Goal: Information Seeking & Learning: Find specific fact

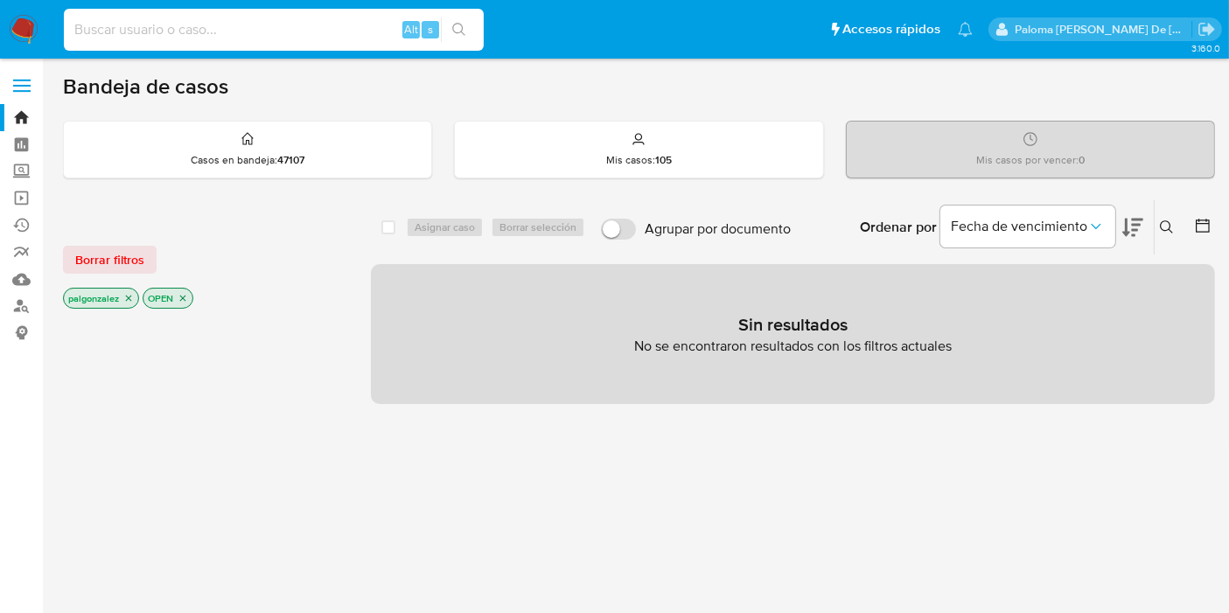
click at [194, 33] on input at bounding box center [274, 29] width 420 height 23
paste input "2674687993"
type input "2674687993"
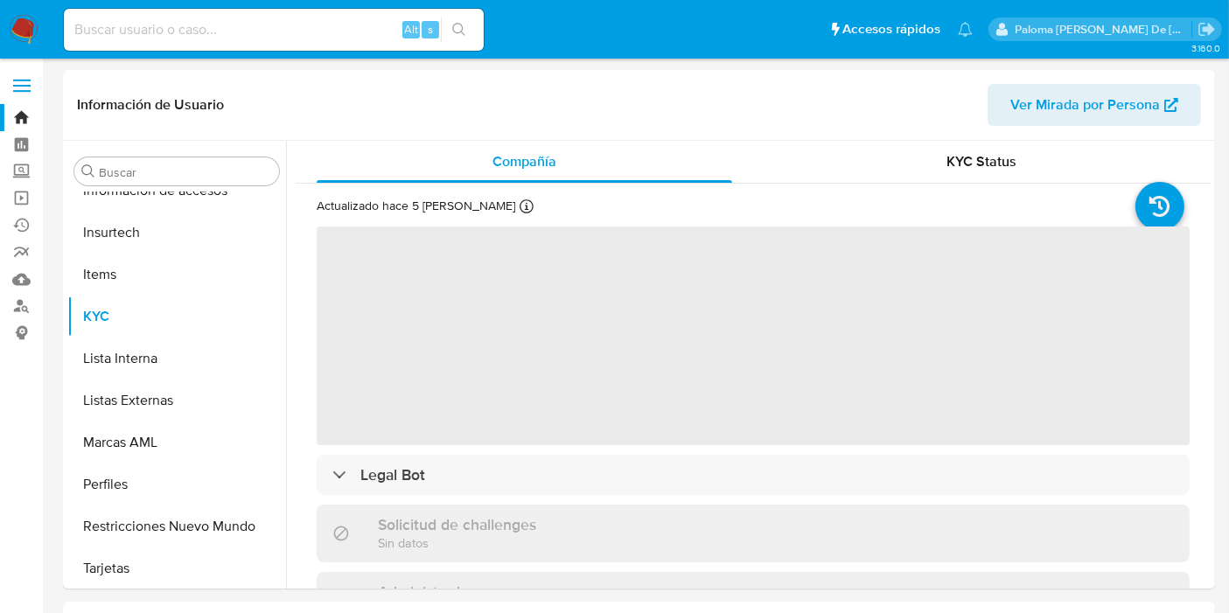
scroll to position [738, 0]
select select "10"
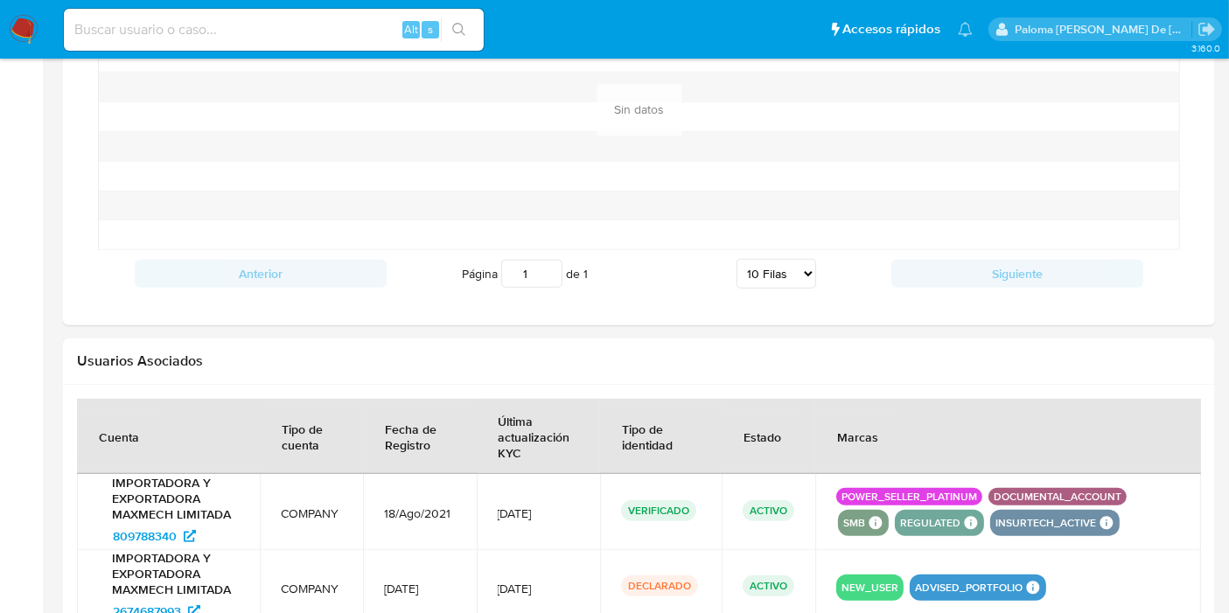
scroll to position [1618, 0]
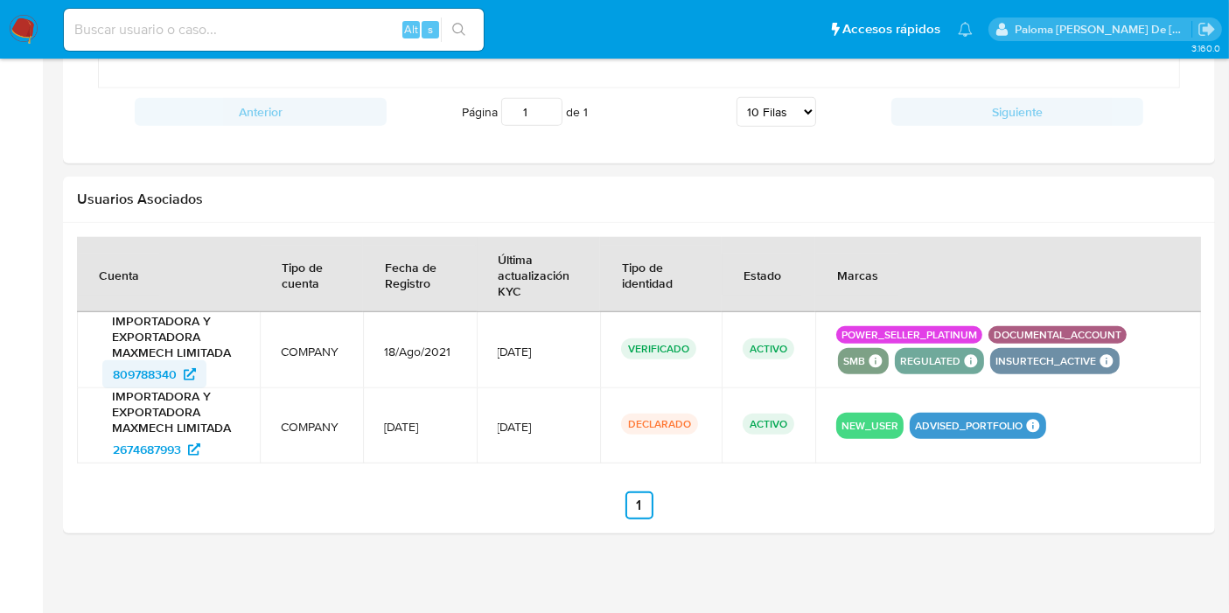
click at [140, 365] on span "809788340" at bounding box center [145, 374] width 64 height 28
drag, startPoint x: 221, startPoint y: 369, endPoint x: 64, endPoint y: 375, distance: 157.6
click at [64, 375] on div at bounding box center [639, 378] width 1152 height 311
drag, startPoint x: 95, startPoint y: 379, endPoint x: 177, endPoint y: 368, distance: 82.0
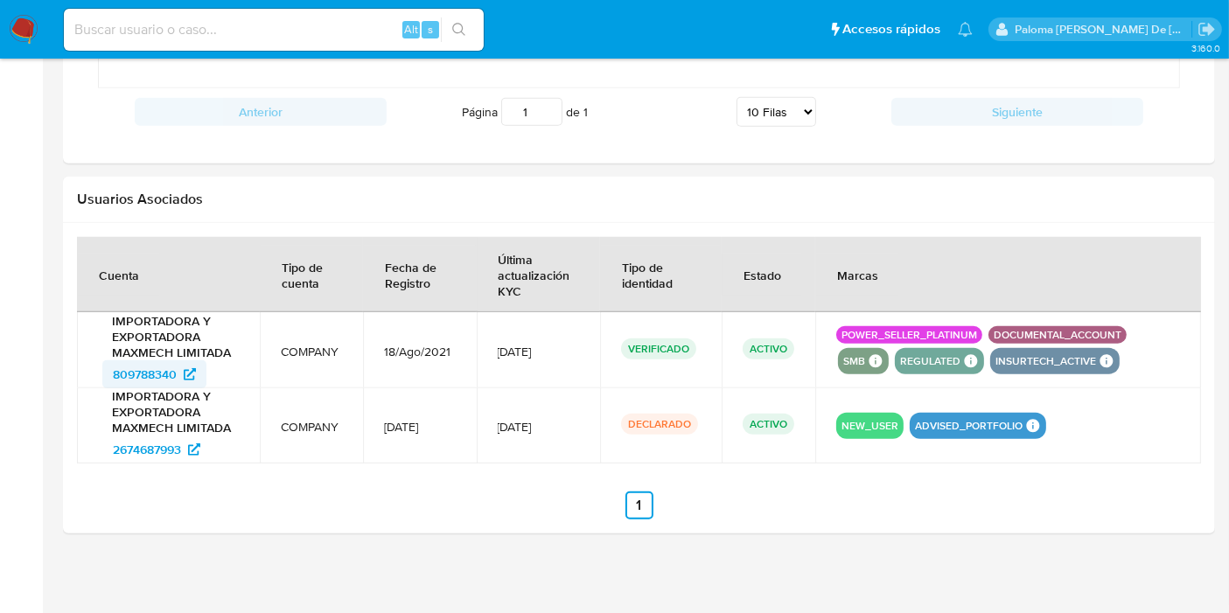
click at [177, 368] on td "IMPORTADORA Y EXPORTADORA MAXMECH LIMITADA 809788340" at bounding box center [168, 350] width 183 height 76
click at [187, 467] on section at bounding box center [639, 378] width 1124 height 283
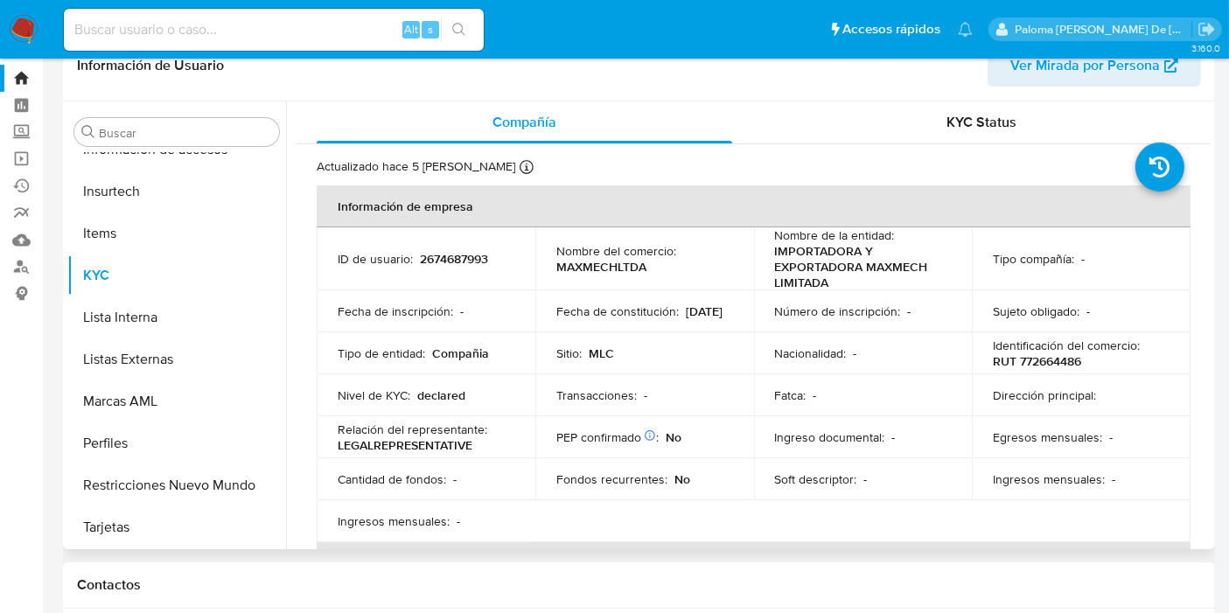
scroll to position [0, 0]
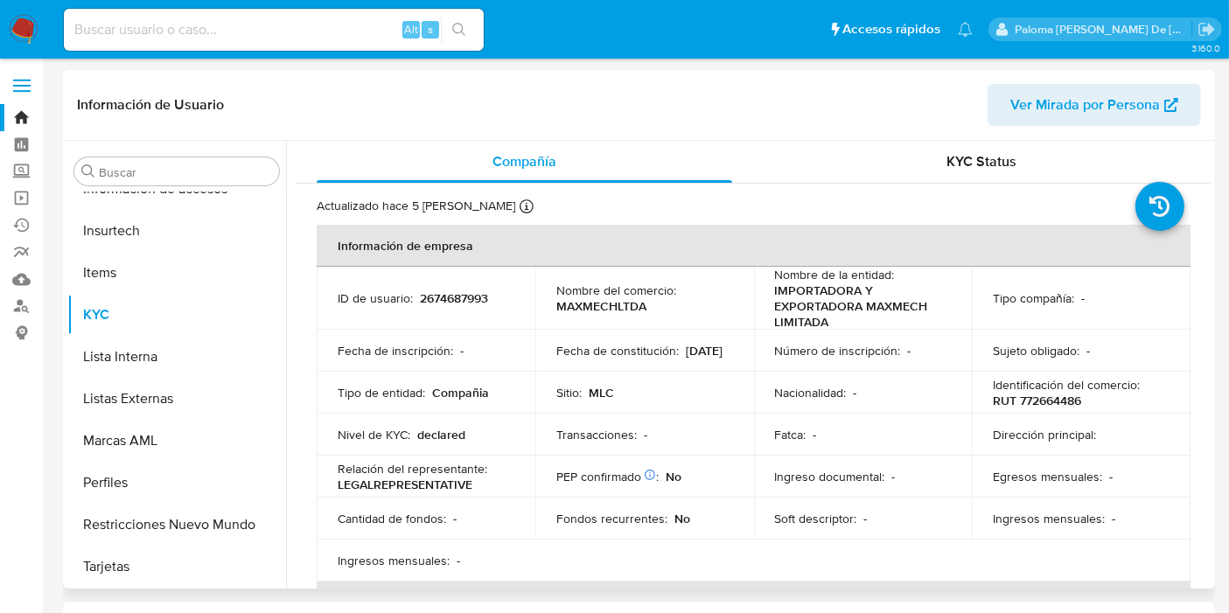
click at [1054, 107] on span "Ver Mirada por Persona" at bounding box center [1086, 105] width 150 height 42
click at [100, 20] on input at bounding box center [274, 29] width 420 height 23
paste input "2147309647"
type input "2147309647"
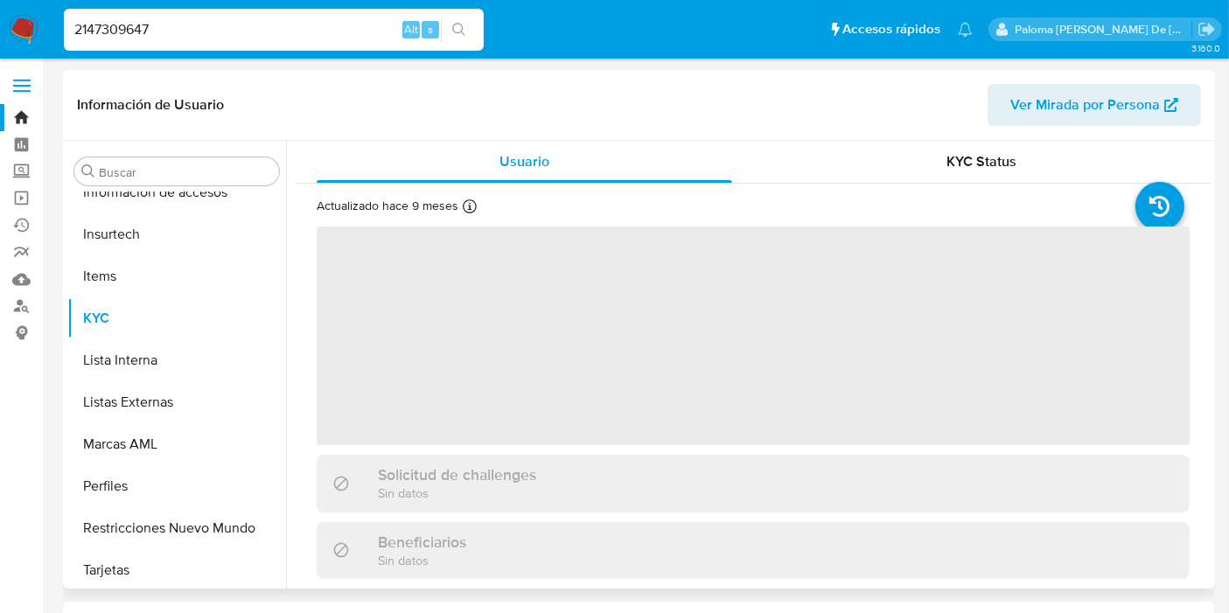
scroll to position [738, 0]
select select "10"
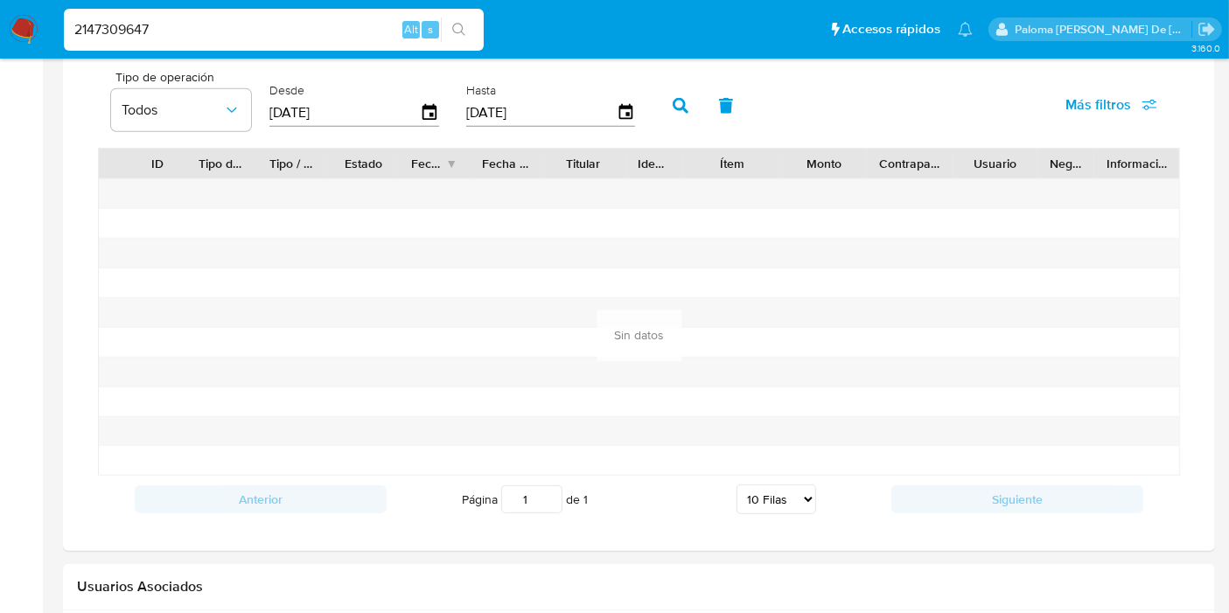
scroll to position [1133, 0]
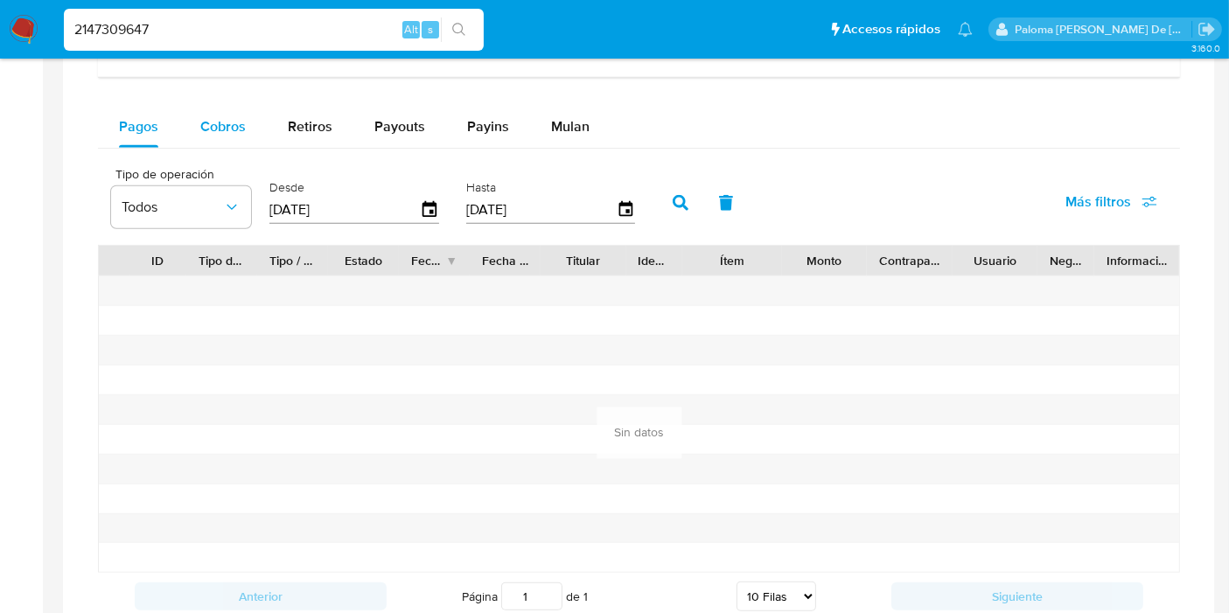
click at [221, 106] on div "Cobros" at bounding box center [222, 127] width 45 height 42
select select "10"
drag, startPoint x: 66, startPoint y: 4, endPoint x: 0, endPoint y: -6, distance: 66.5
paste input "1010733570"
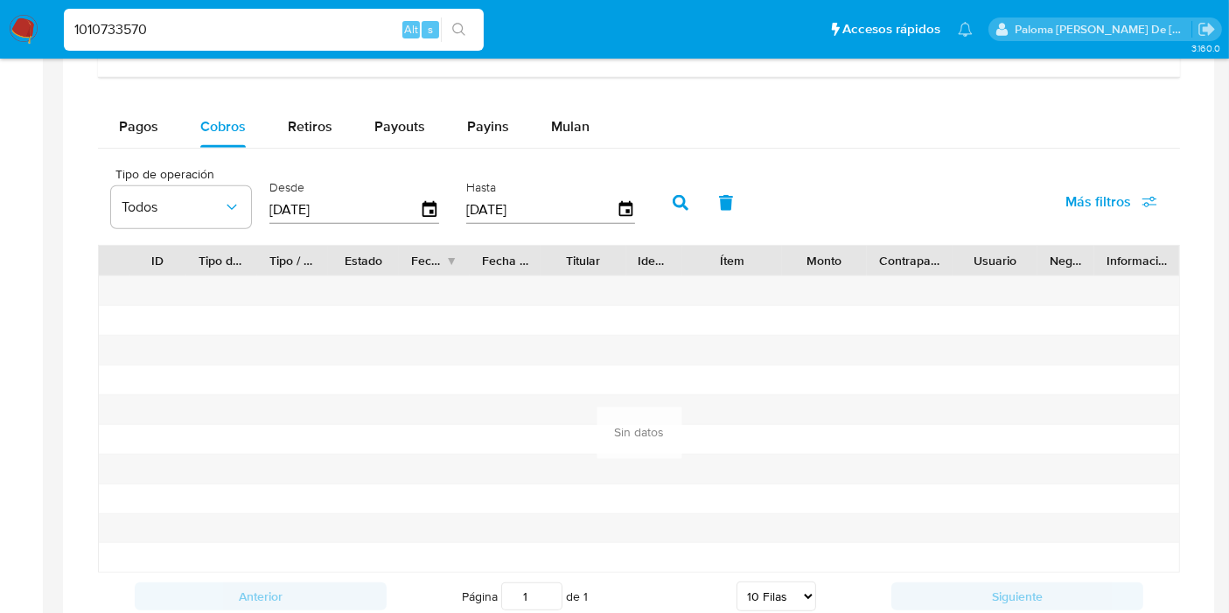
type input "1010733570"
click at [459, 29] on icon "search-icon" at bounding box center [459, 30] width 14 height 14
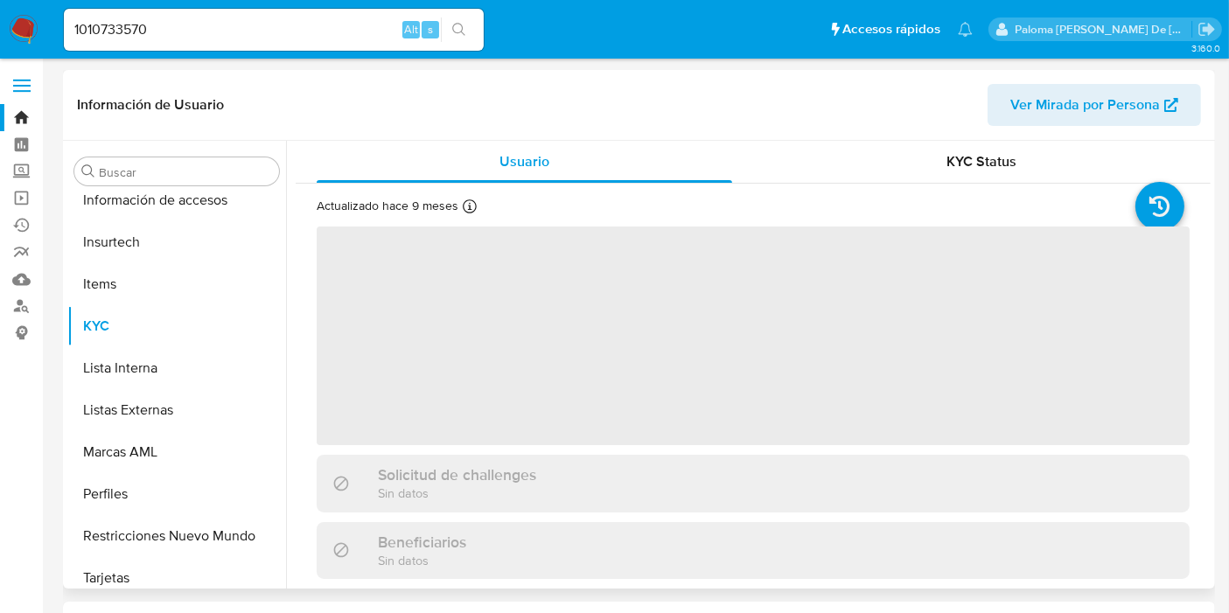
scroll to position [738, 0]
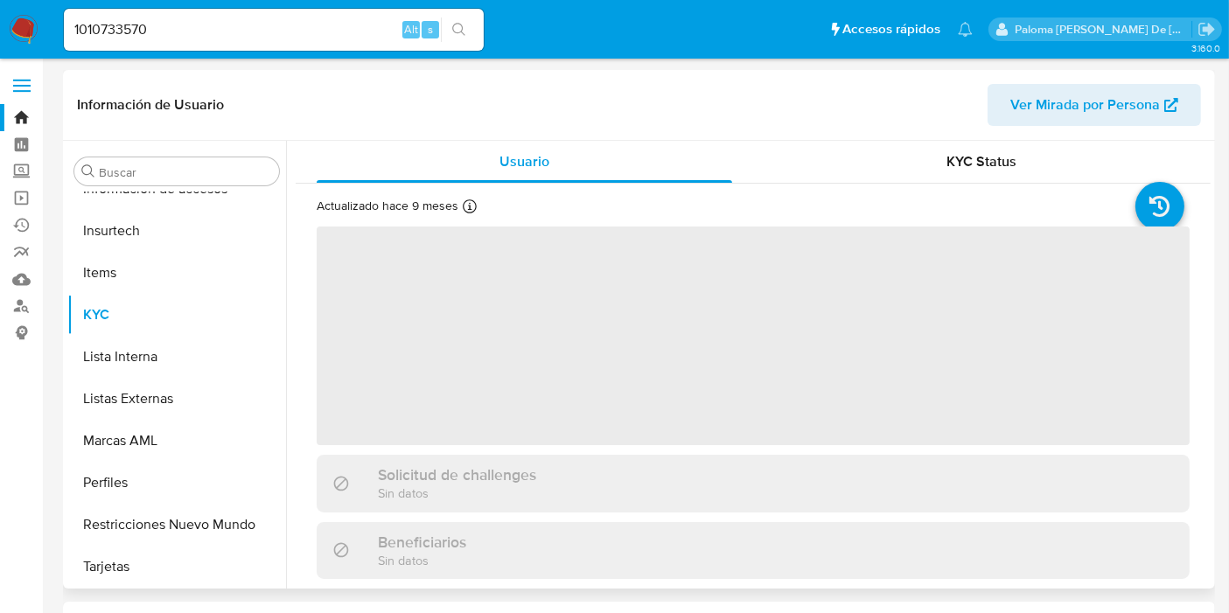
select select "10"
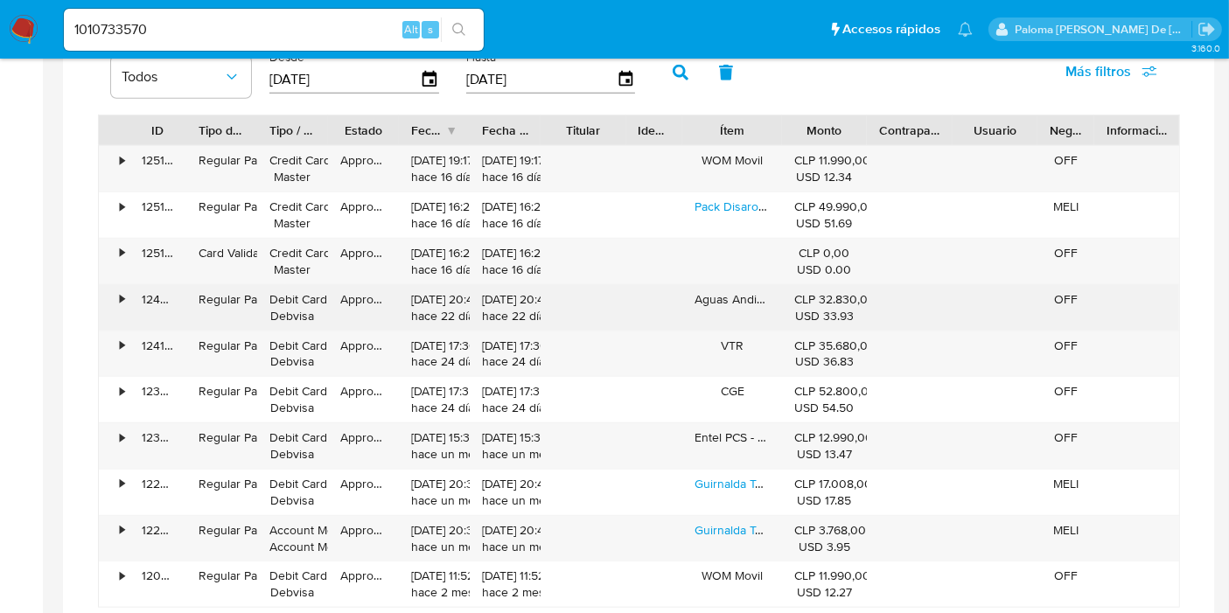
scroll to position [1166, 0]
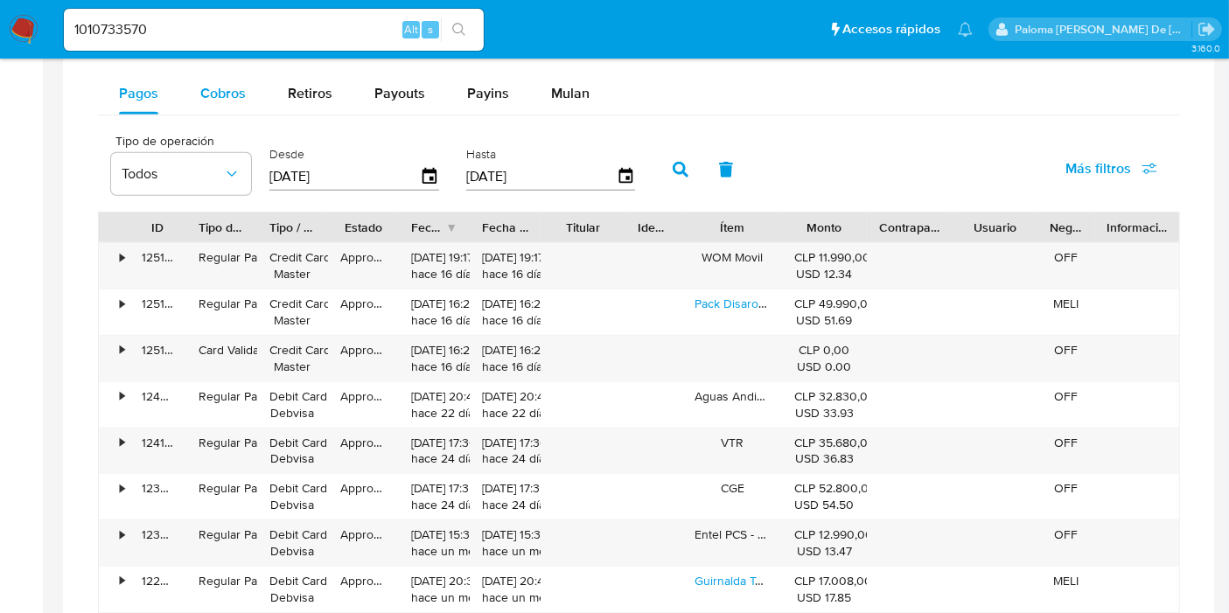
click at [230, 96] on span "Cobros" at bounding box center [222, 93] width 45 height 20
select select "10"
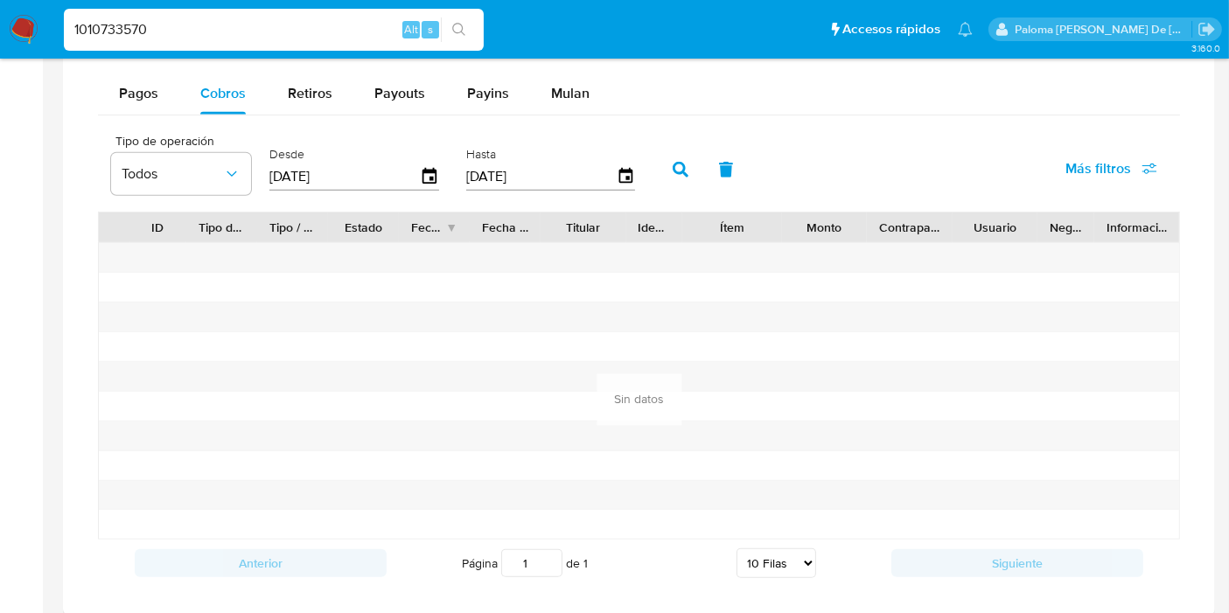
drag, startPoint x: 159, startPoint y: 30, endPoint x: 0, endPoint y: 20, distance: 159.5
click at [0, 20] on nav "Pausado Ver notificaciones 1010733570 Alt s Accesos rápidos Presiona las siguie…" at bounding box center [614, 29] width 1229 height 59
paste input "214482596"
type input "214482596"
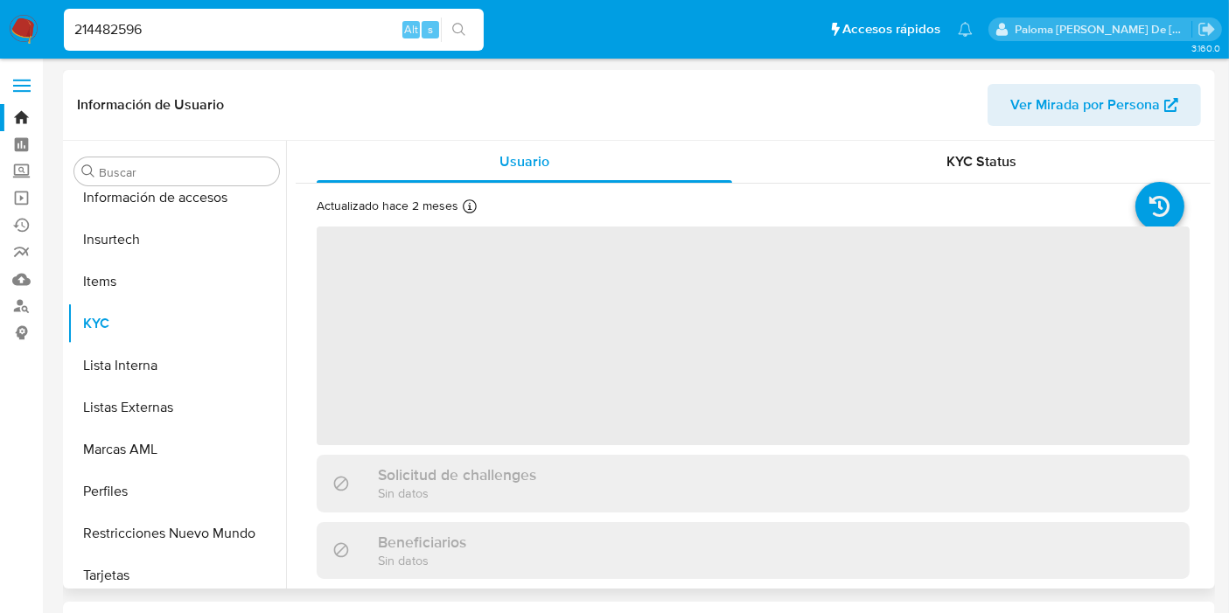
scroll to position [738, 0]
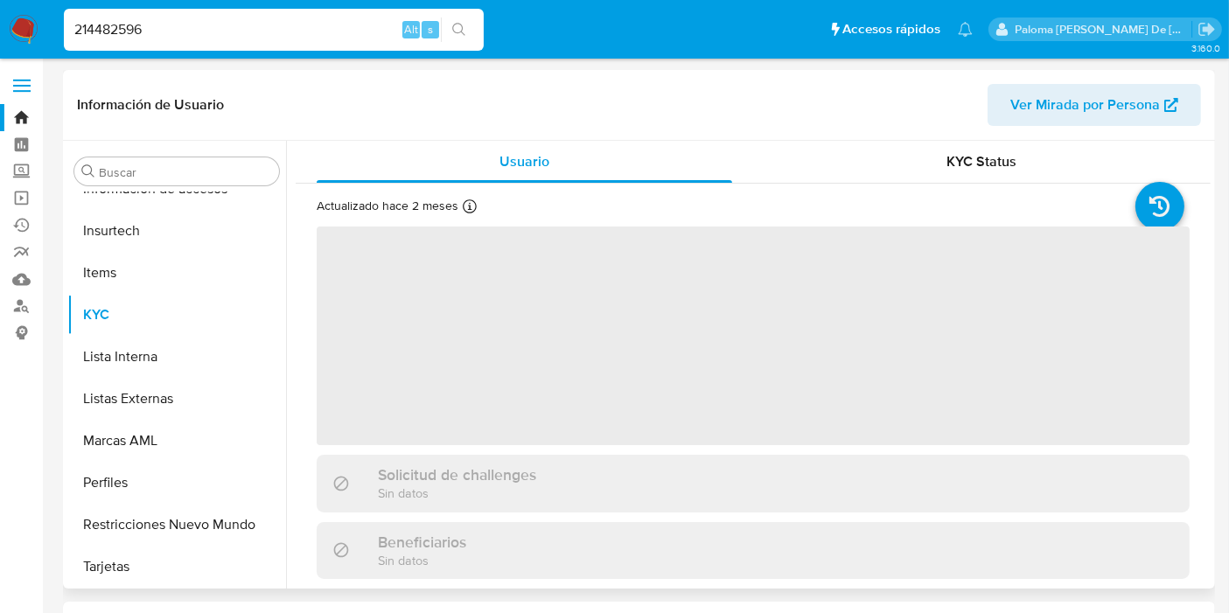
select select "10"
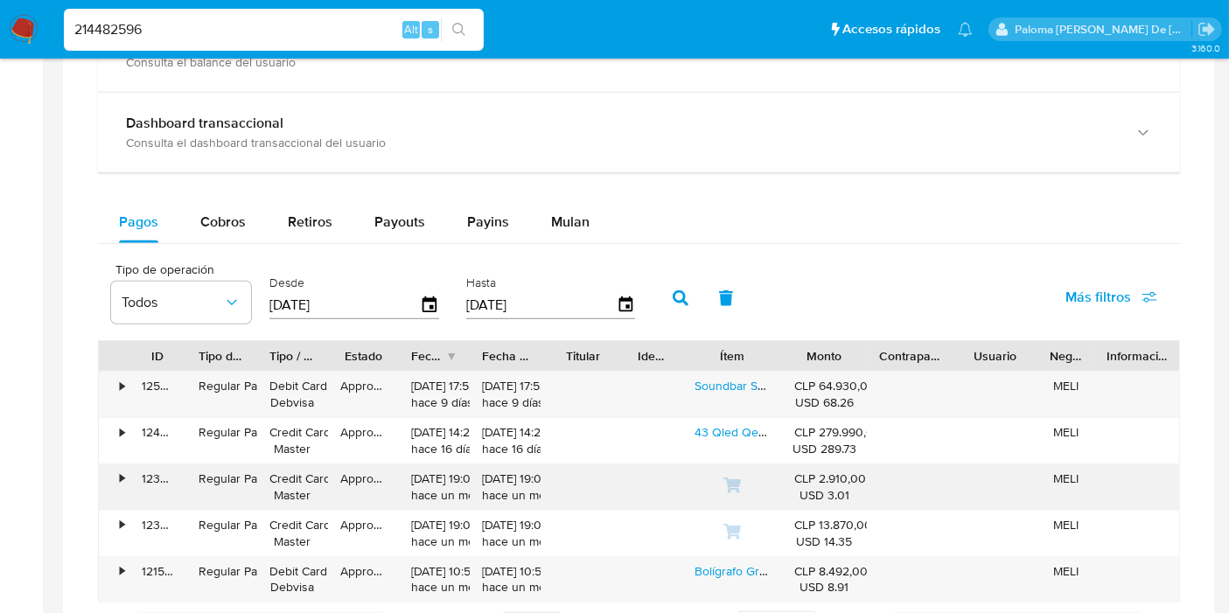
scroll to position [1166, 0]
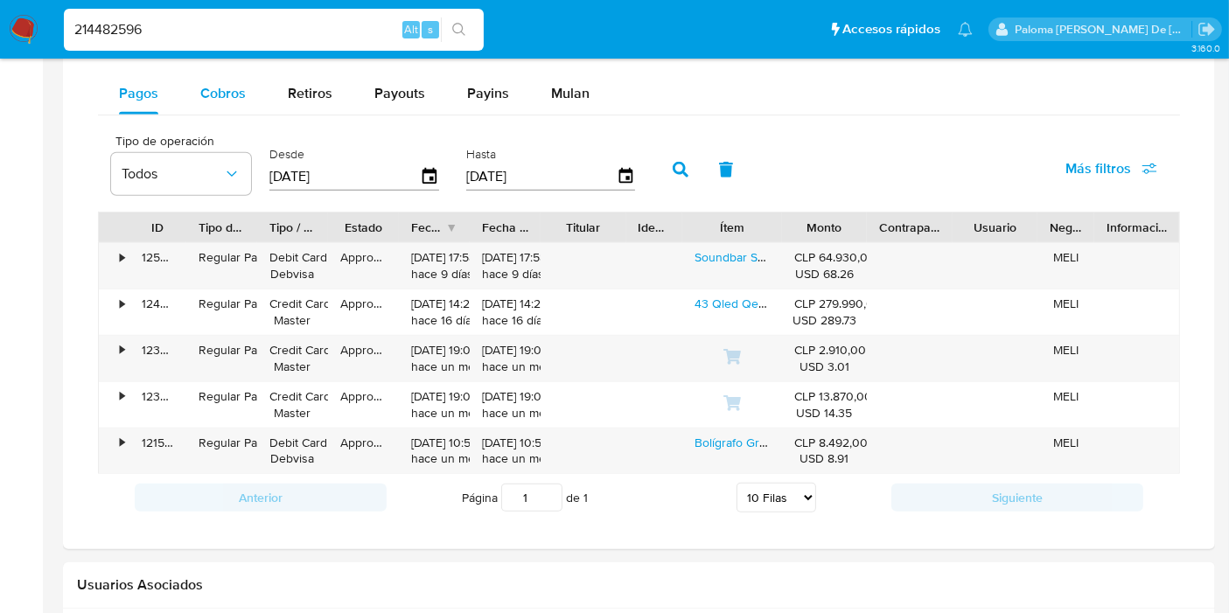
click at [228, 92] on span "Cobros" at bounding box center [222, 93] width 45 height 20
select select "10"
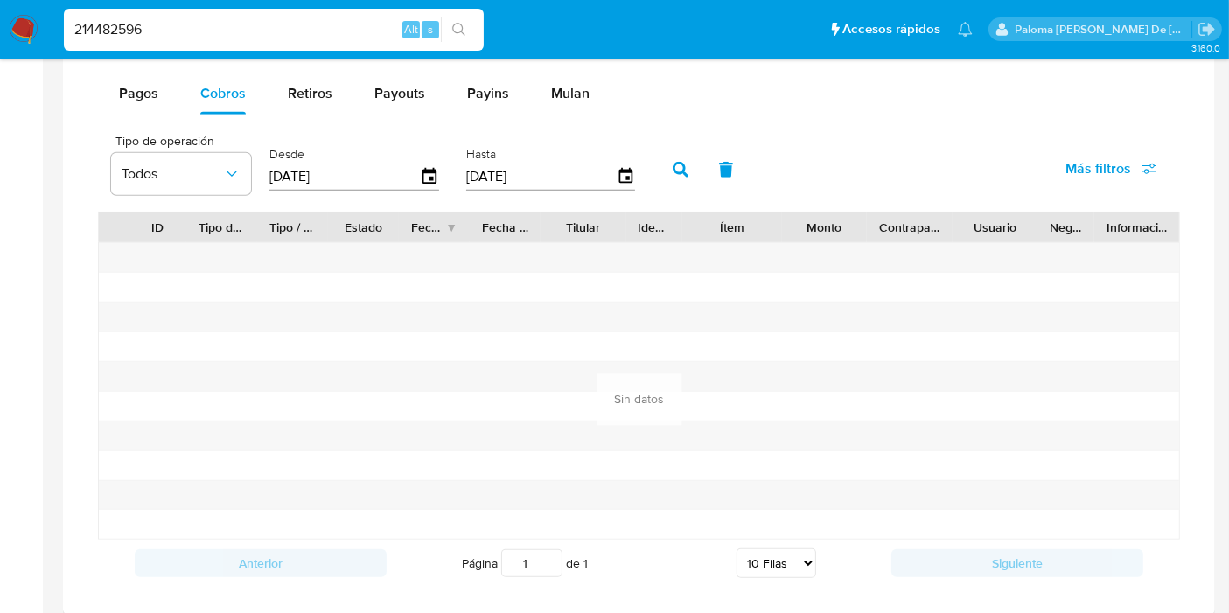
drag, startPoint x: 194, startPoint y: 31, endPoint x: 0, endPoint y: 35, distance: 194.3
click at [0, 35] on nav "Pausado Ver notificaciones 214482596 Alt s Accesos rápidos Presiona las siguien…" at bounding box center [614, 29] width 1229 height 59
paste input "1302777181"
type input "1302777181"
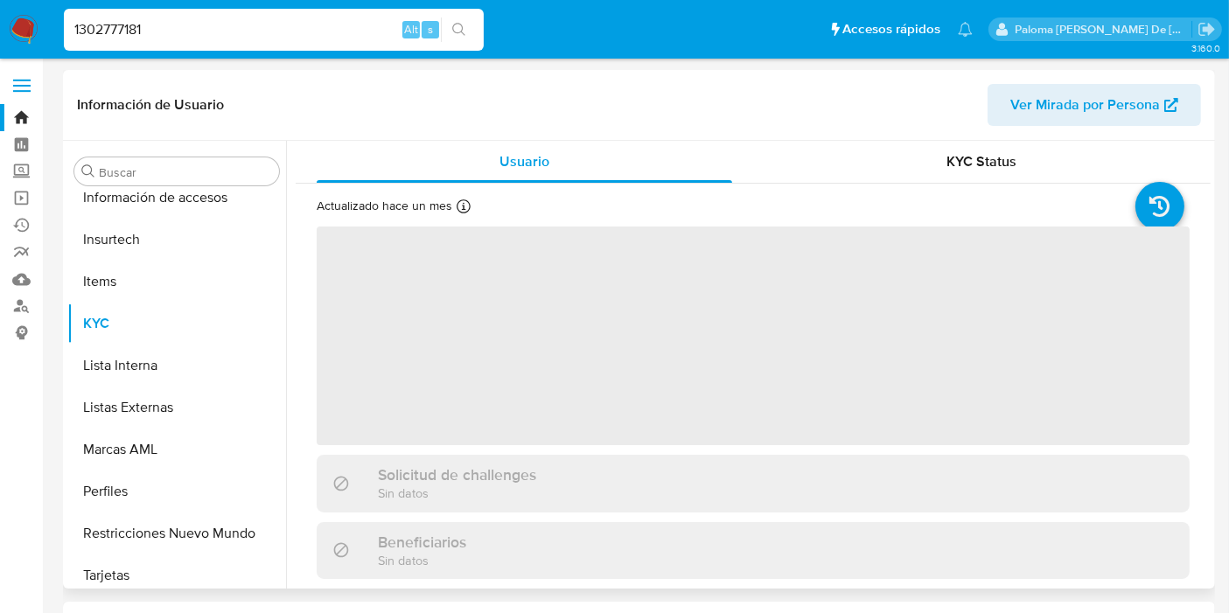
scroll to position [738, 0]
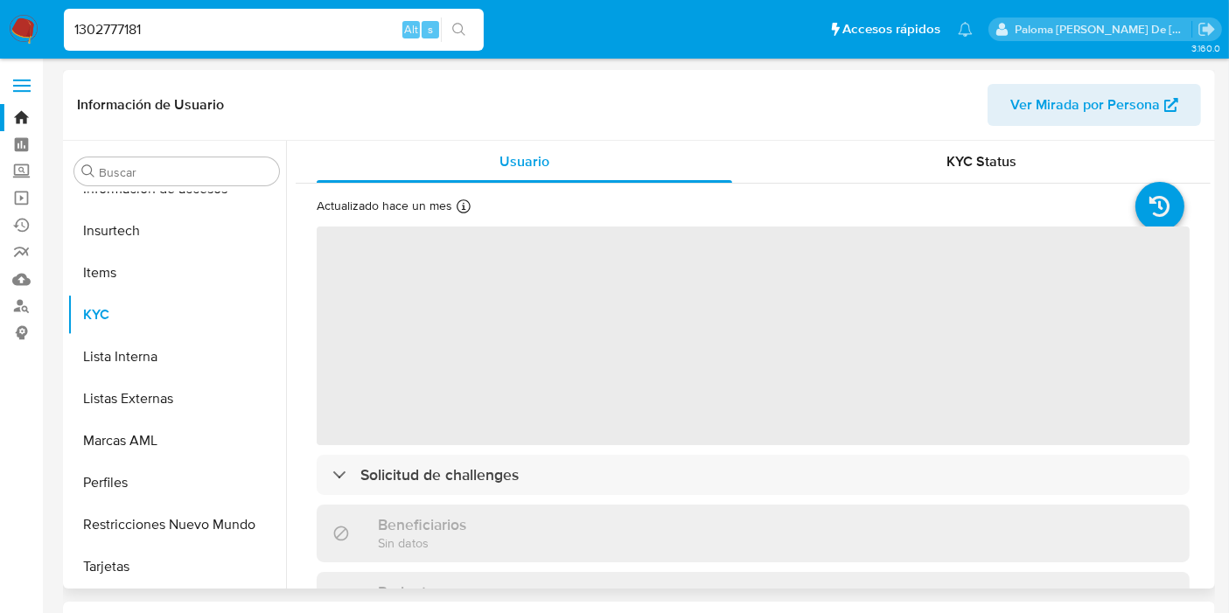
select select "10"
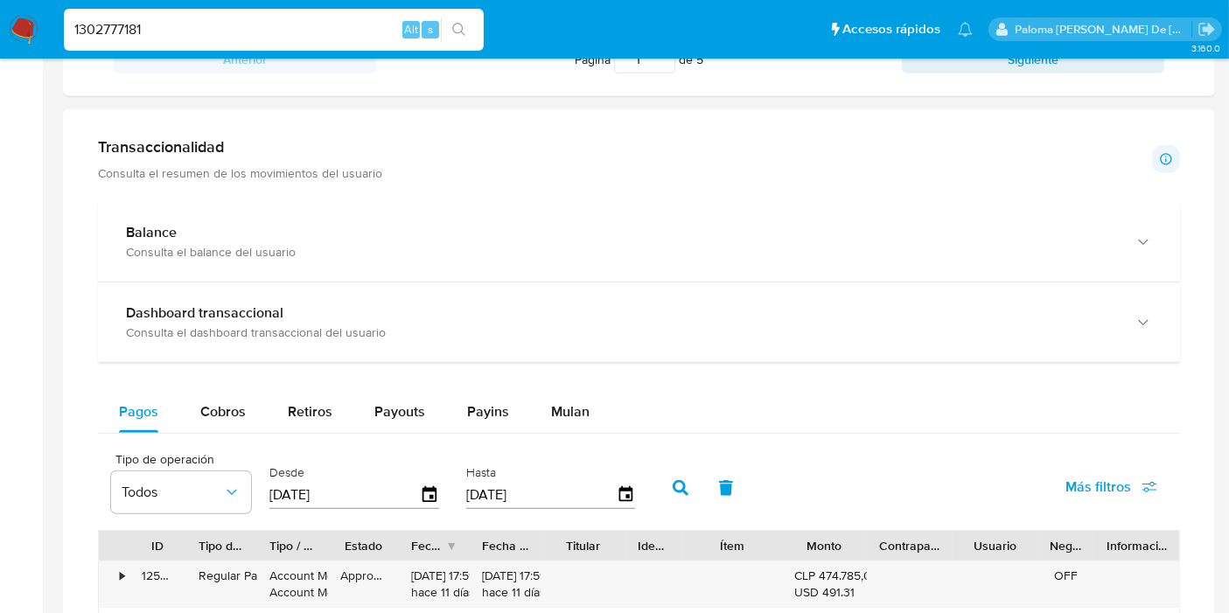
scroll to position [972, 0]
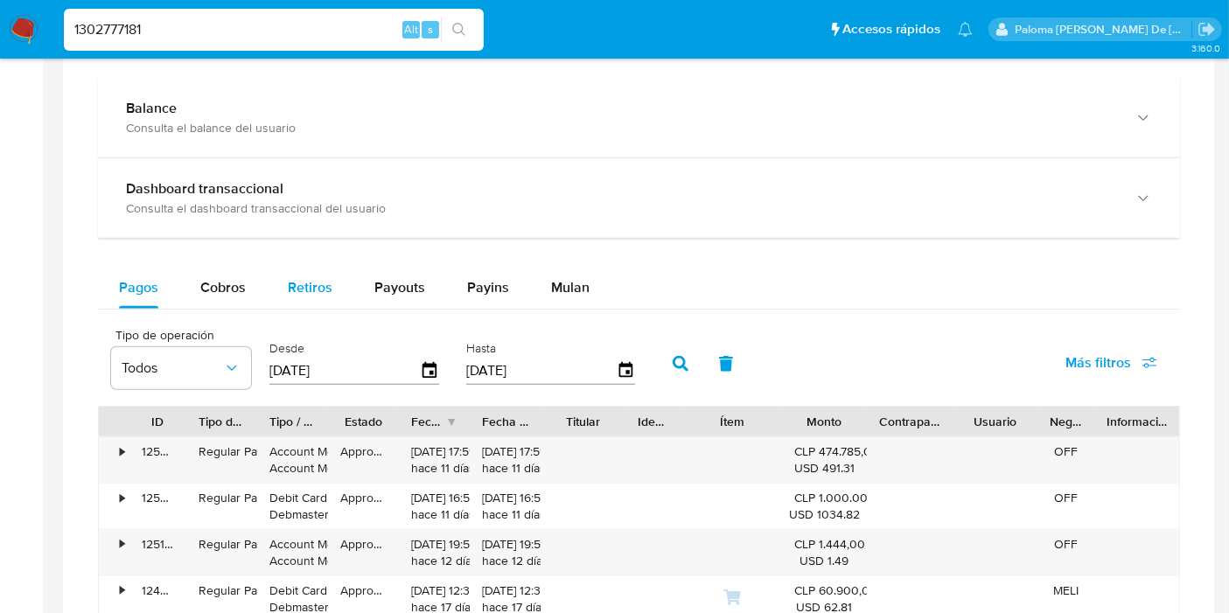
drag, startPoint x: 217, startPoint y: 288, endPoint x: 270, endPoint y: 302, distance: 55.2
click at [220, 286] on span "Cobros" at bounding box center [222, 287] width 45 height 20
select select "10"
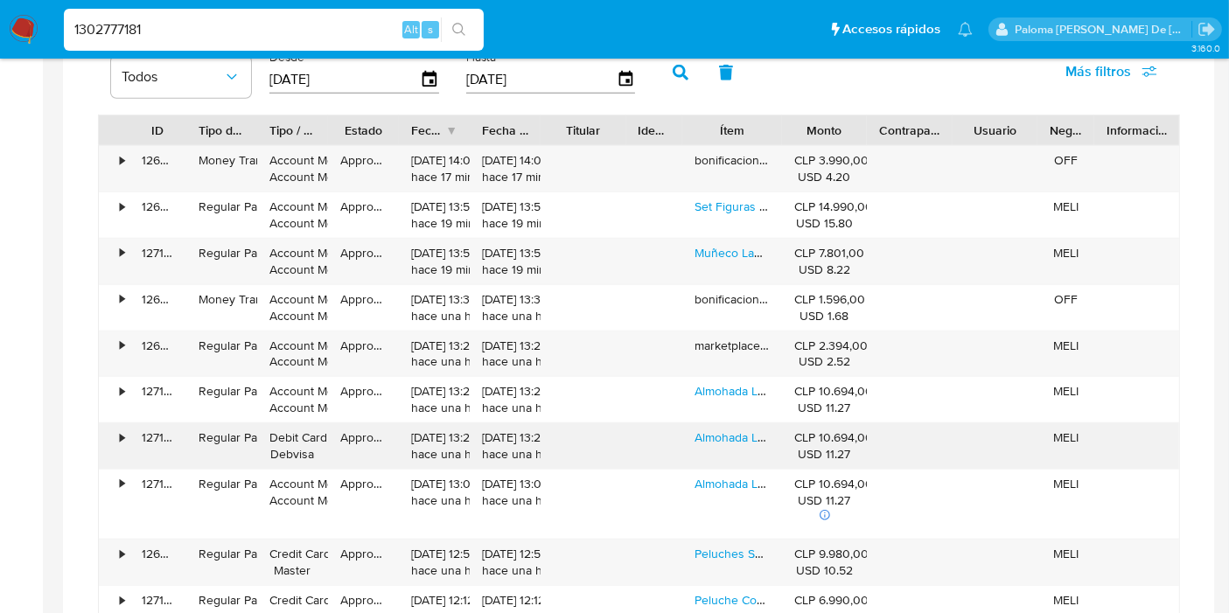
scroll to position [1361, 0]
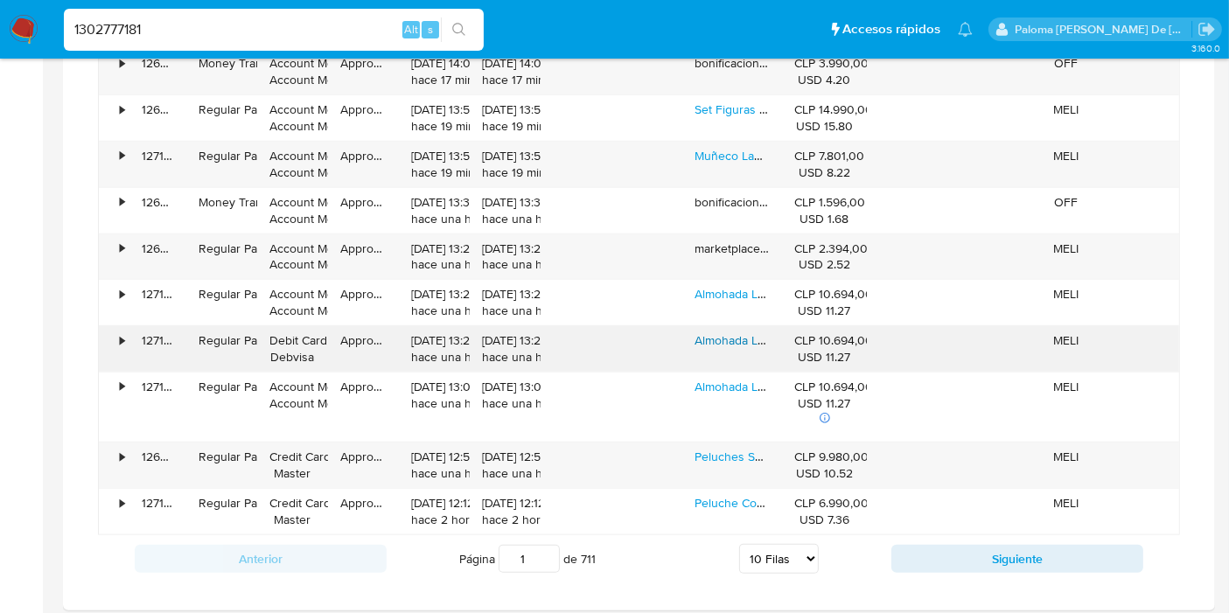
click at [733, 332] on link "Almohada Larga De Peluche Gatito Cojin Juguete Suave 70 Cm Amarillo" at bounding box center [889, 340] width 388 height 17
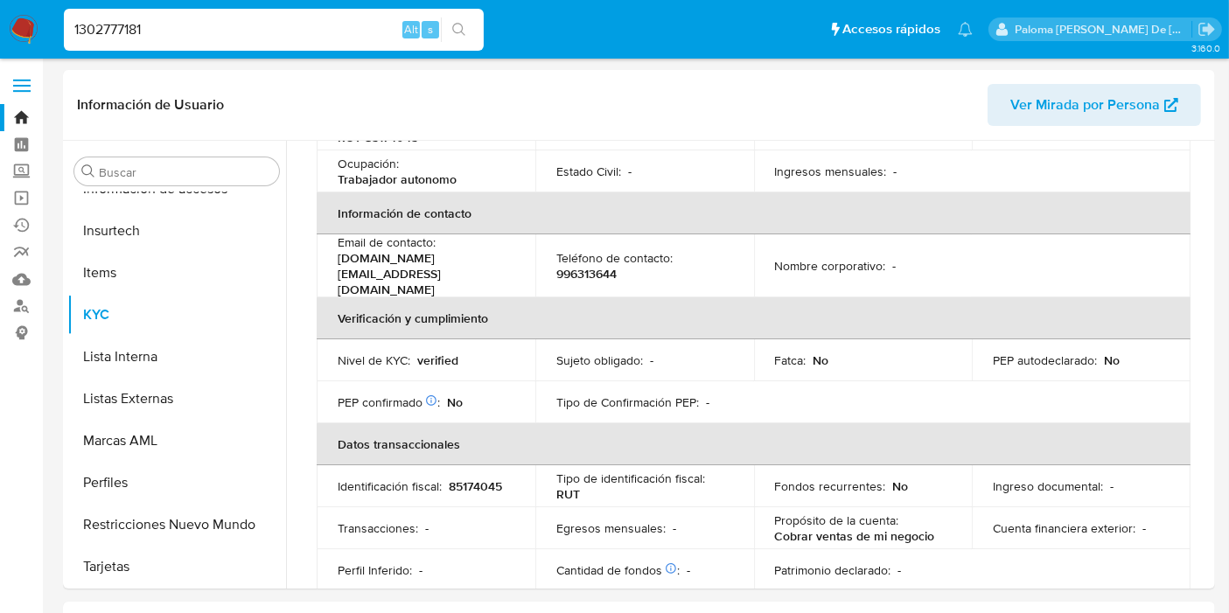
scroll to position [0, 0]
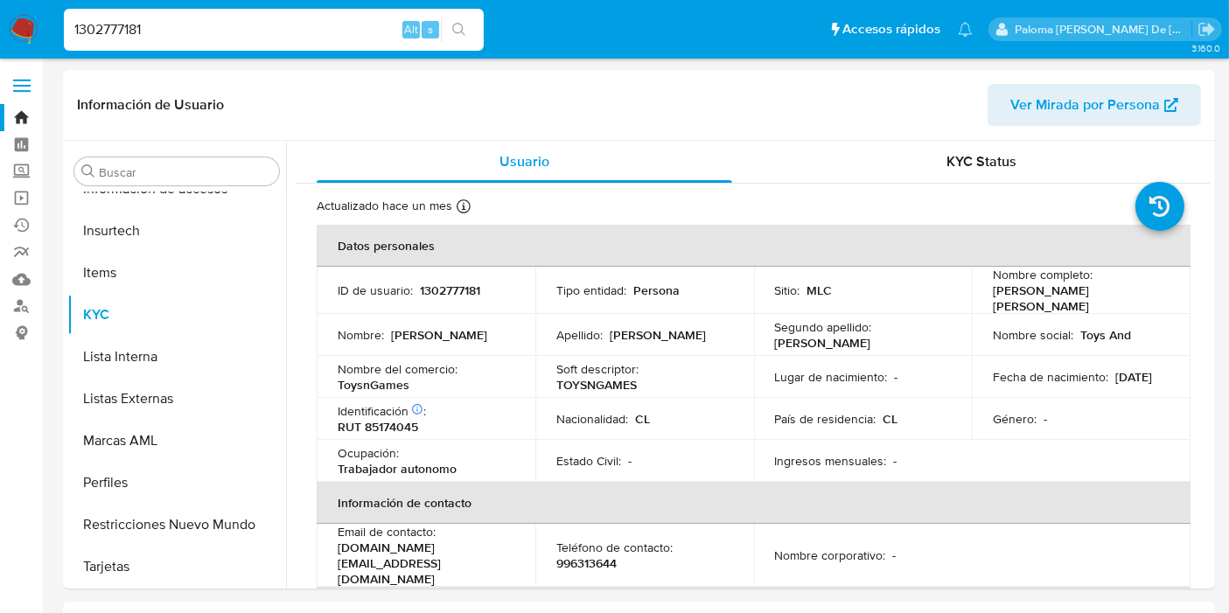
drag, startPoint x: 1031, startPoint y: 311, endPoint x: 991, endPoint y: 292, distance: 43.5
click at [993, 292] on p "[PERSON_NAME]" at bounding box center [1078, 298] width 170 height 31
drag, startPoint x: 418, startPoint y: 428, endPoint x: 334, endPoint y: 429, distance: 84.0
click at [334, 429] on td "Identificación Nº de serie: 525781644 : RUT 85174045" at bounding box center [426, 419] width 219 height 42
copy p "RUT 85174045"
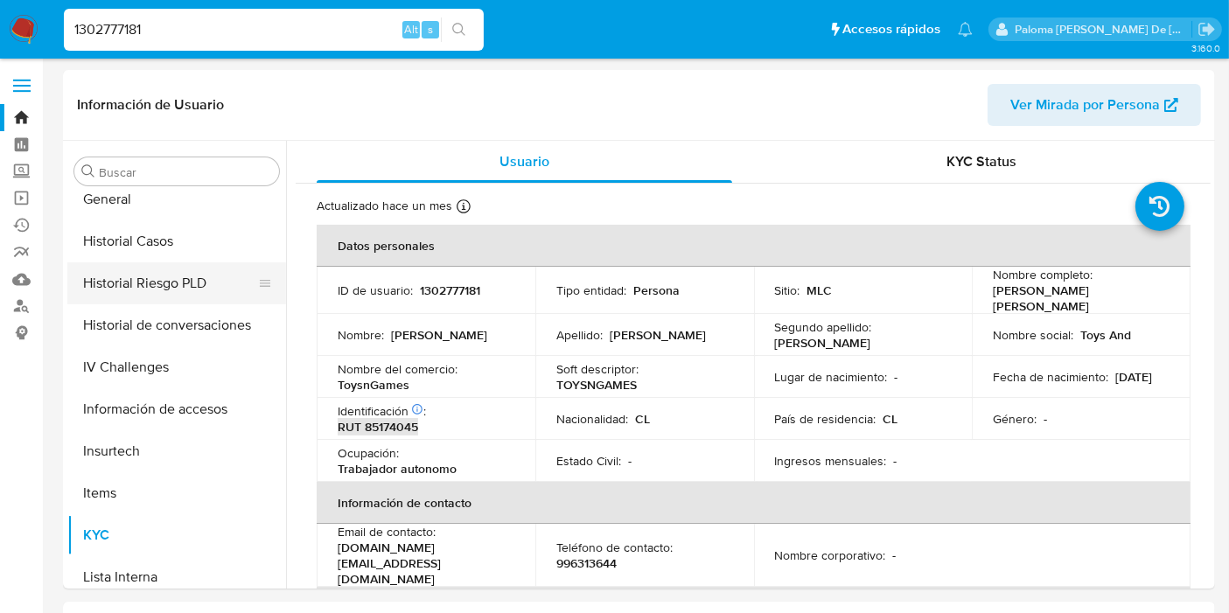
scroll to position [447, 0]
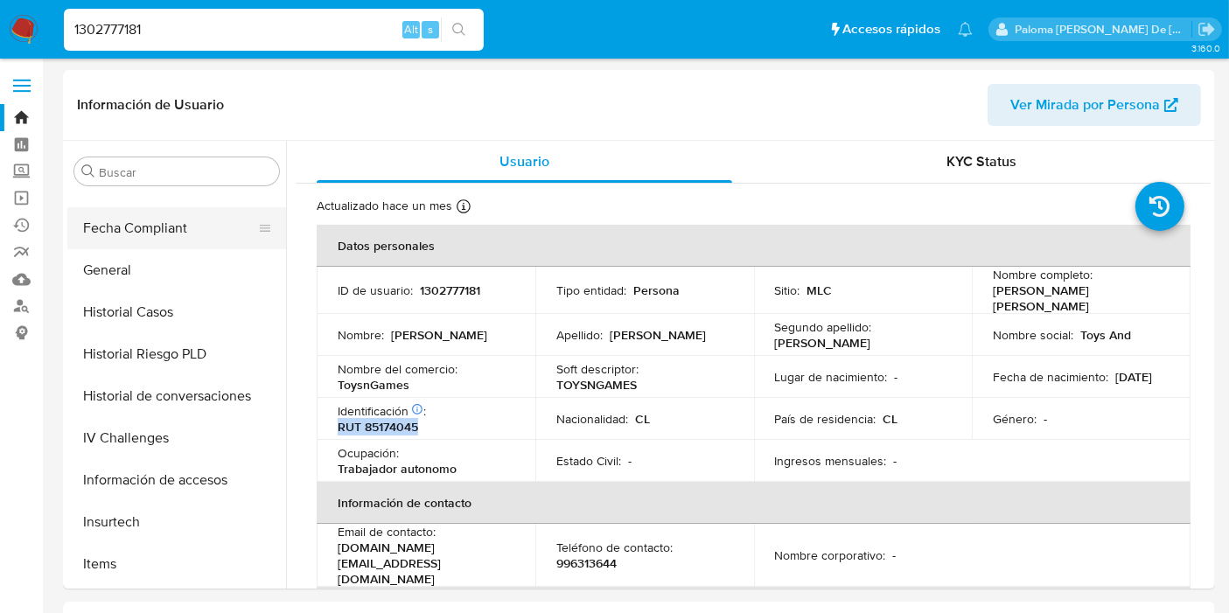
click at [137, 231] on button "Fecha Compliant" at bounding box center [169, 228] width 205 height 42
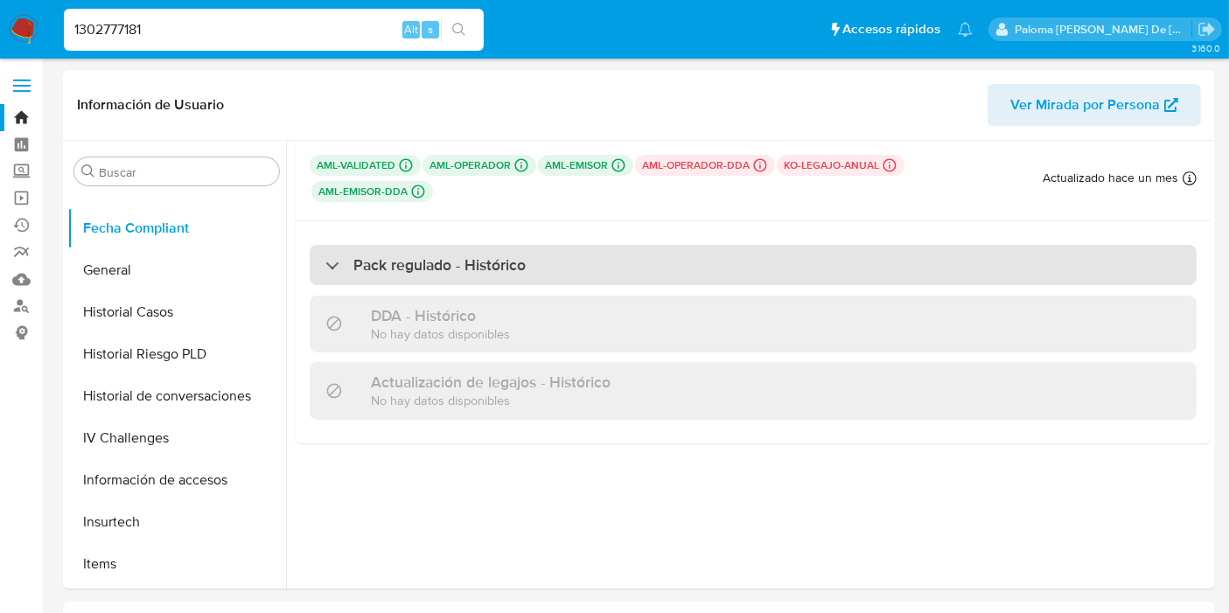
click at [427, 264] on h3 "Pack regulado - Histórico" at bounding box center [439, 264] width 172 height 19
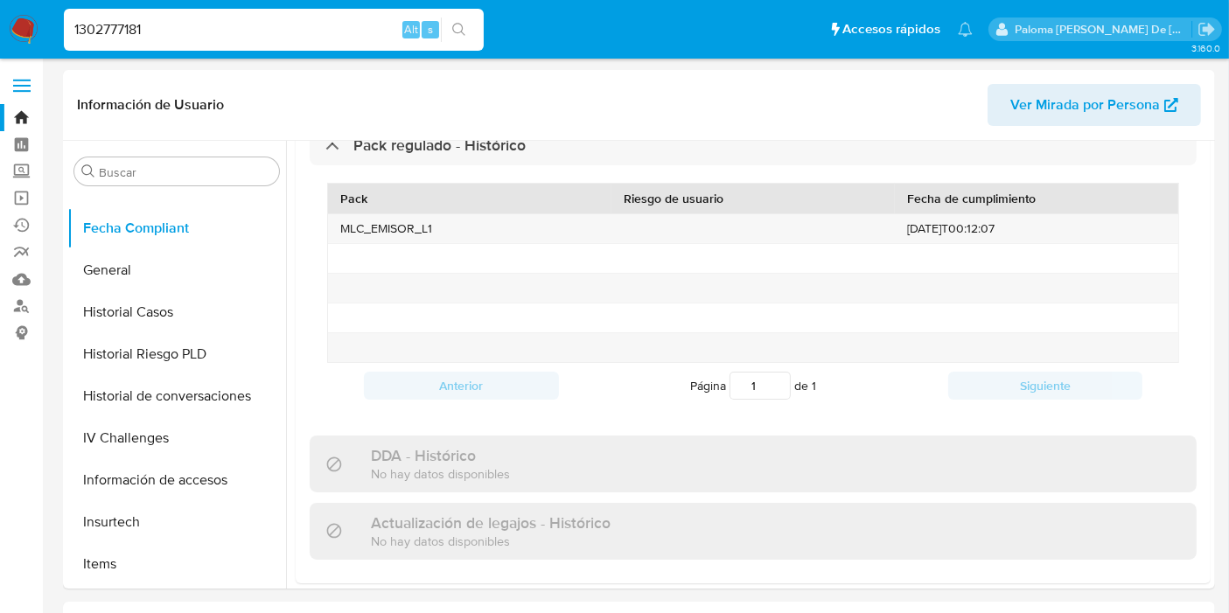
scroll to position [0, 0]
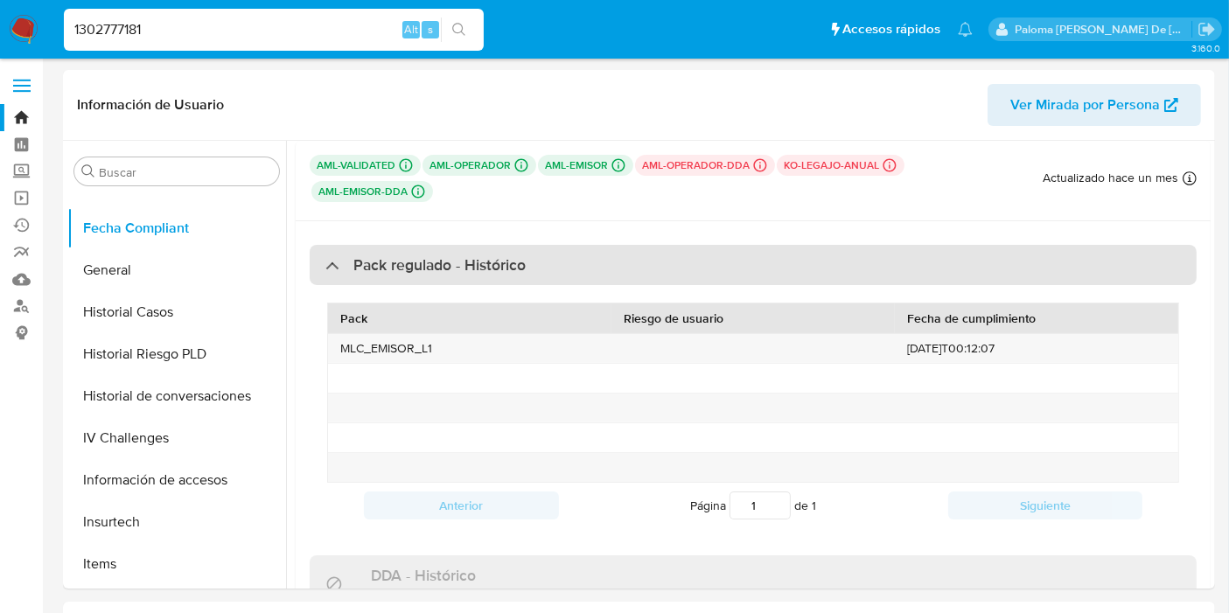
click at [326, 264] on div "Pack regulado - Histórico" at bounding box center [425, 264] width 200 height 19
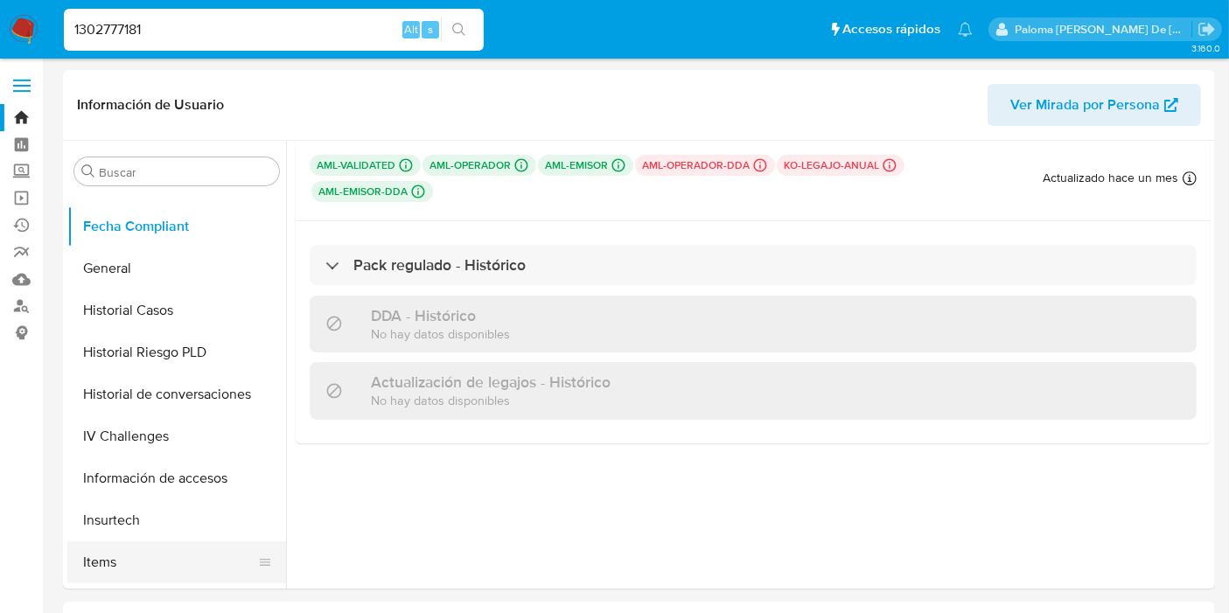
scroll to position [641, 0]
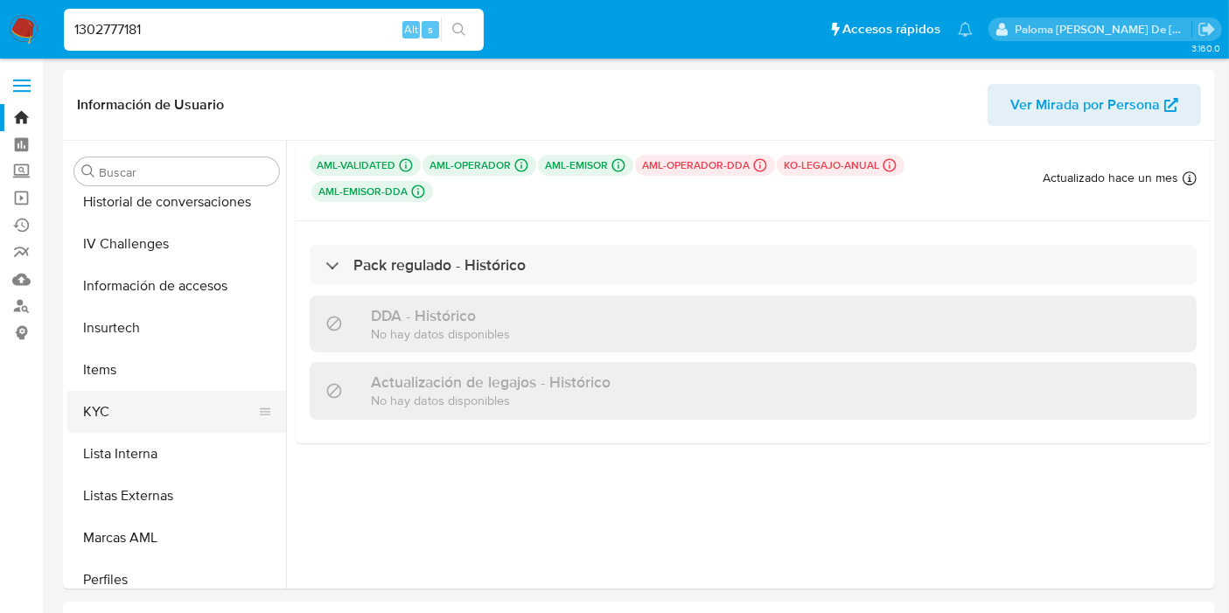
click at [136, 413] on button "KYC" at bounding box center [169, 412] width 205 height 42
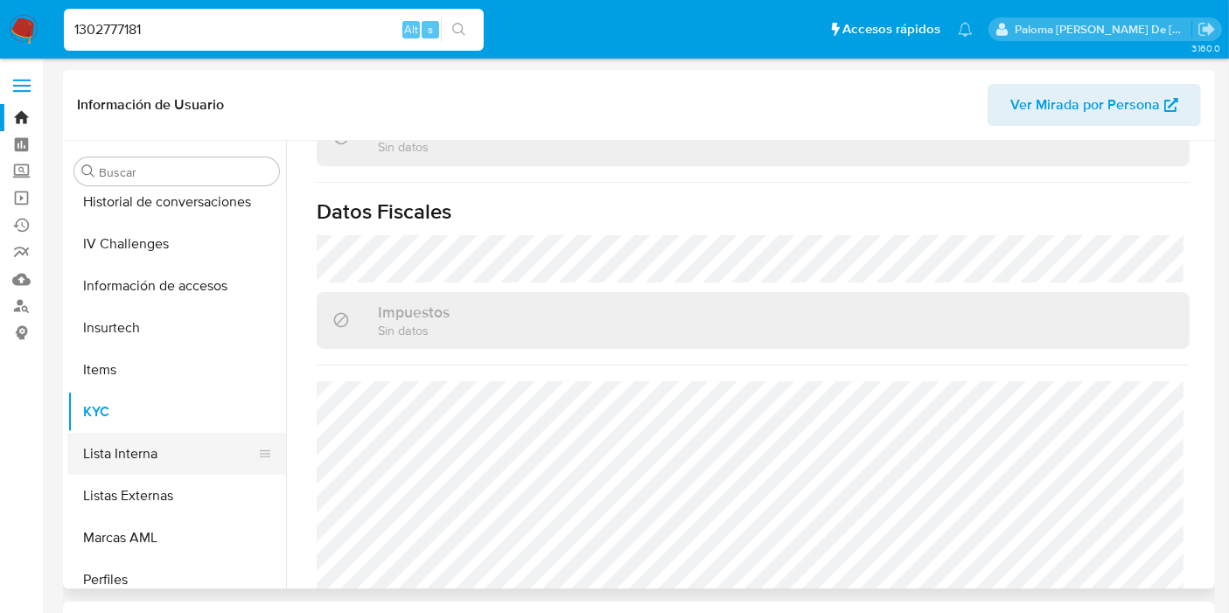
scroll to position [447, 0]
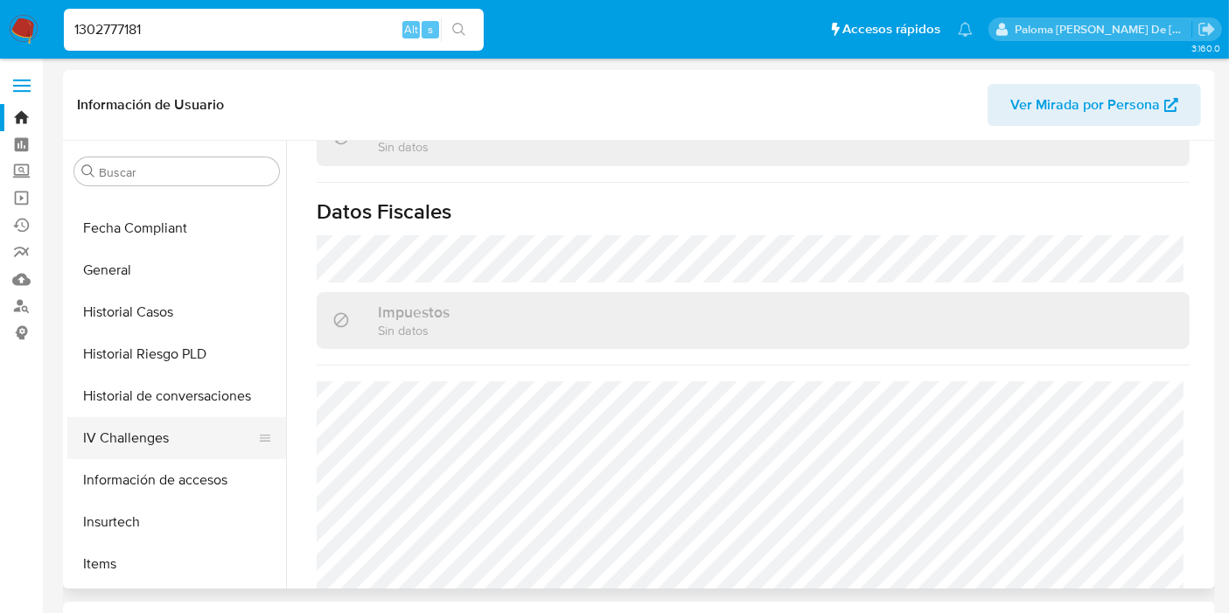
click at [159, 423] on button "IV Challenges" at bounding box center [169, 438] width 205 height 42
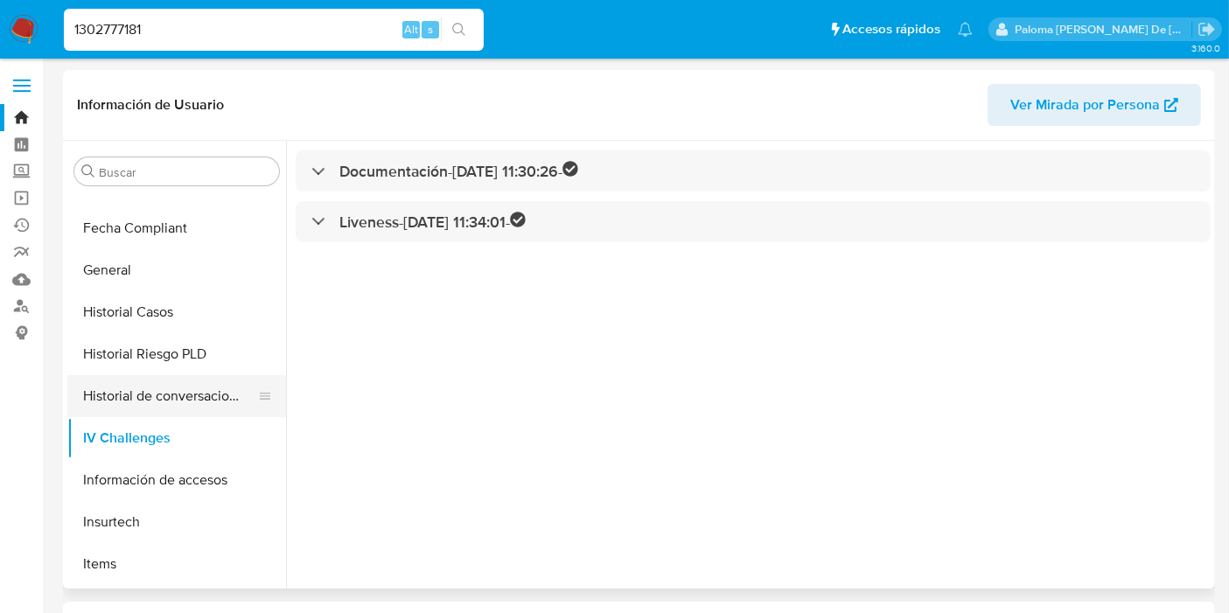
scroll to position [350, 0]
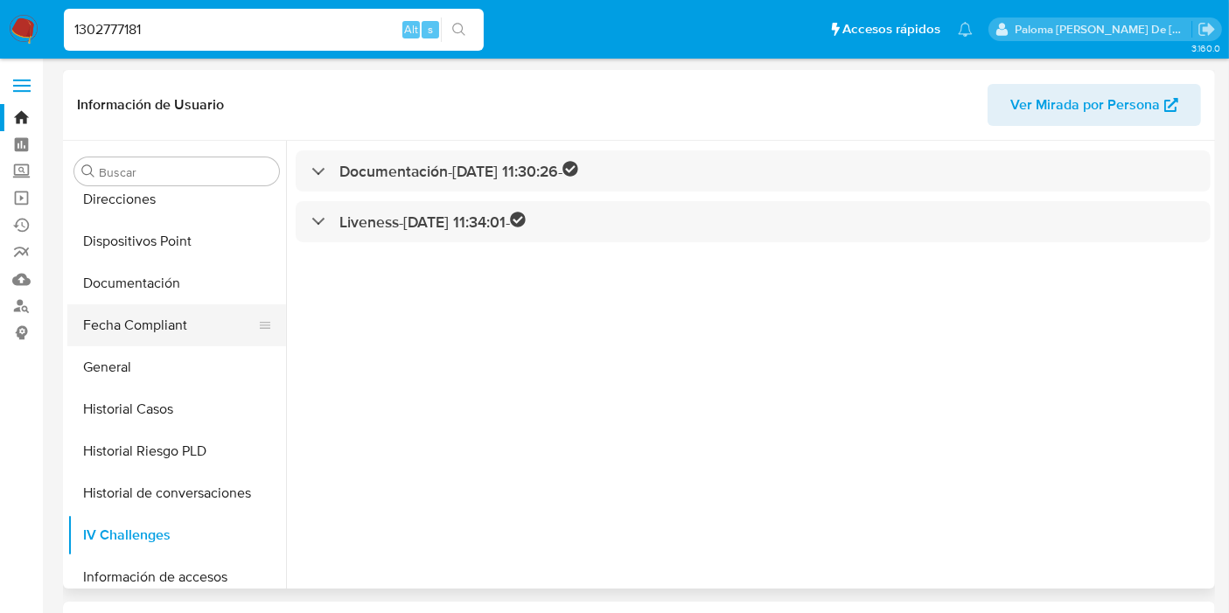
click at [137, 321] on button "Fecha Compliant" at bounding box center [169, 325] width 205 height 42
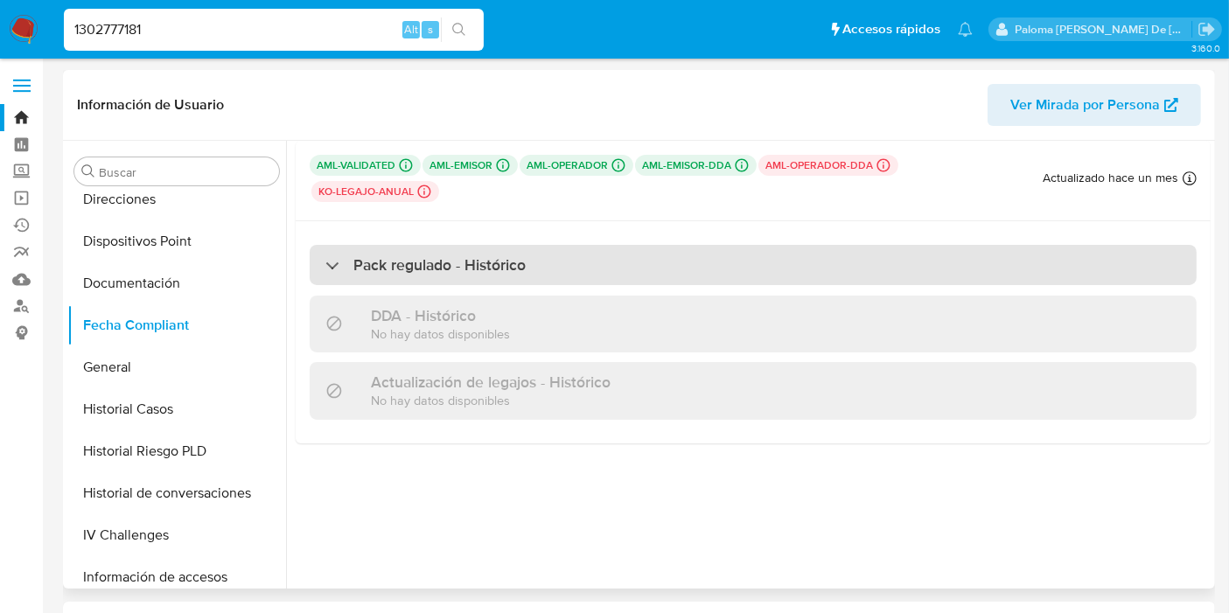
click at [424, 269] on h3 "Pack regulado - Histórico" at bounding box center [439, 264] width 172 height 19
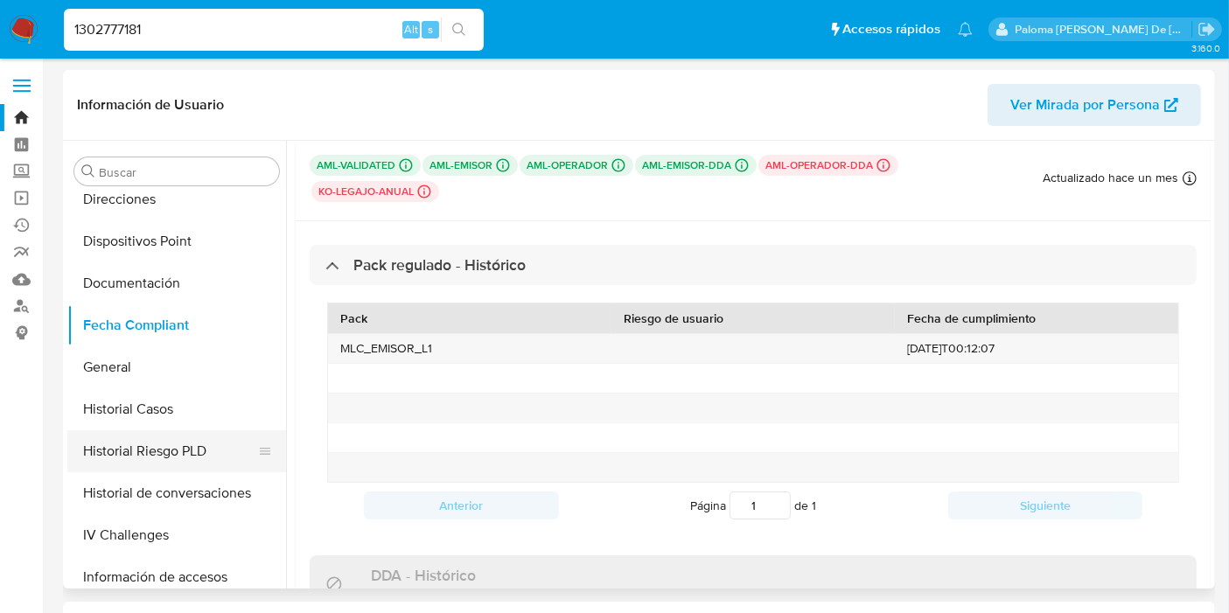
scroll to position [544, 0]
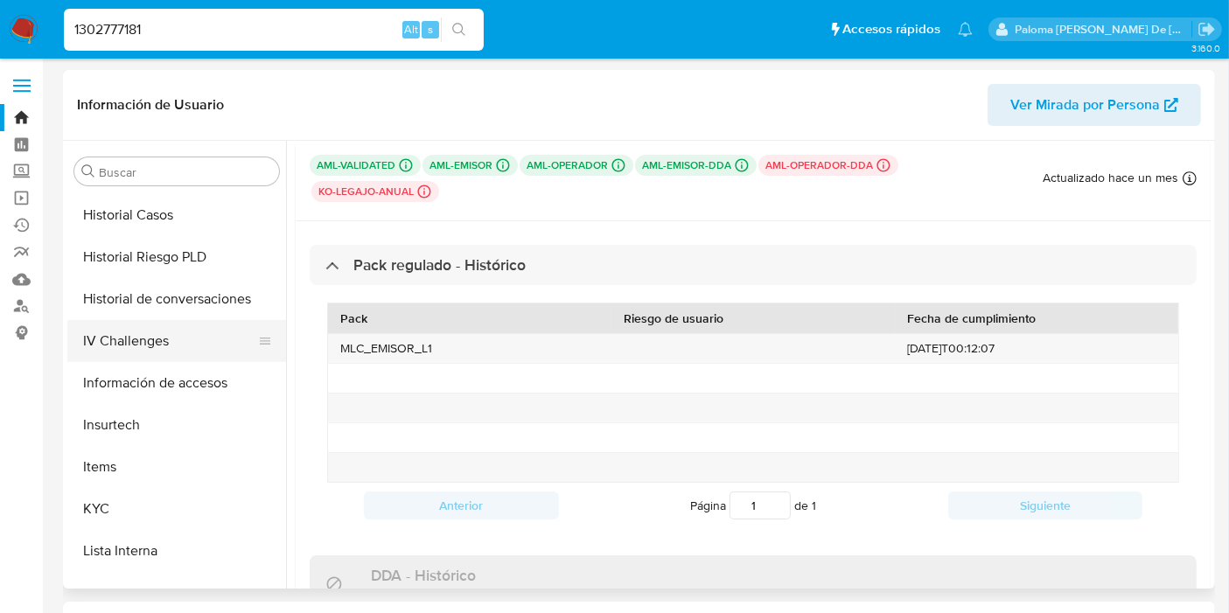
click at [136, 346] on button "IV Challenges" at bounding box center [169, 341] width 205 height 42
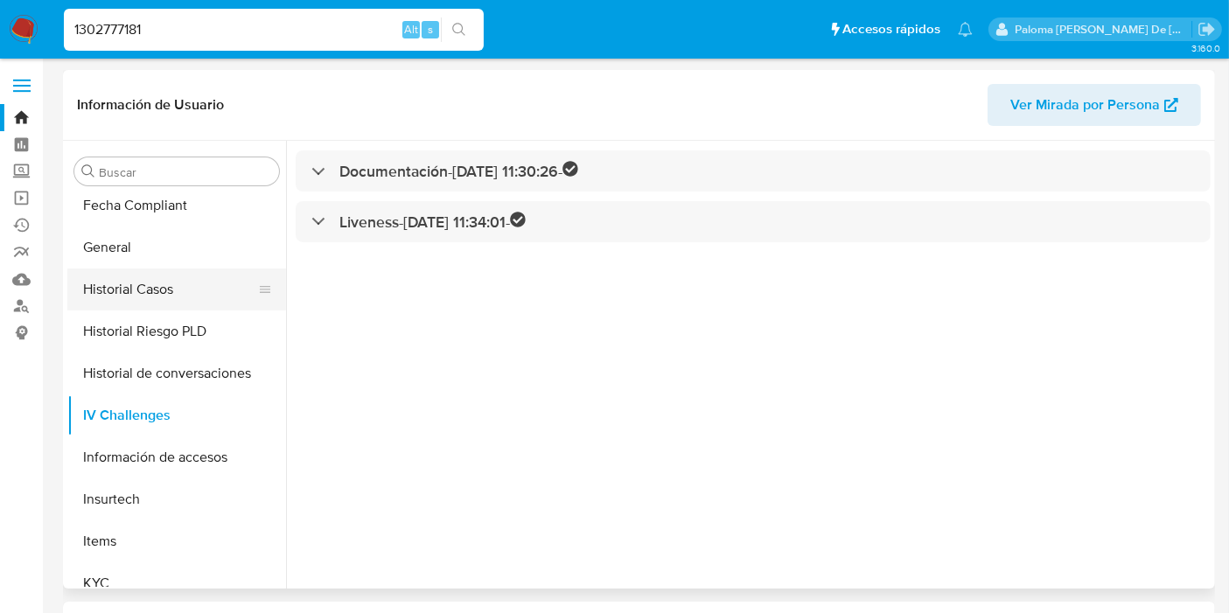
scroll to position [350, 0]
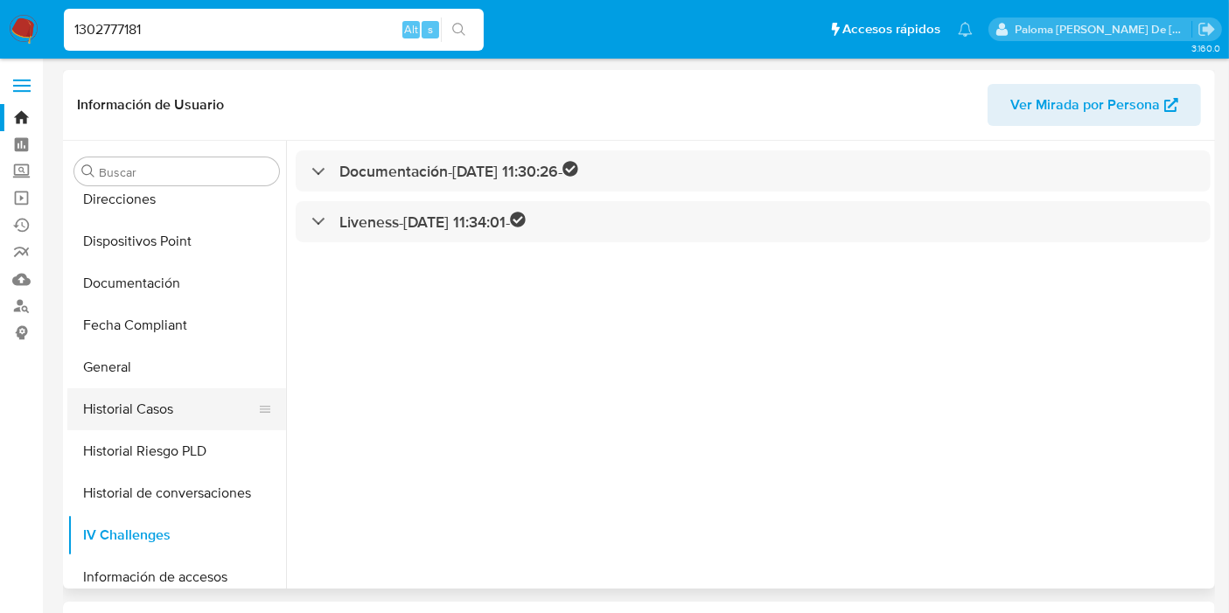
drag, startPoint x: 182, startPoint y: 411, endPoint x: 187, endPoint y: 401, distance: 11.7
click at [183, 404] on button "Historial Casos" at bounding box center [169, 409] width 205 height 42
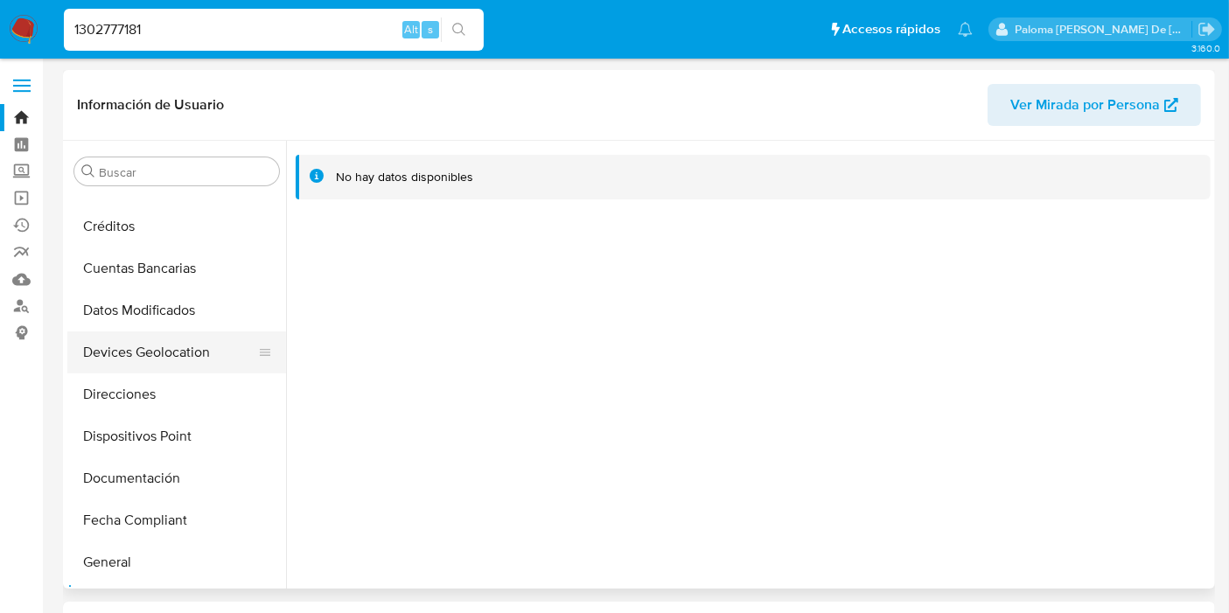
scroll to position [0, 0]
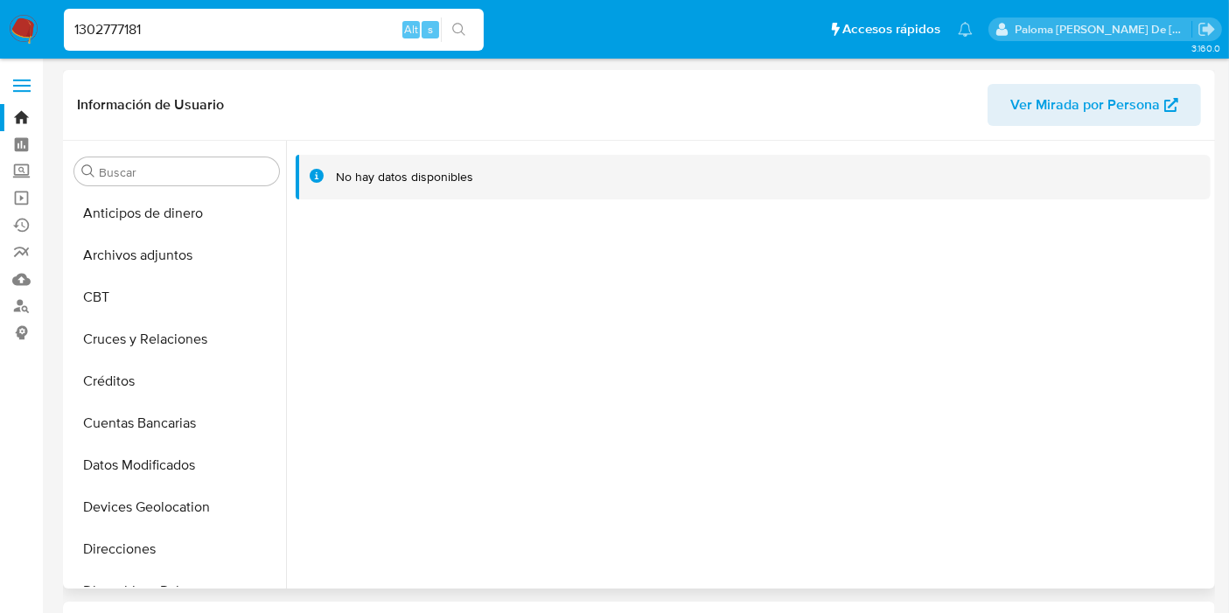
click at [1085, 106] on span "Ver Mirada por Persona" at bounding box center [1086, 105] width 150 height 42
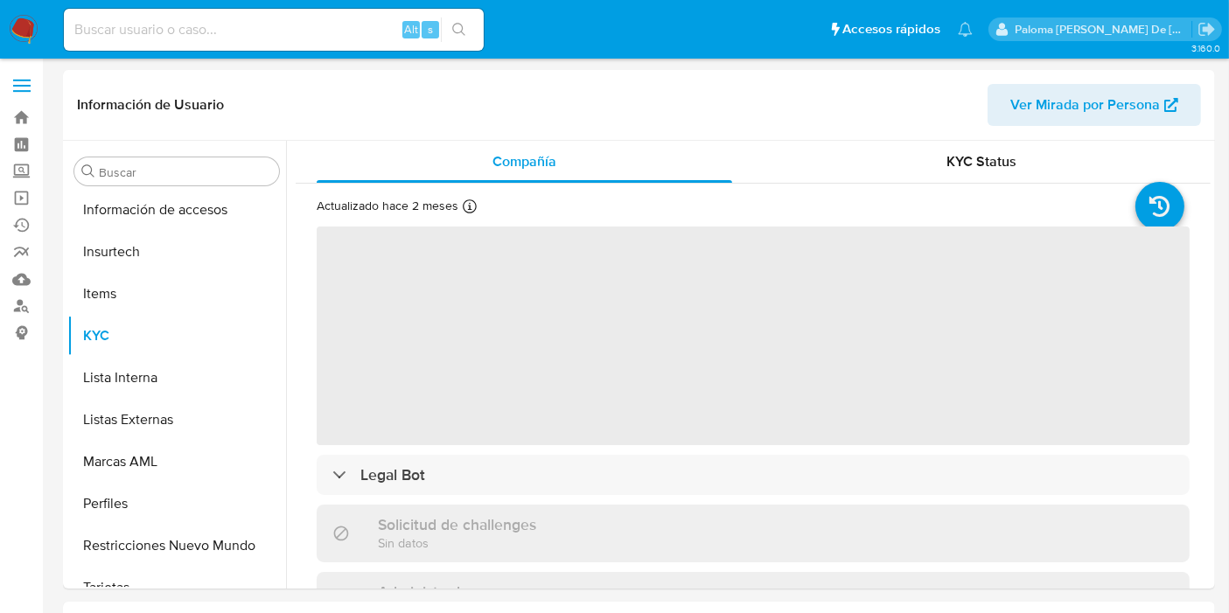
scroll to position [738, 0]
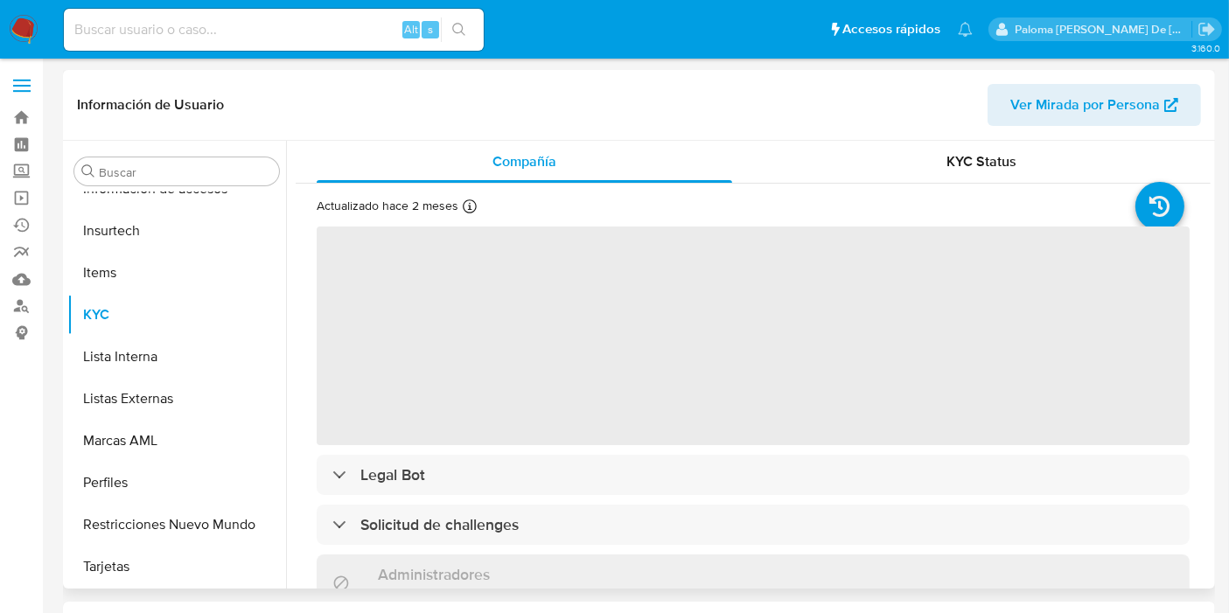
select select "10"
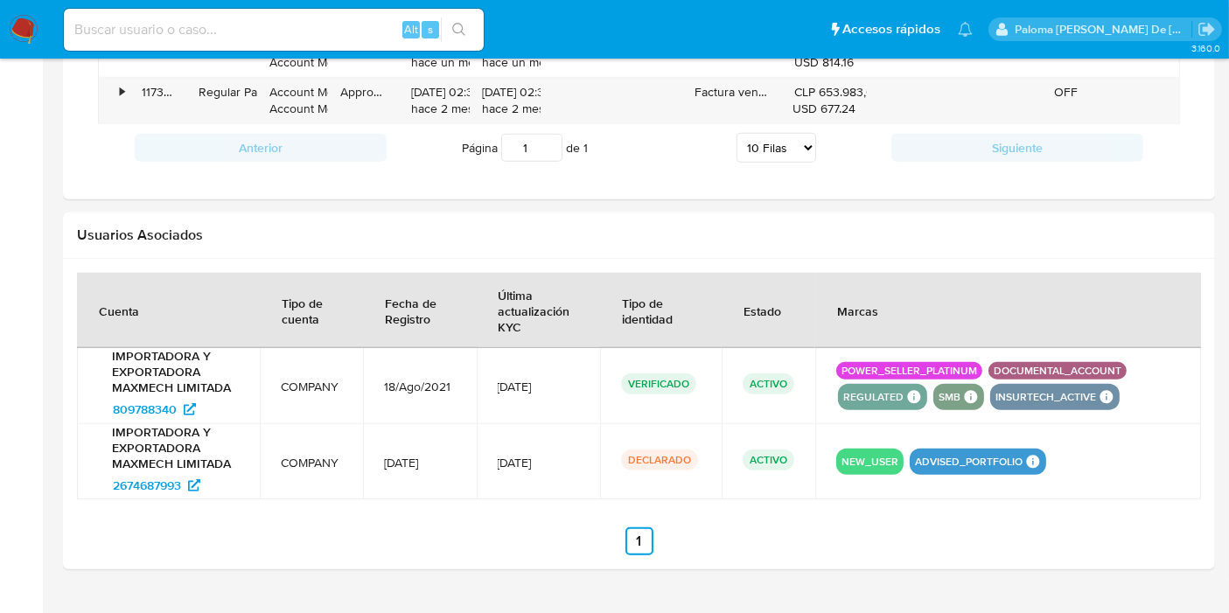
scroll to position [1462, 0]
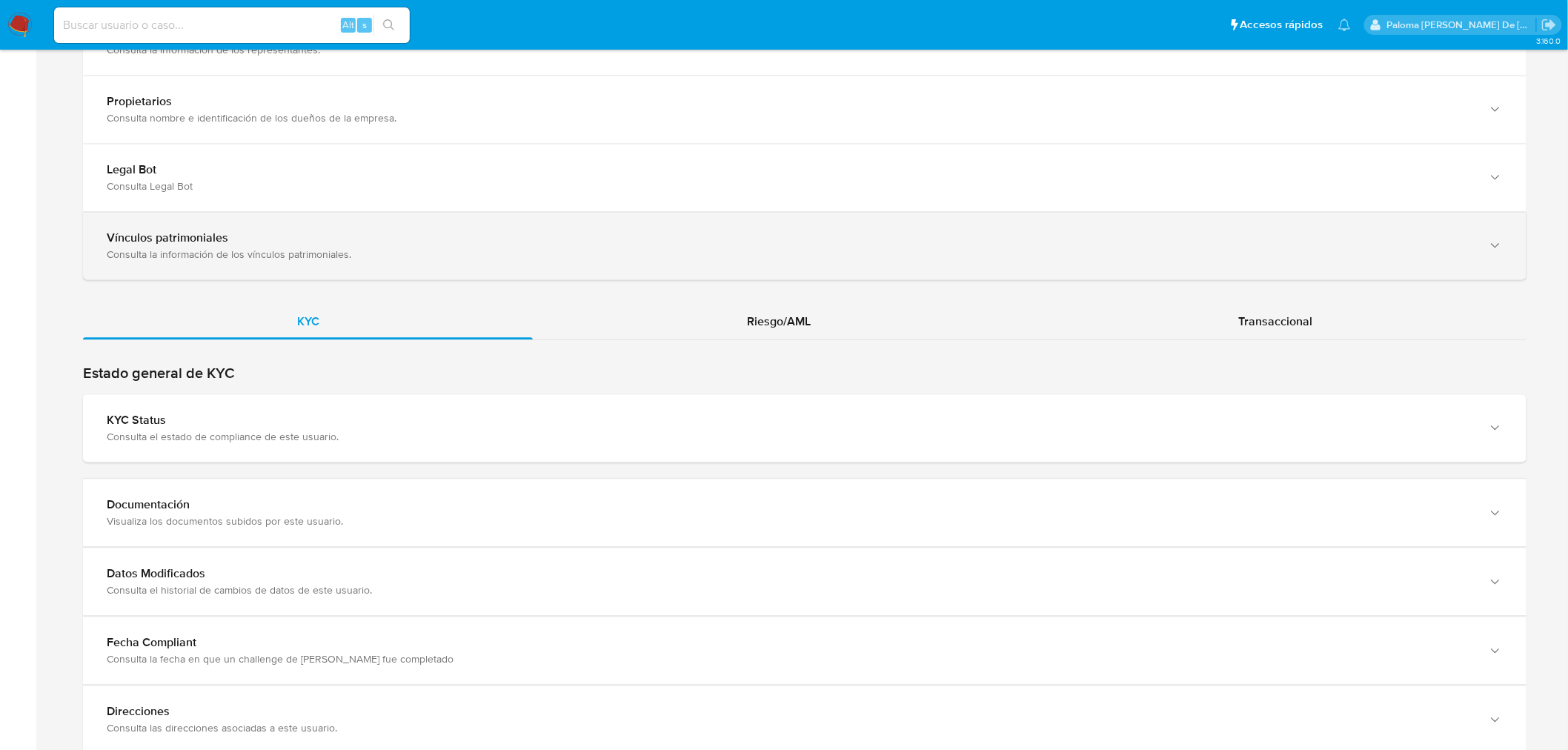
scroll to position [1318, 0]
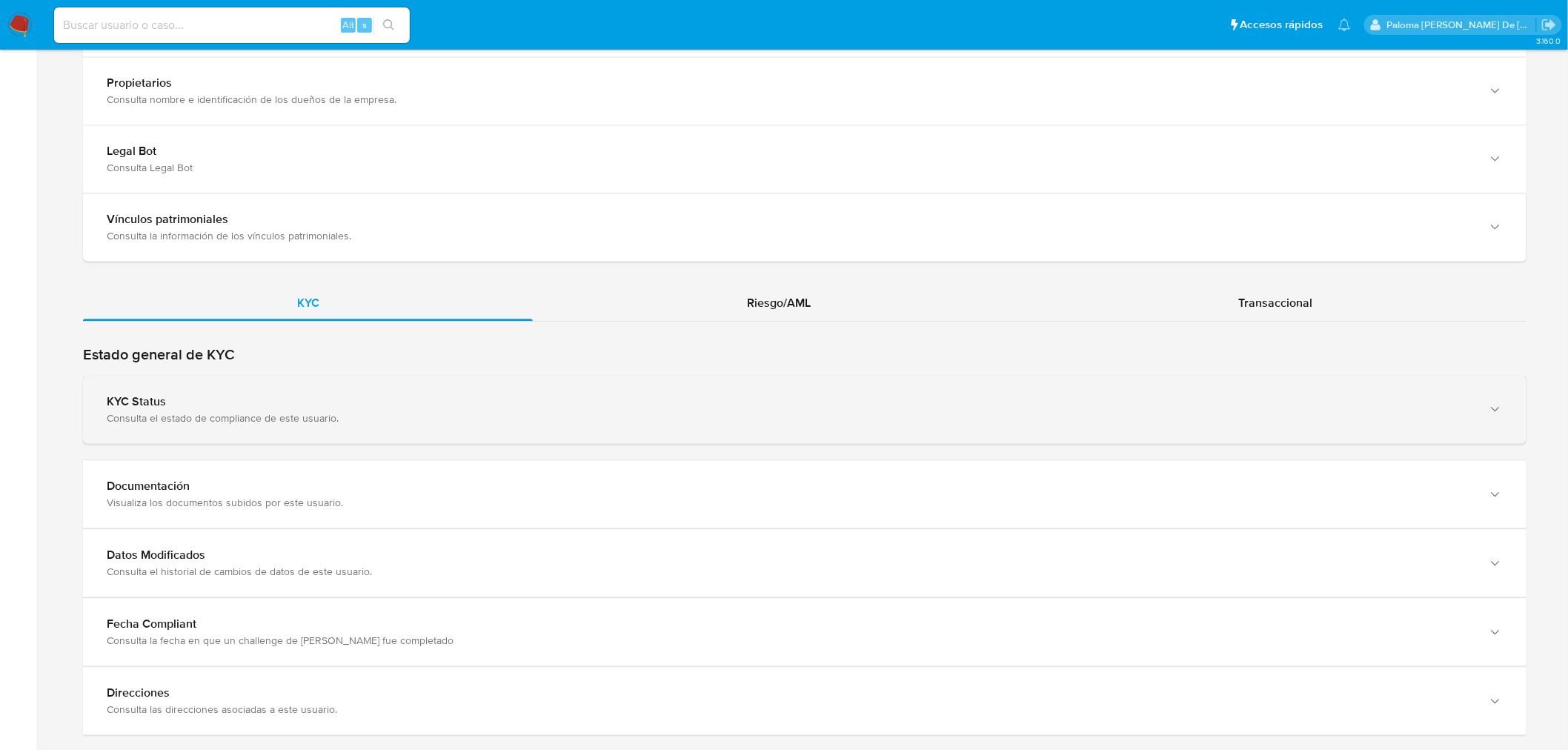
click at [243, 405] on div "KYC Status" at bounding box center [790, 401] width 1366 height 14
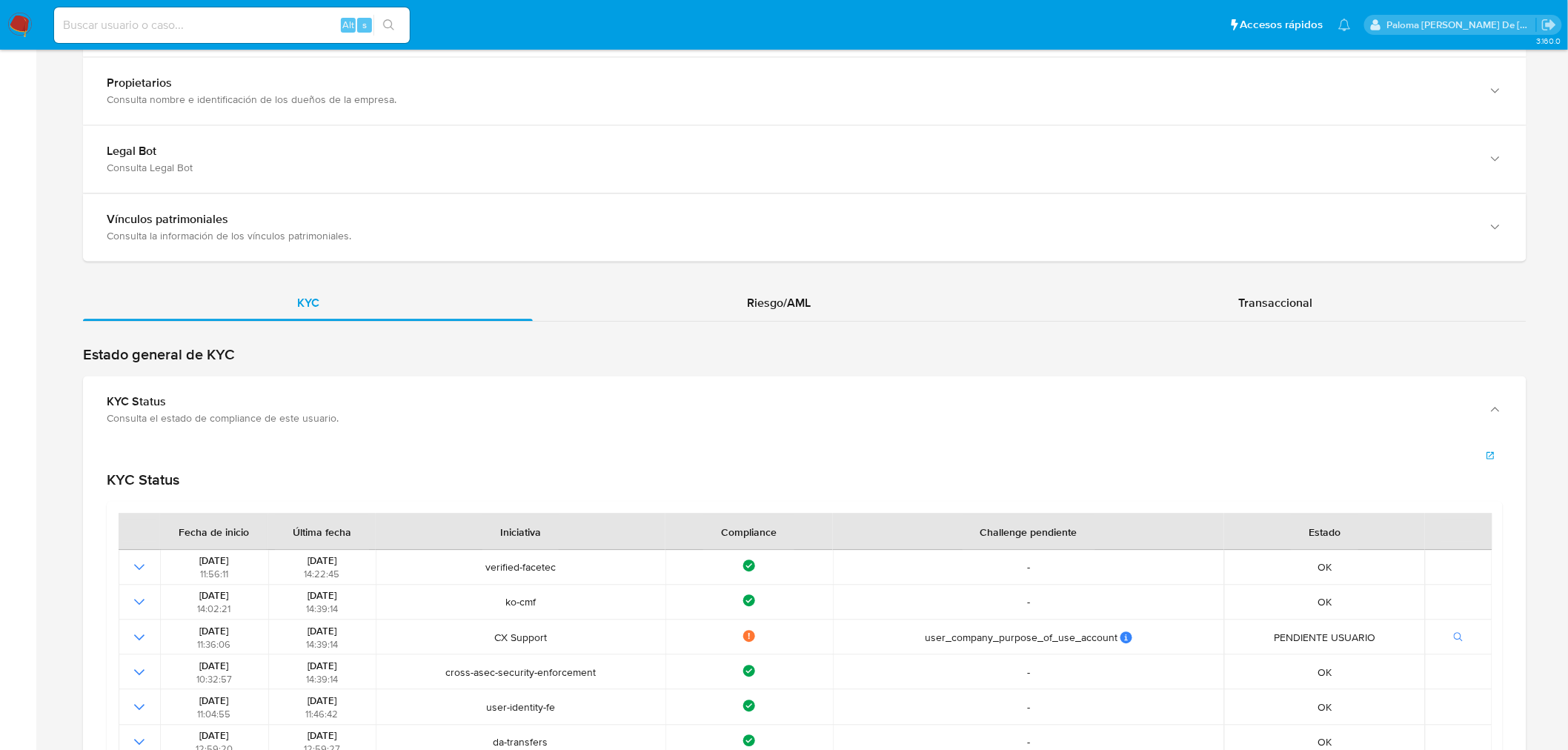
scroll to position [1400, 0]
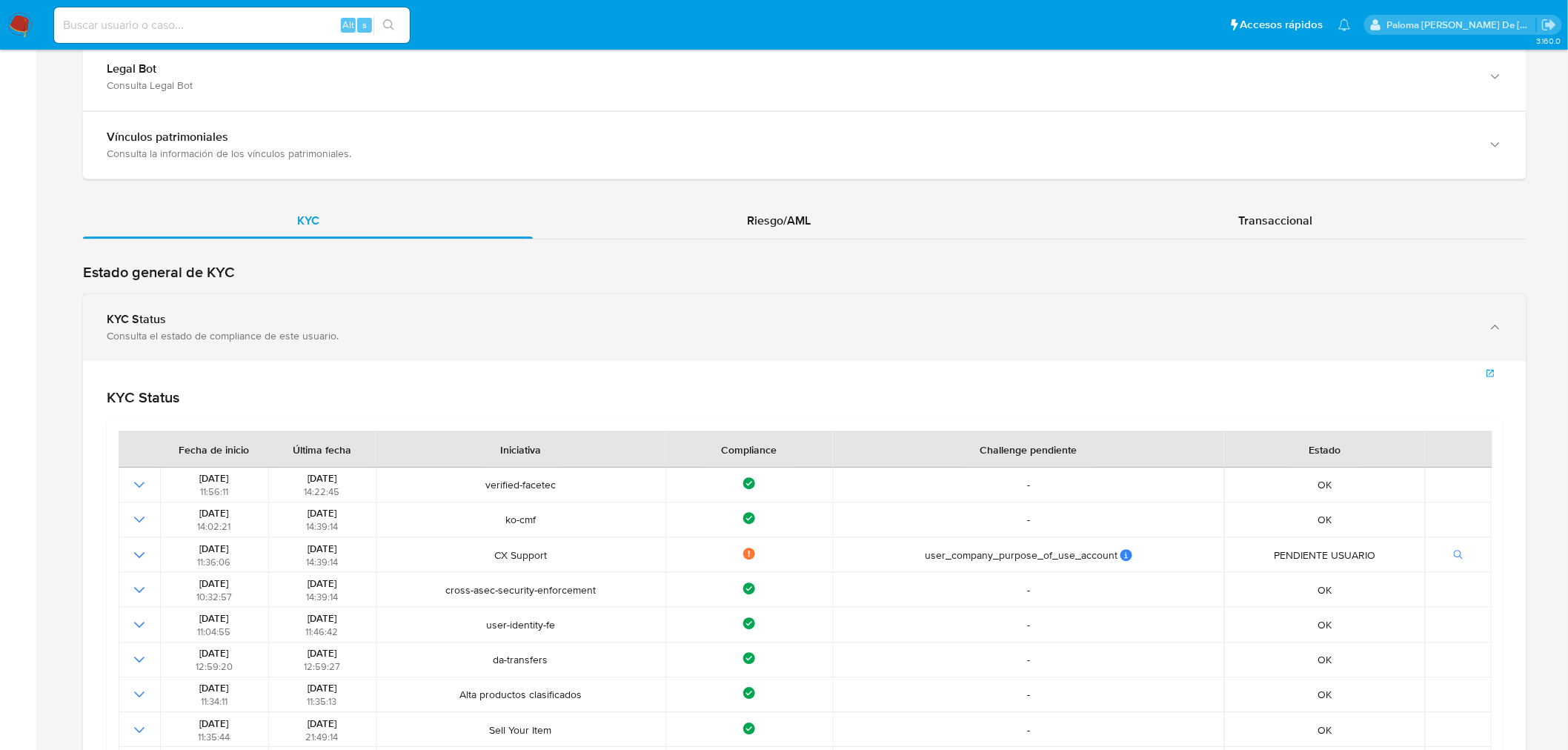
click at [175, 338] on div "Consulta el estado de compliance de este usuario." at bounding box center [790, 336] width 1366 height 14
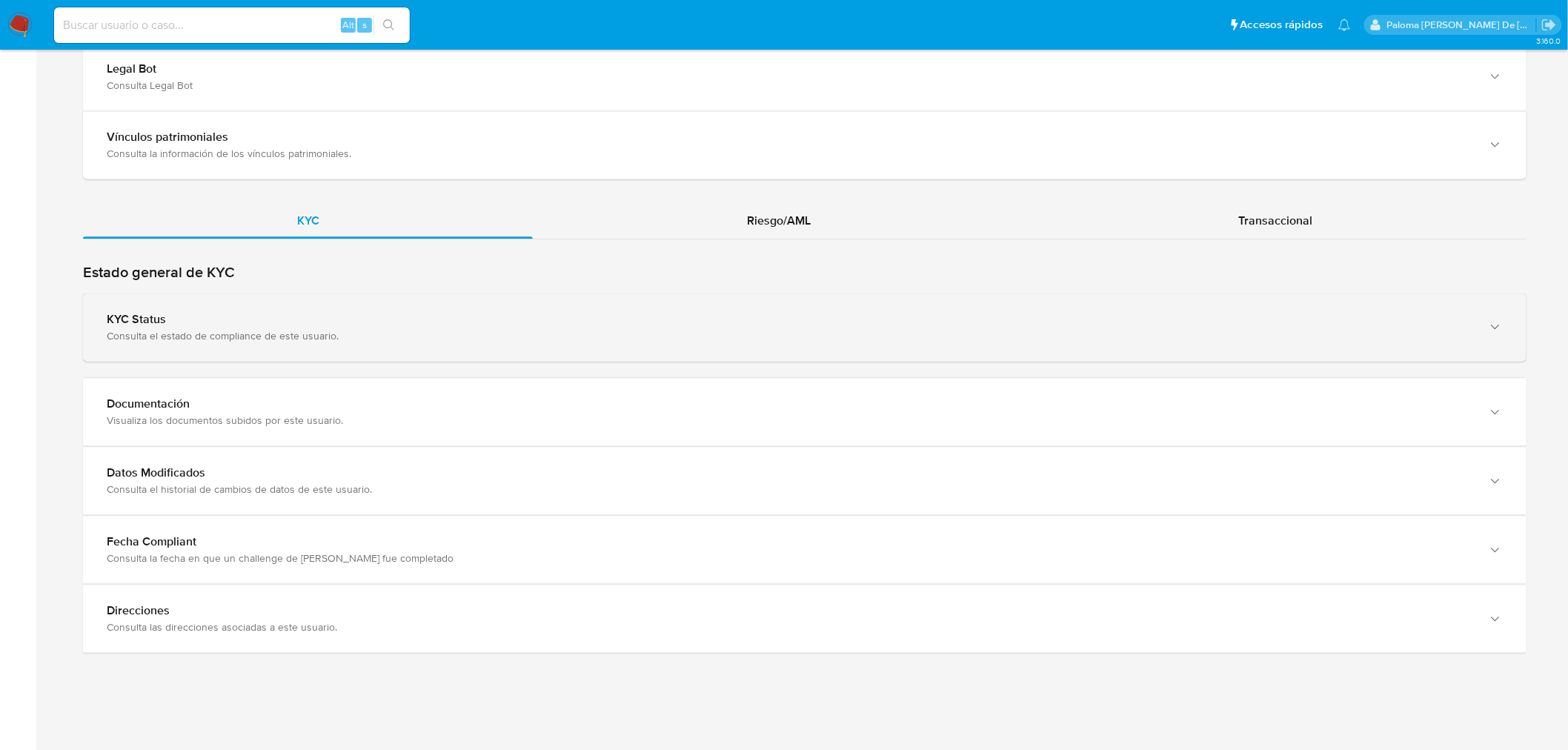
click at [175, 338] on div "Consulta el estado de compliance de este usuario." at bounding box center [790, 336] width 1366 height 14
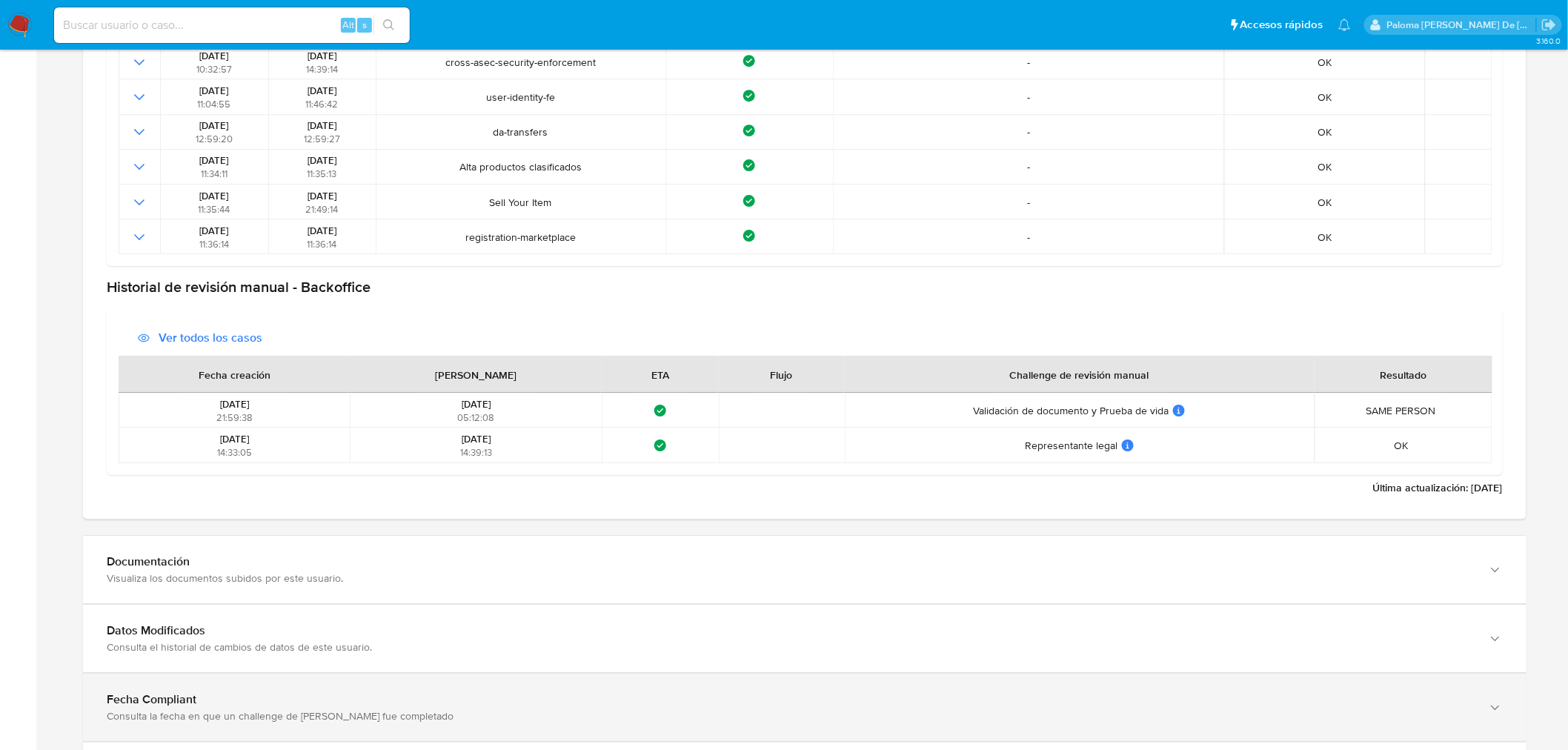
scroll to position [2087, 0]
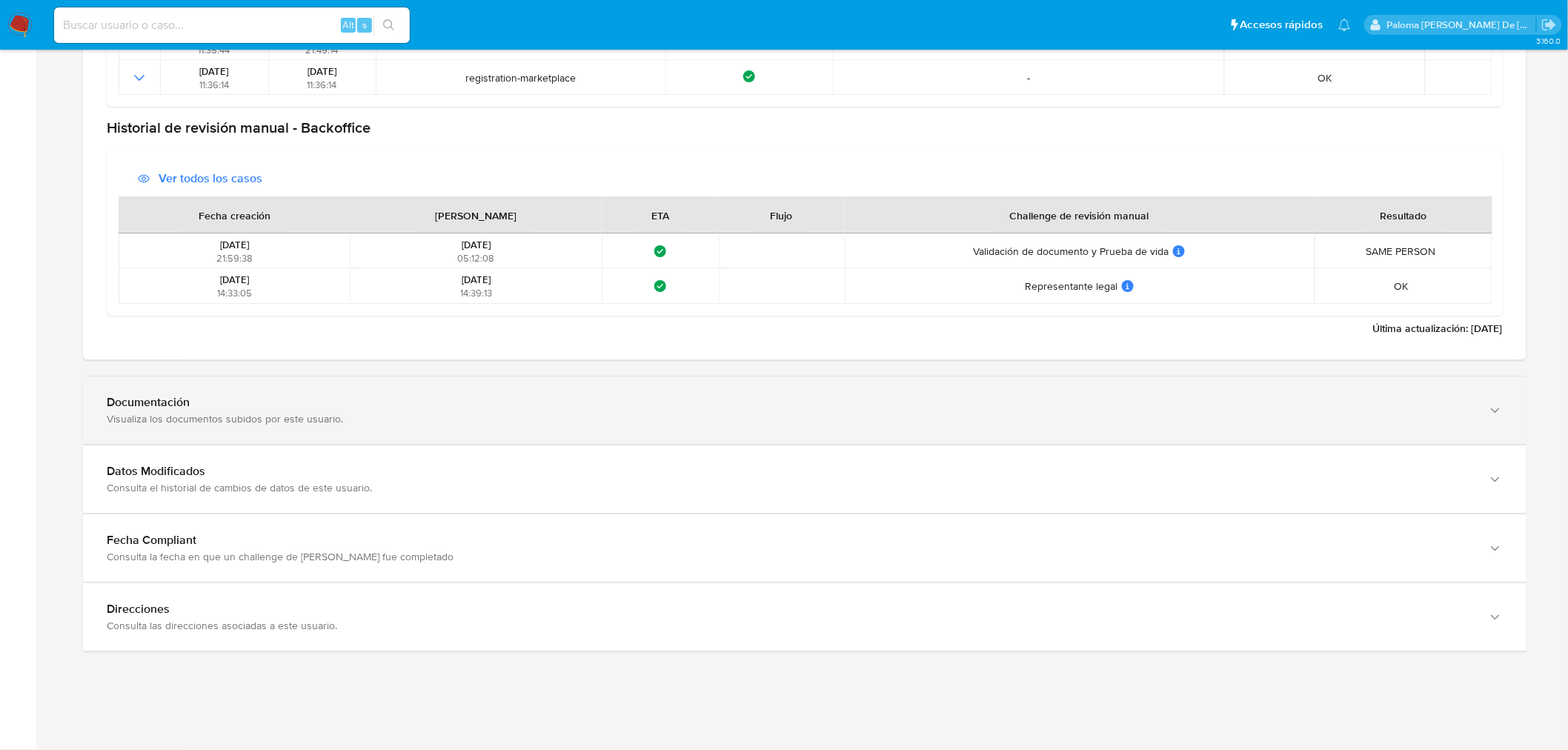
click at [198, 442] on div "Documentación Visualiza los documentos subidos por este usuario." at bounding box center [805, 410] width 1443 height 68
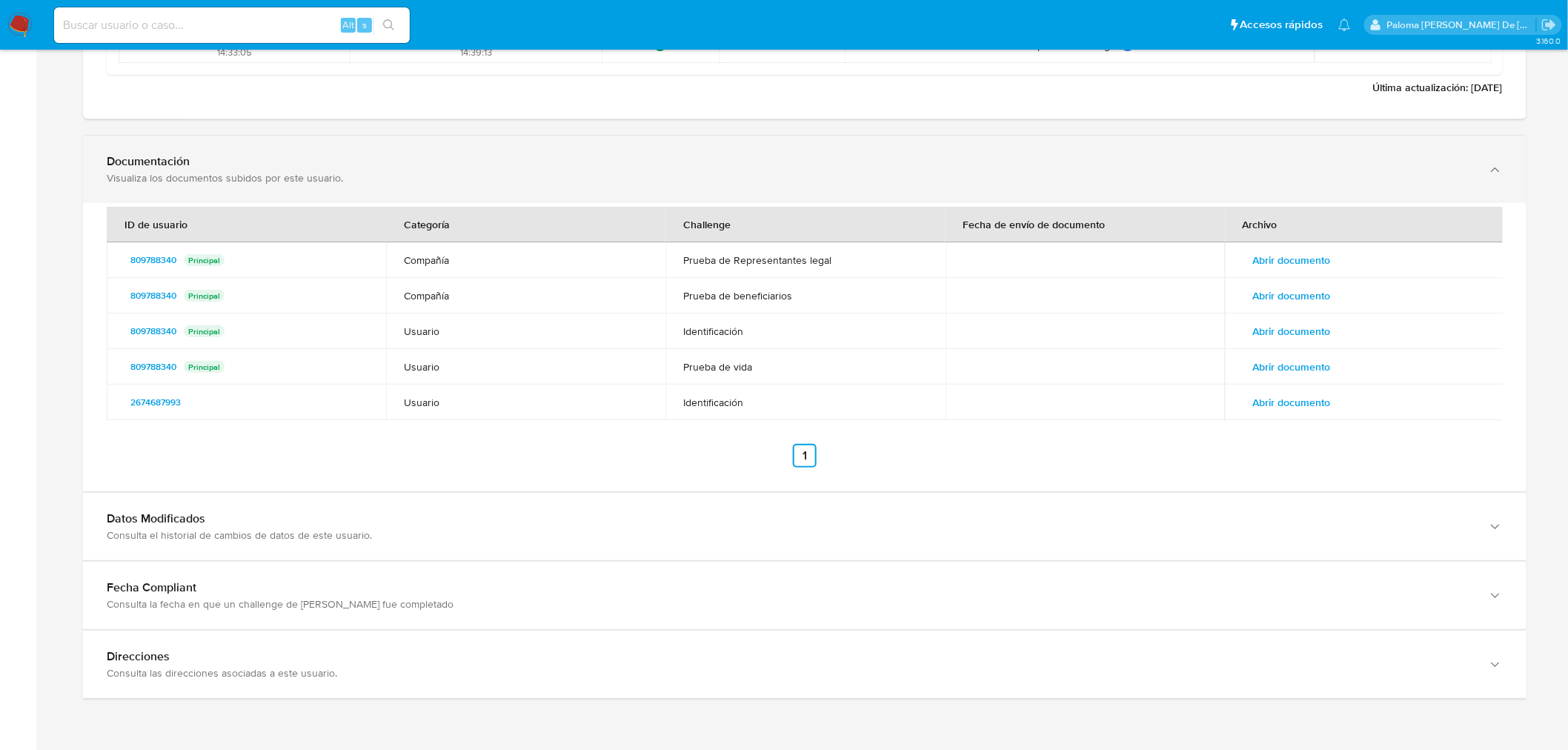
scroll to position [2334, 0]
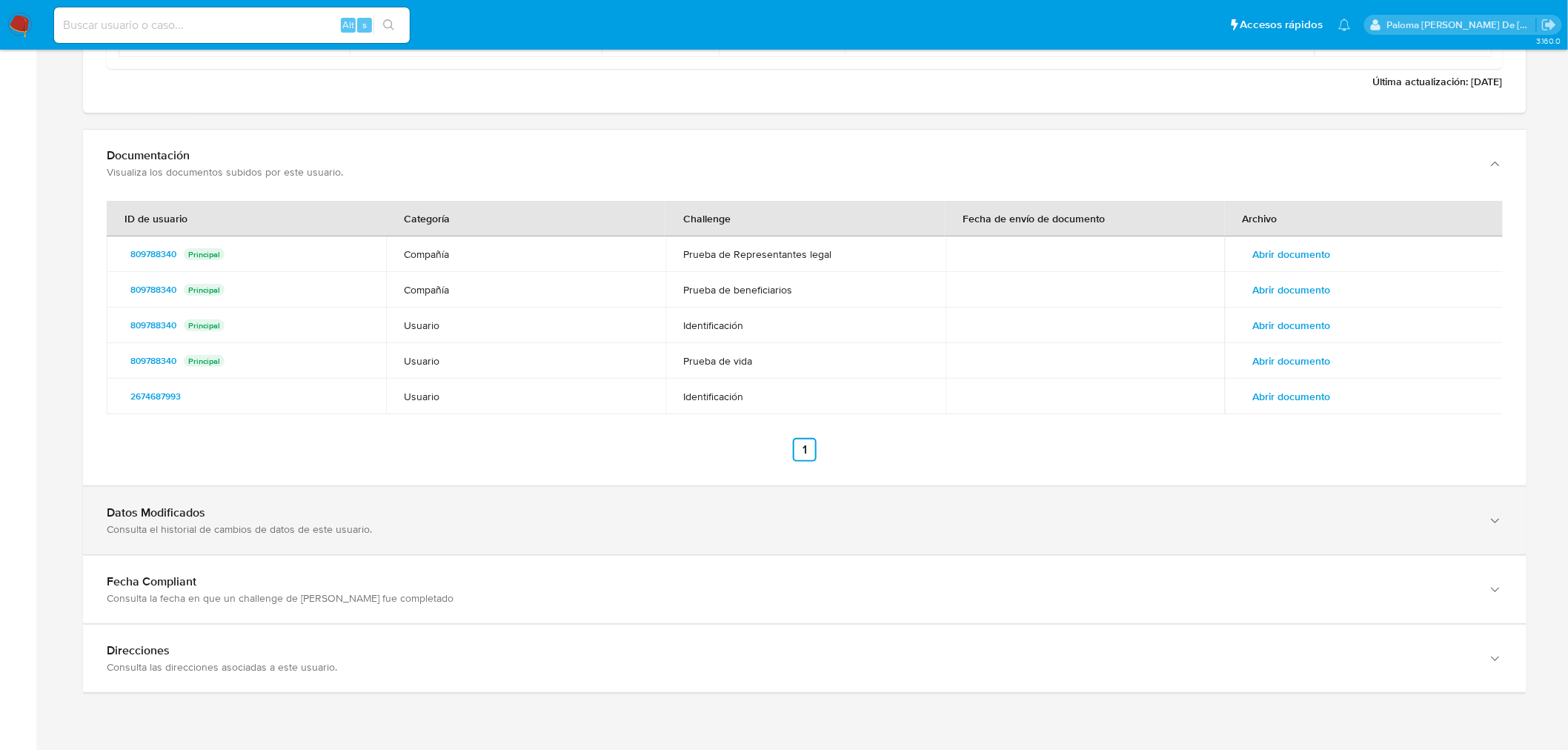
click at [205, 519] on div "Consulta el historial de cambios de datos de este usuario." at bounding box center [790, 530] width 1366 height 14
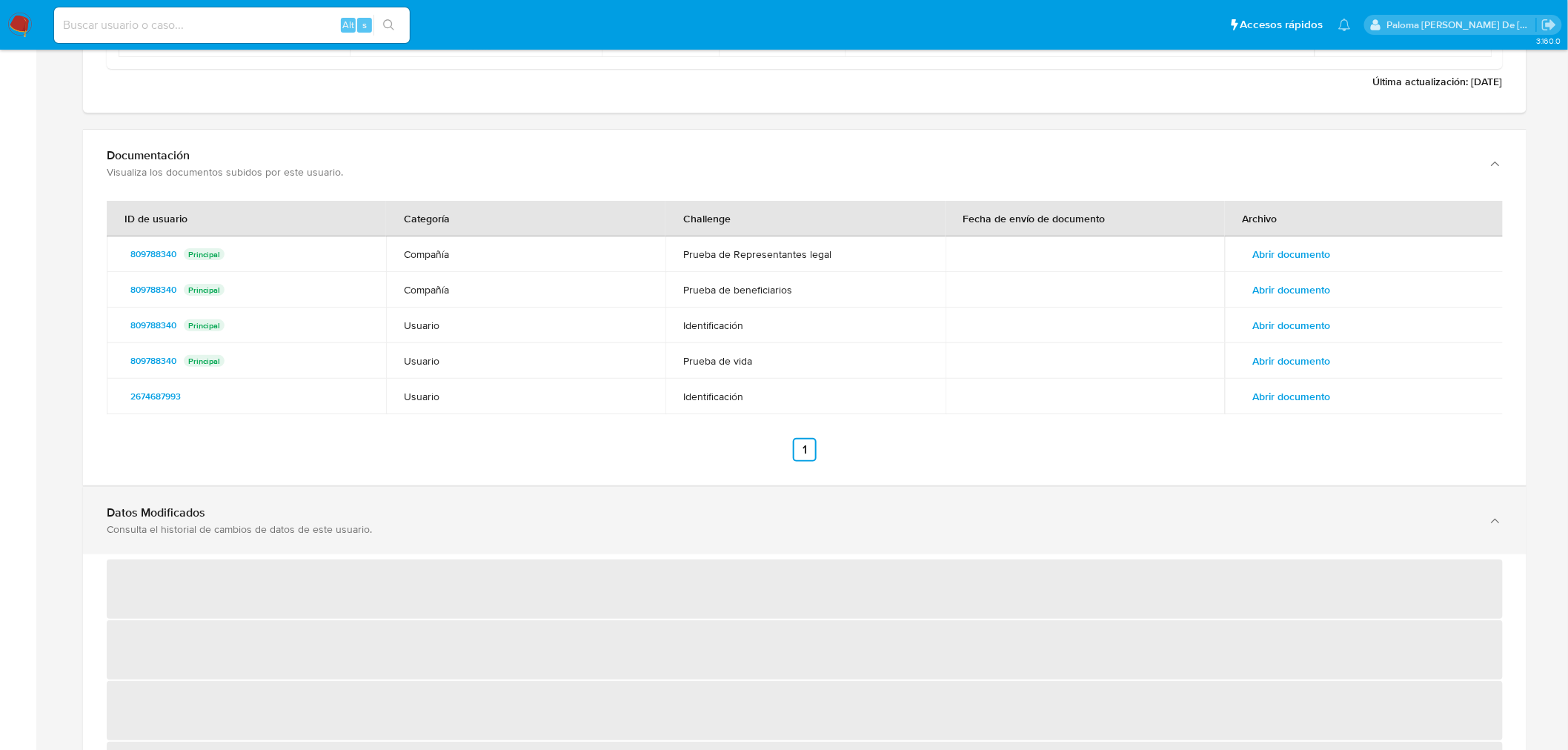
click at [206, 519] on div "Consulta el historial de cambios de datos de este usuario." at bounding box center [790, 530] width 1366 height 14
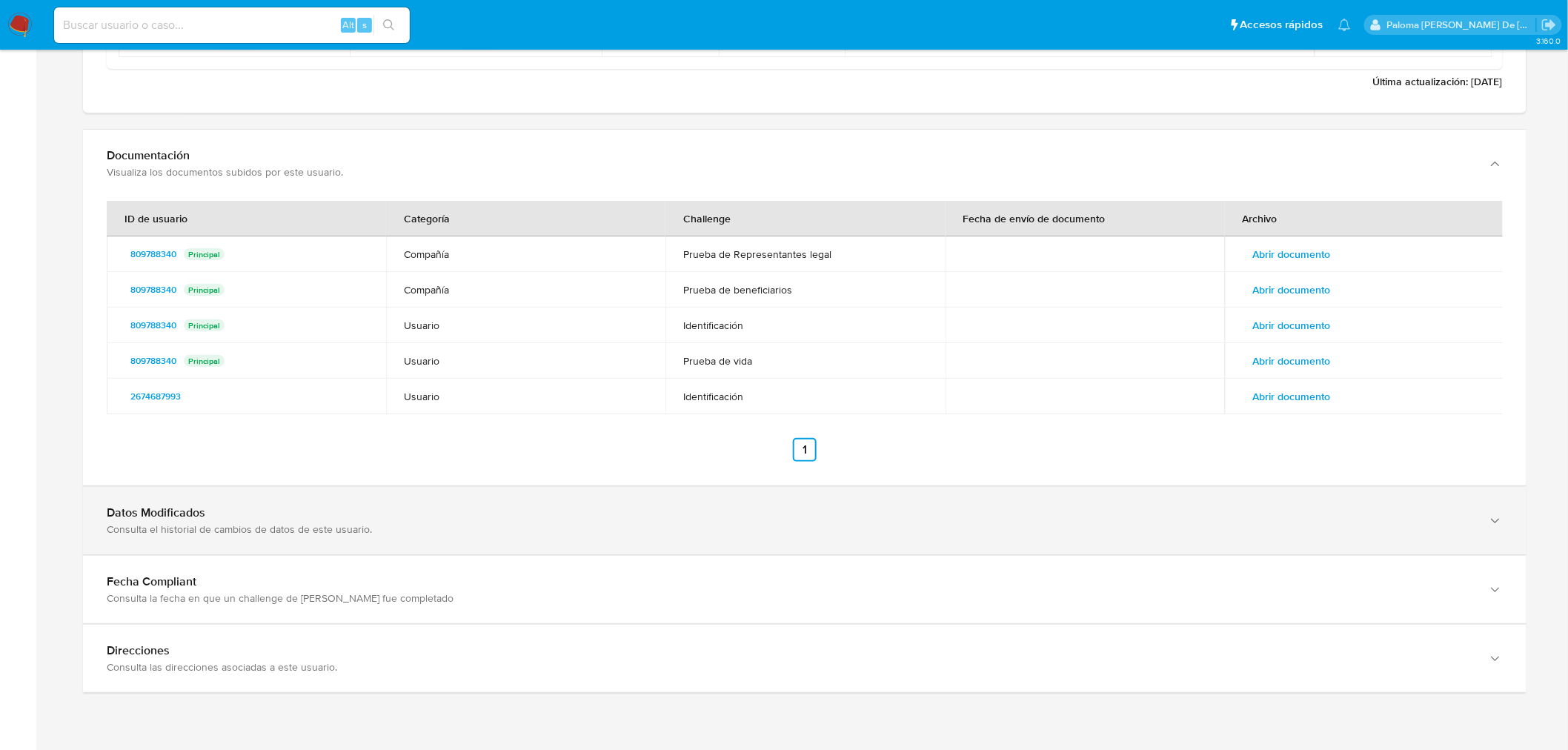
scroll to position [2375, 0]
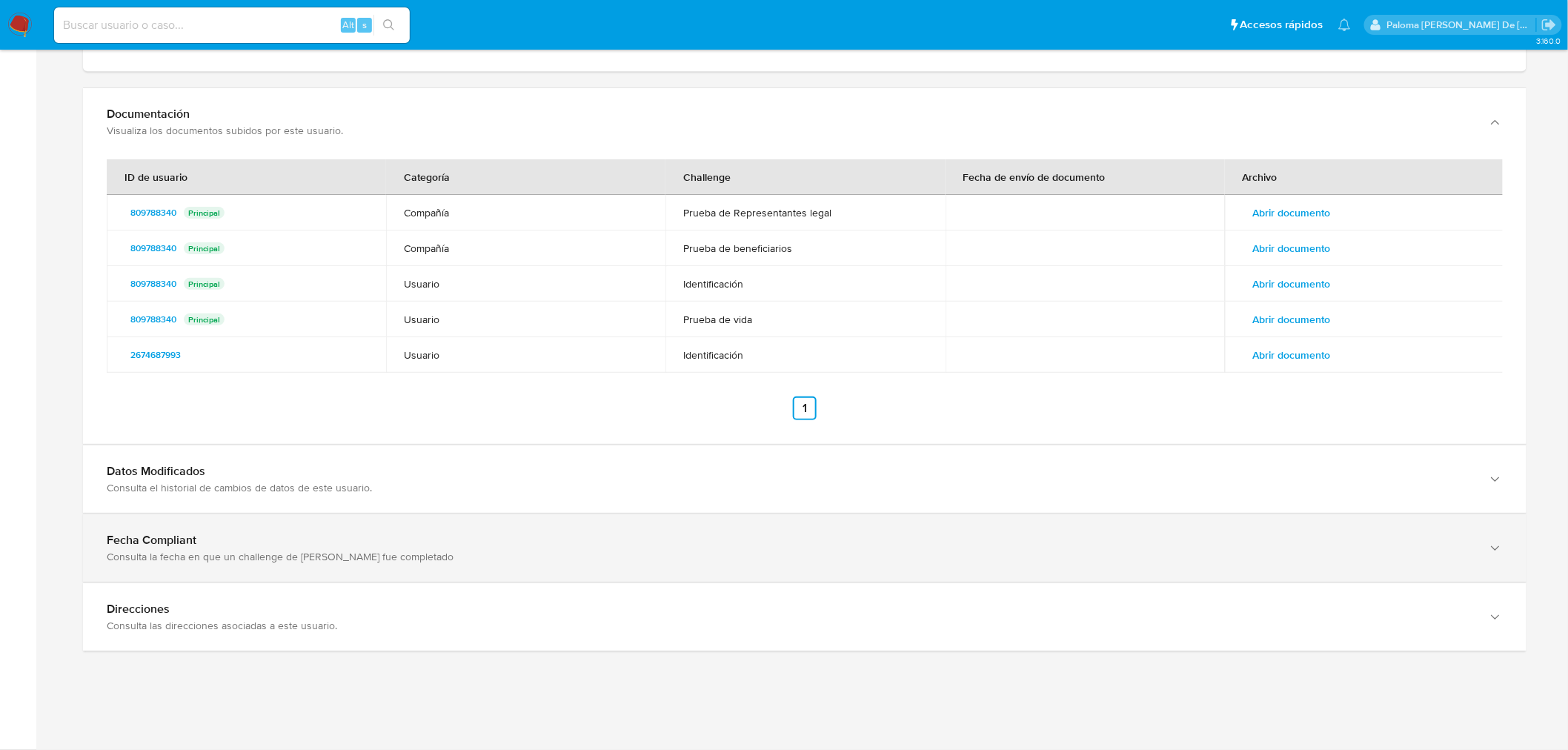
click at [252, 519] on div "Consulta la fecha en que un challenge de kyc fue completado" at bounding box center [790, 557] width 1366 height 14
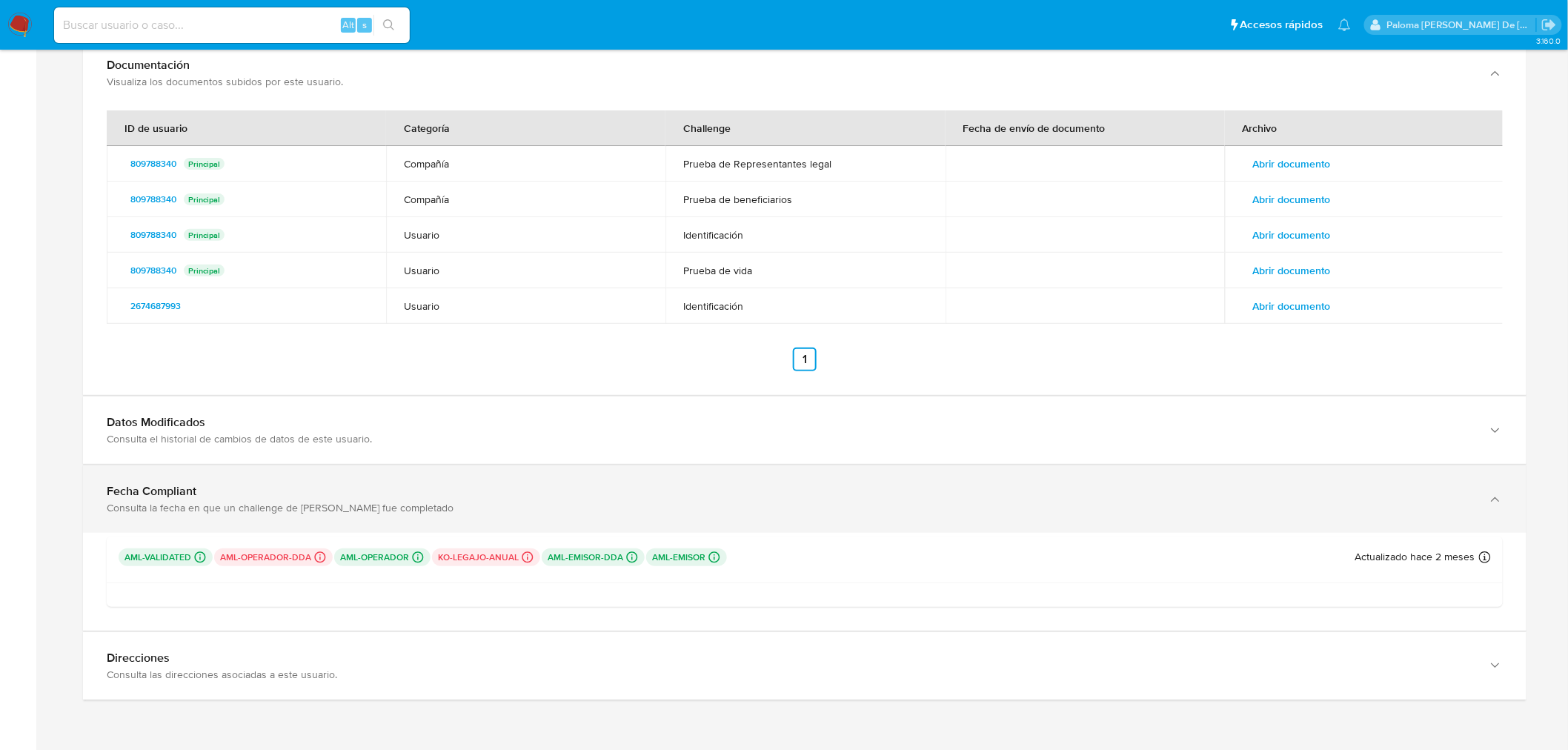
scroll to position [2473, 0]
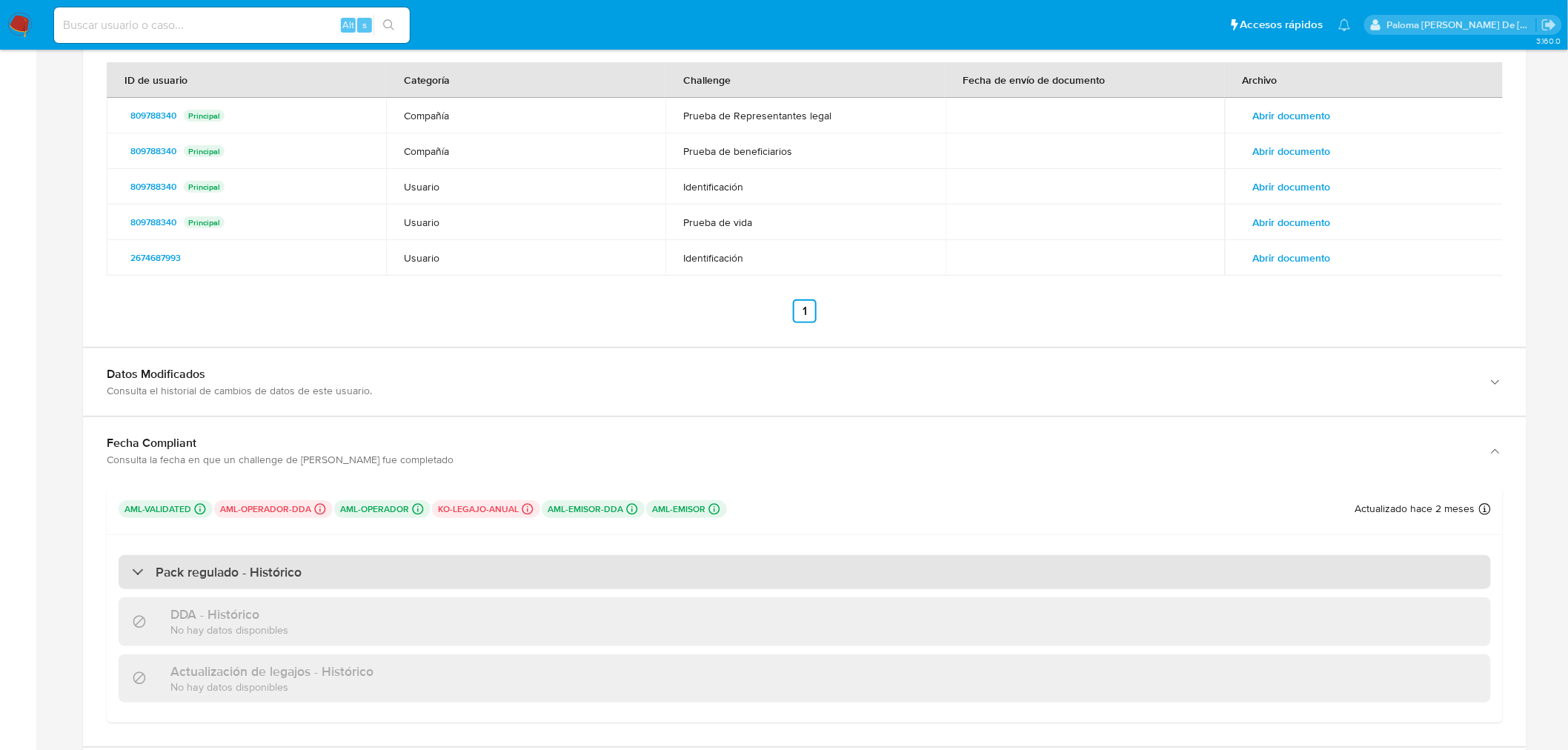
click at [329, 519] on div "Pack regulado - Histórico" at bounding box center [805, 572] width 1372 height 34
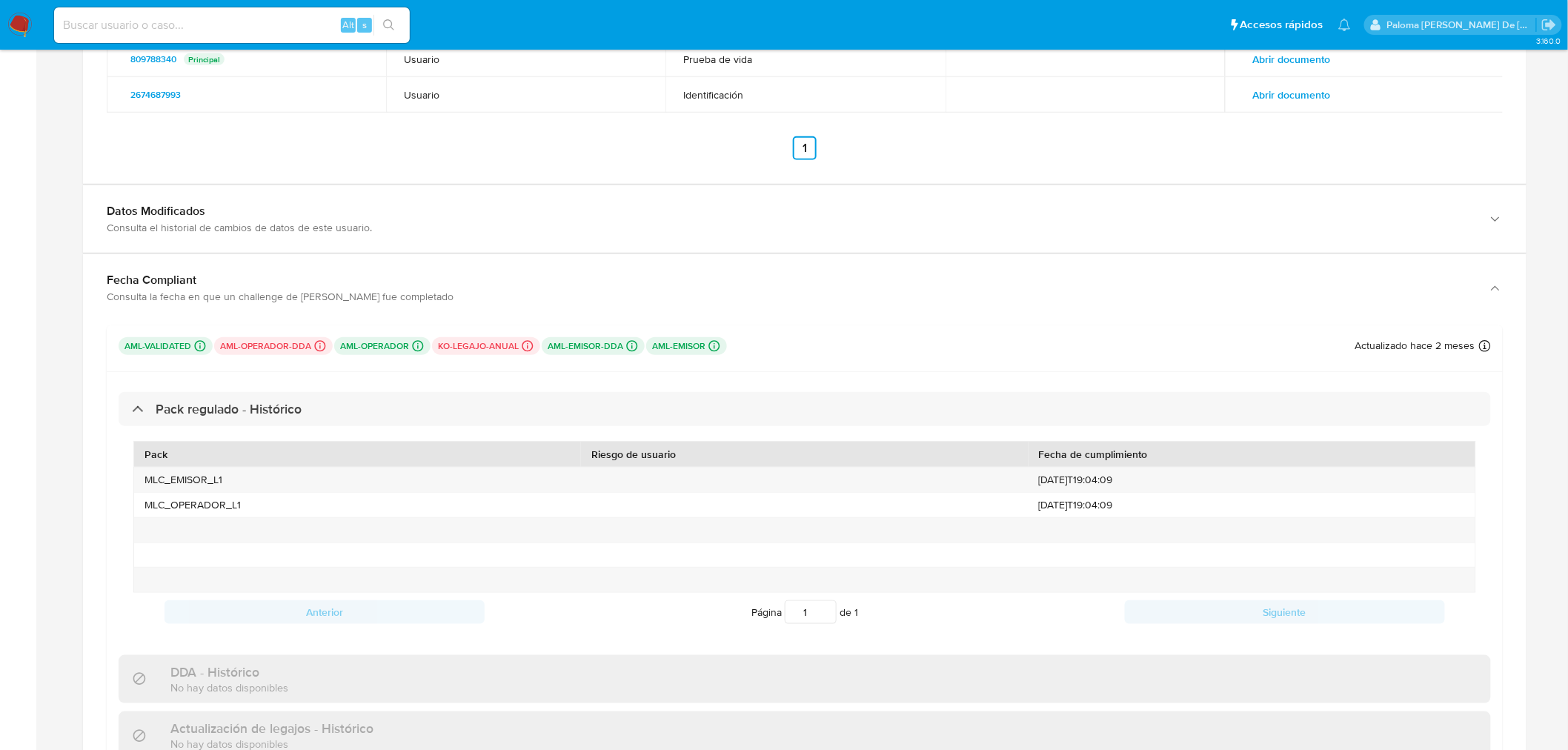
scroll to position [2637, 0]
click at [269, 20] on input at bounding box center [232, 25] width 356 height 19
click at [26, 18] on img at bounding box center [20, 25] width 25 height 25
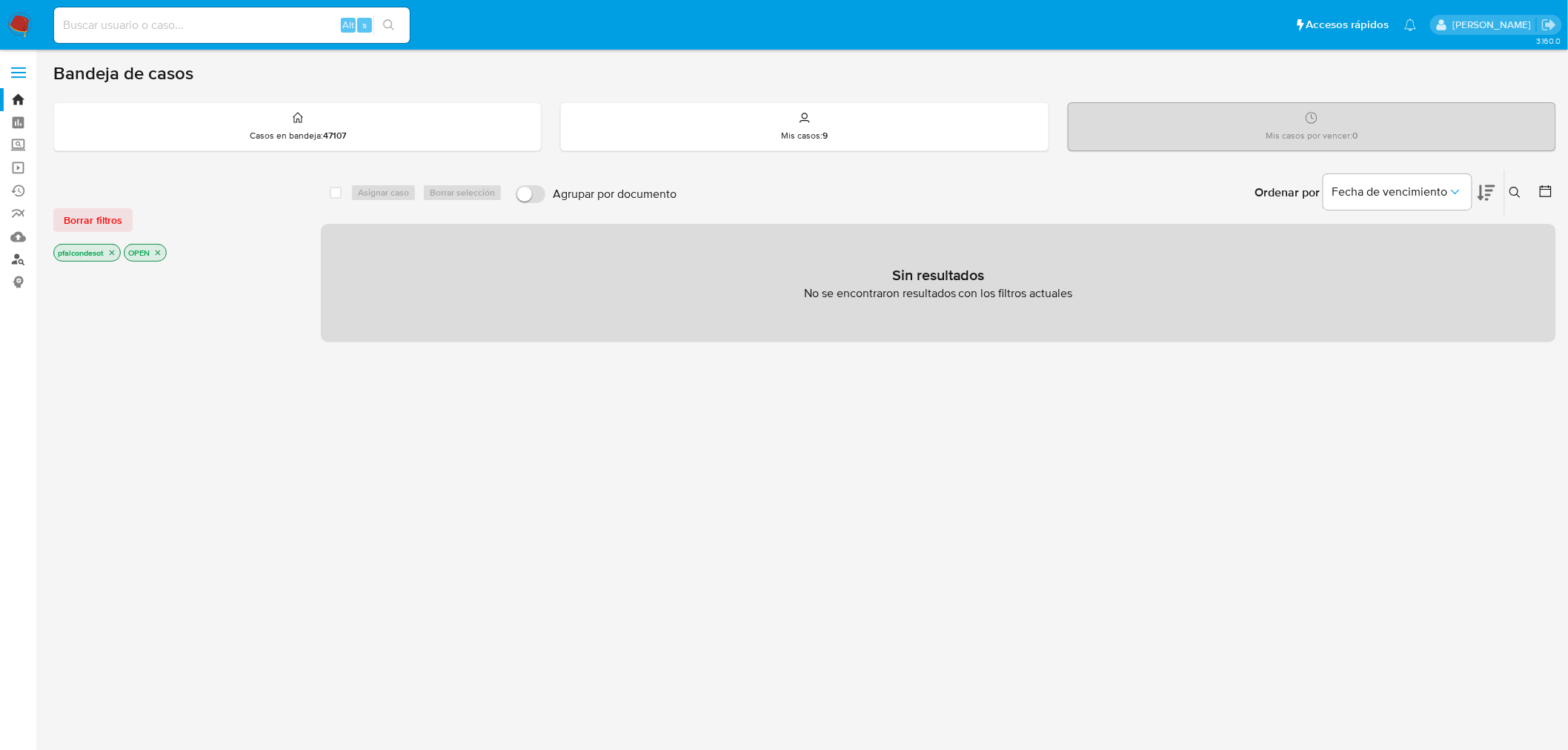
click at [17, 264] on link "Buscador de personas" at bounding box center [88, 259] width 176 height 23
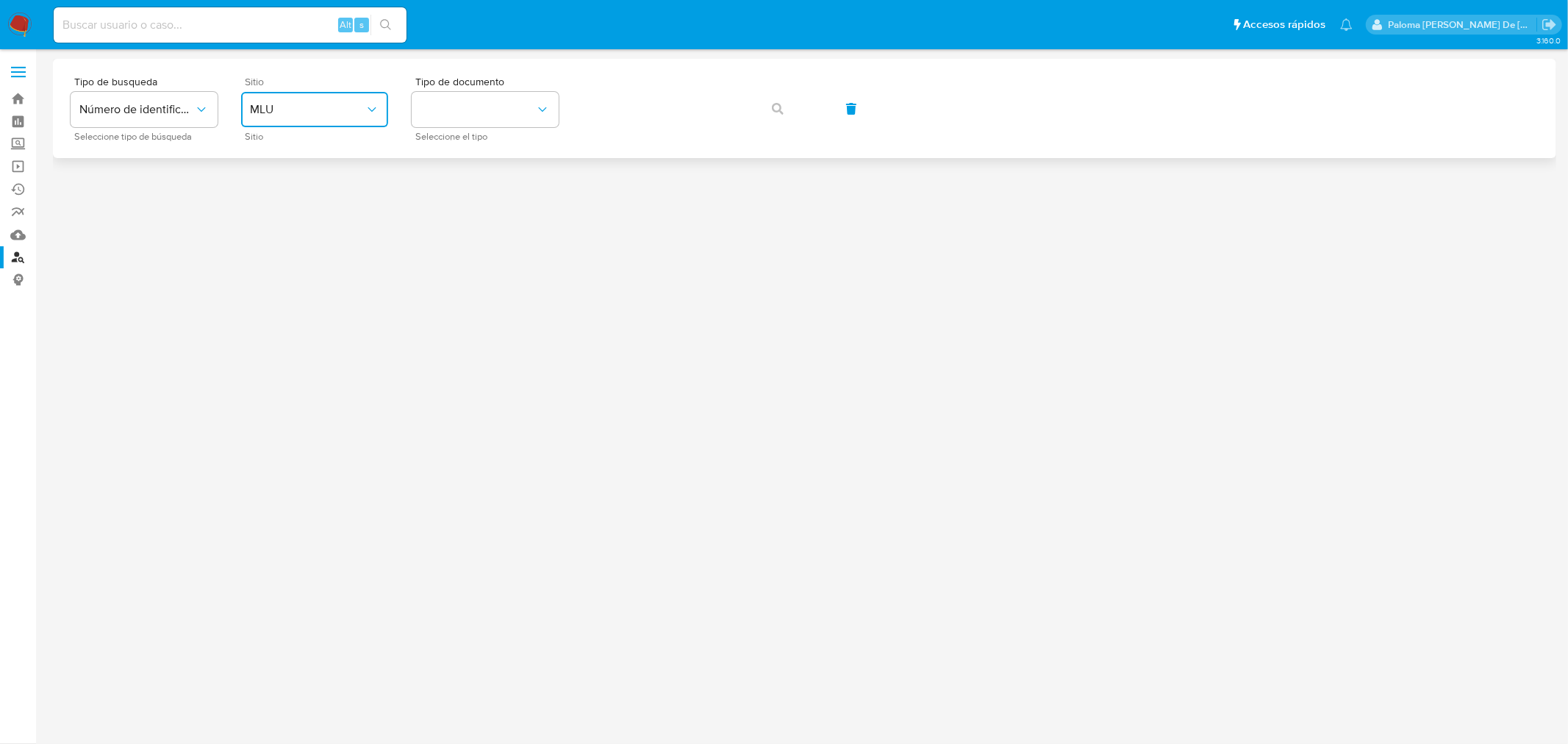
click at [318, 101] on button "MLU" at bounding box center [314, 109] width 147 height 35
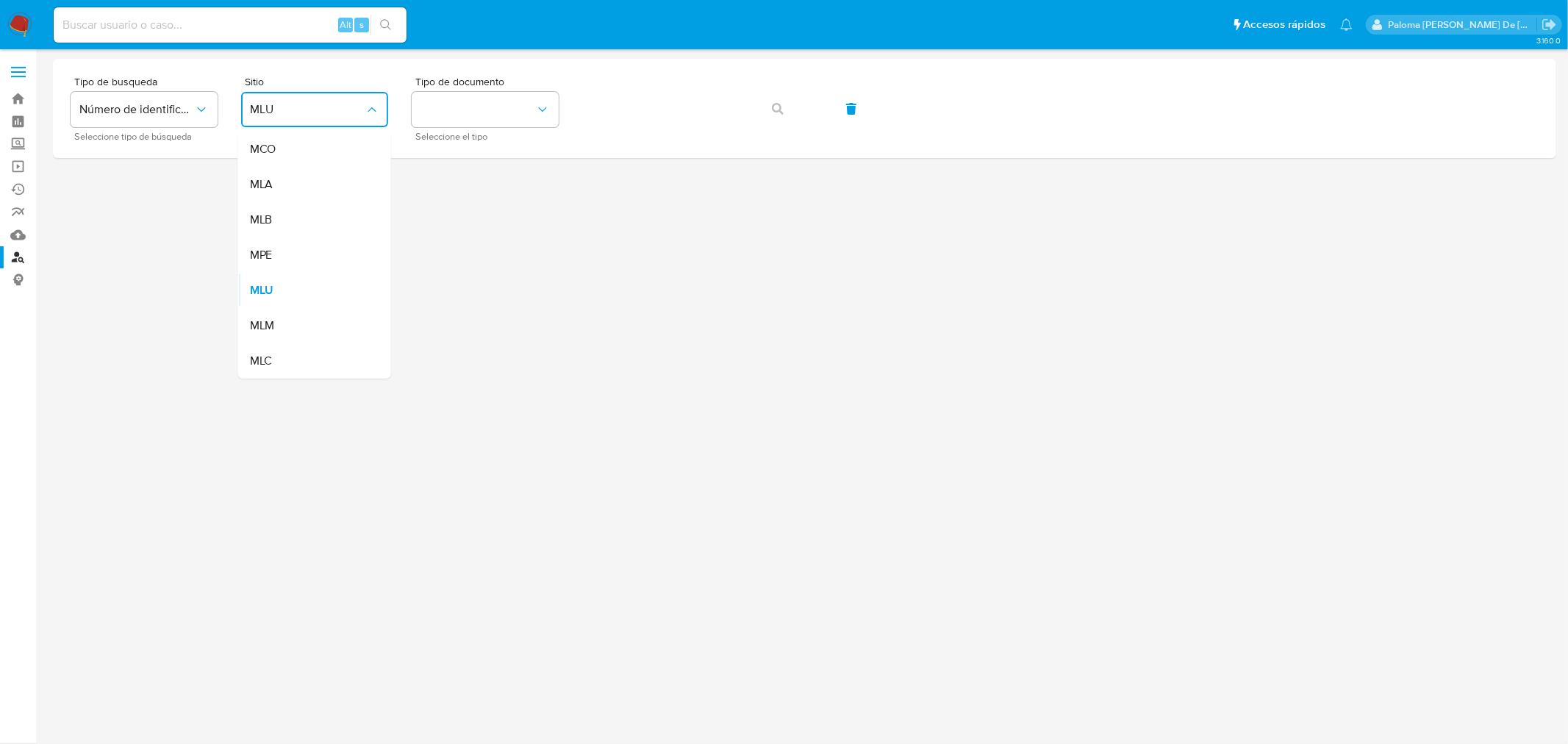
drag, startPoint x: 276, startPoint y: 367, endPoint x: 282, endPoint y: 356, distance: 12.5
click at [275, 366] on div "MLC" at bounding box center [309, 361] width 120 height 35
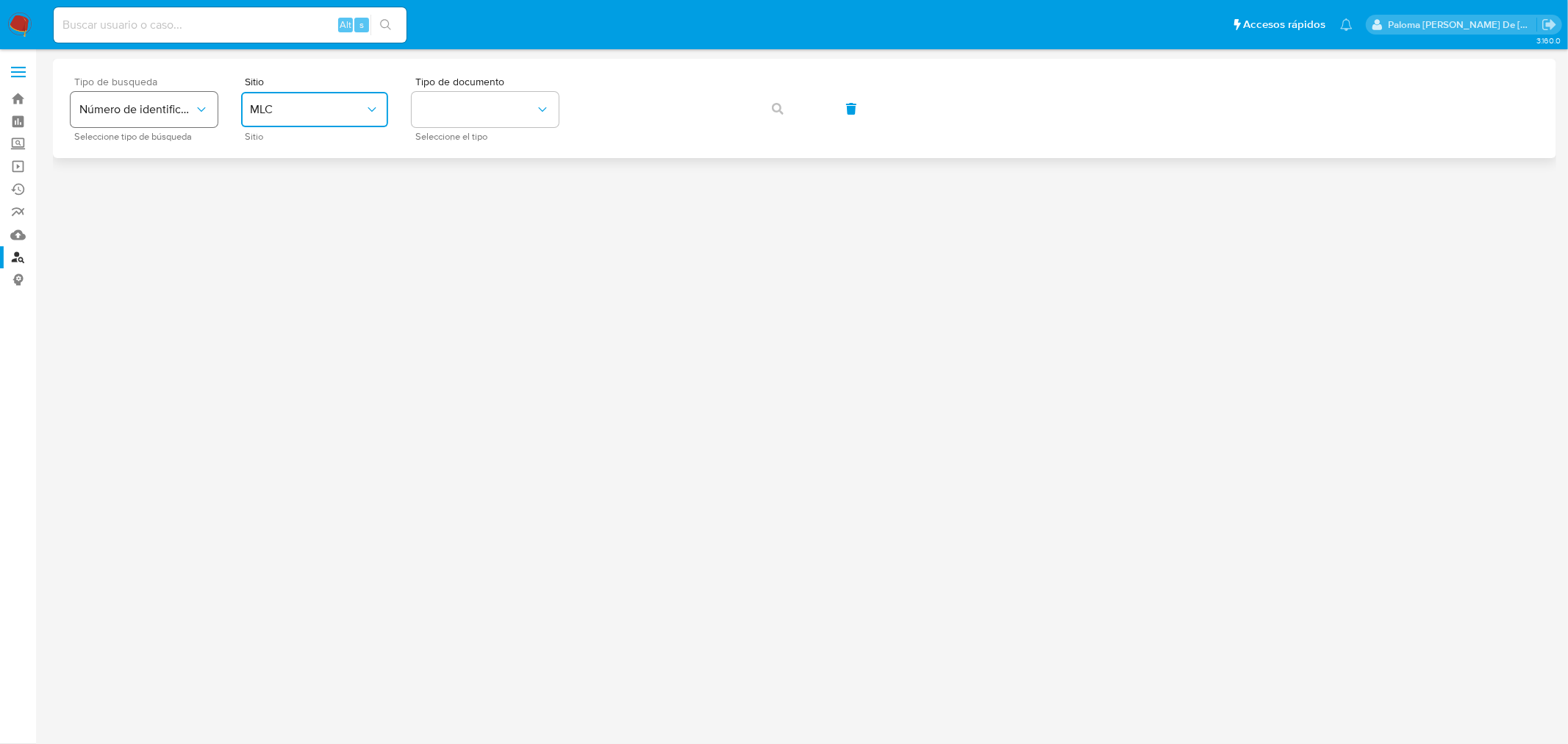
click at [151, 118] on button "Número de identificación" at bounding box center [144, 109] width 147 height 35
click at [147, 152] on span "Número de identificación" at bounding box center [139, 156] width 120 height 29
click at [320, 114] on button "site_id" at bounding box center [314, 109] width 147 height 35
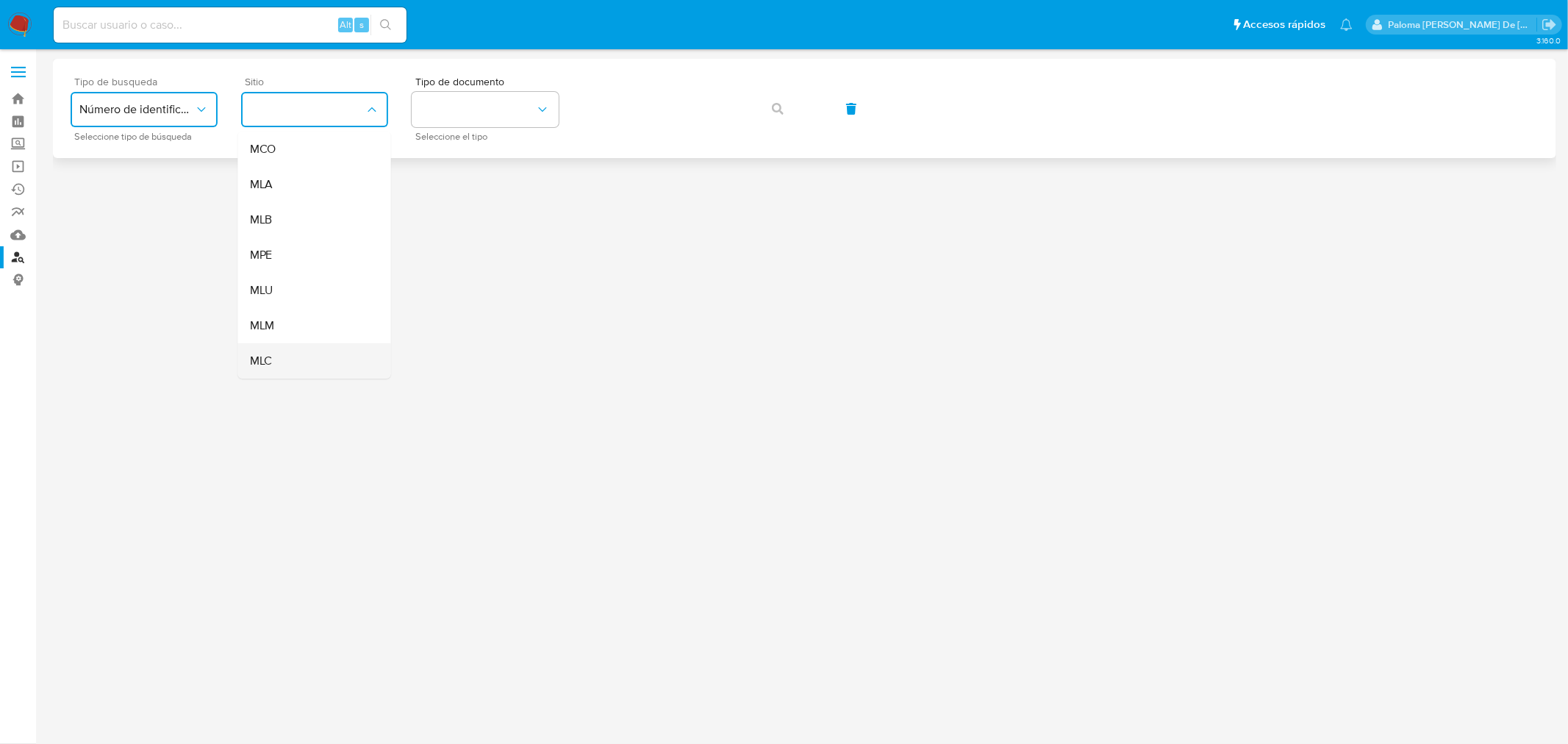
click at [303, 361] on div "MLC" at bounding box center [309, 361] width 120 height 35
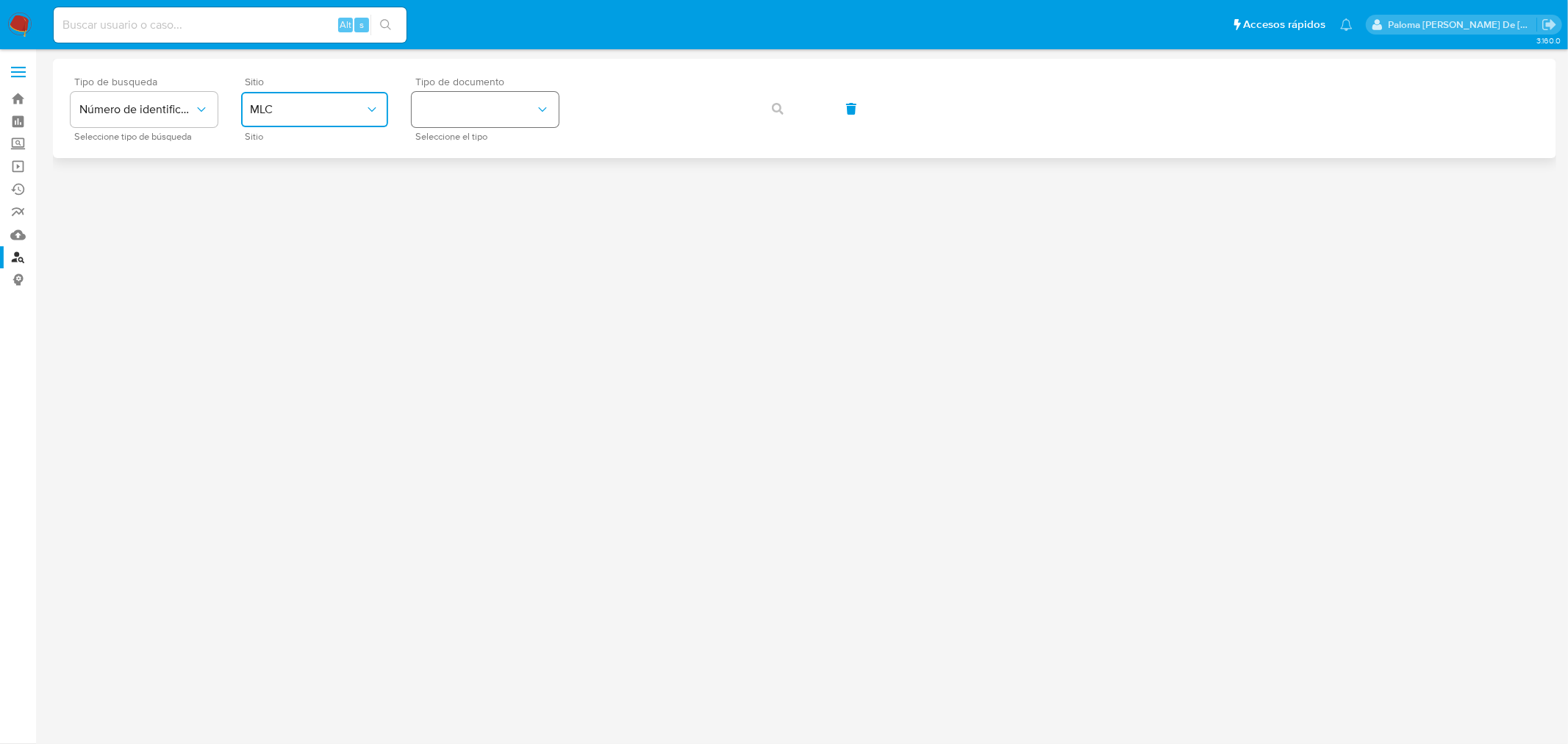
click at [489, 120] on button "identificationType" at bounding box center [485, 109] width 147 height 35
click at [475, 144] on div "RUT RUT" at bounding box center [480, 156] width 120 height 50
click at [776, 113] on icon "button" at bounding box center [778, 108] width 12 height 12
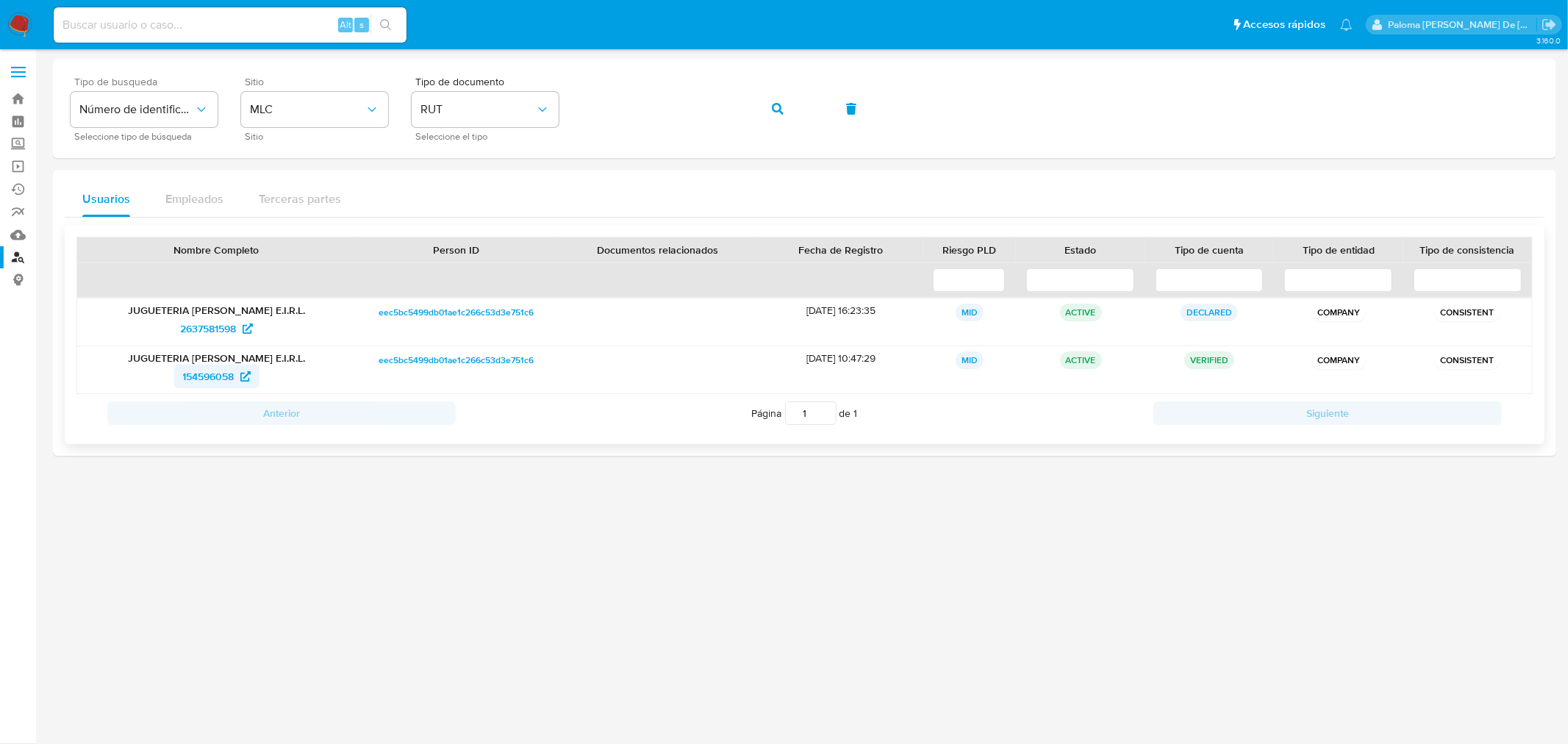
click at [208, 373] on span "154596058" at bounding box center [208, 377] width 51 height 24
click at [224, 326] on span "2637581598" at bounding box center [208, 329] width 55 height 24
click at [212, 375] on span "154596058" at bounding box center [208, 377] width 51 height 24
click at [391, 111] on div "Tipo de busqueda Número de identificación Seleccione tipo de búsqueda Sitio MLC…" at bounding box center [804, 108] width 1468 height 64
drag, startPoint x: 772, startPoint y: 110, endPoint x: 781, endPoint y: 112, distance: 9.2
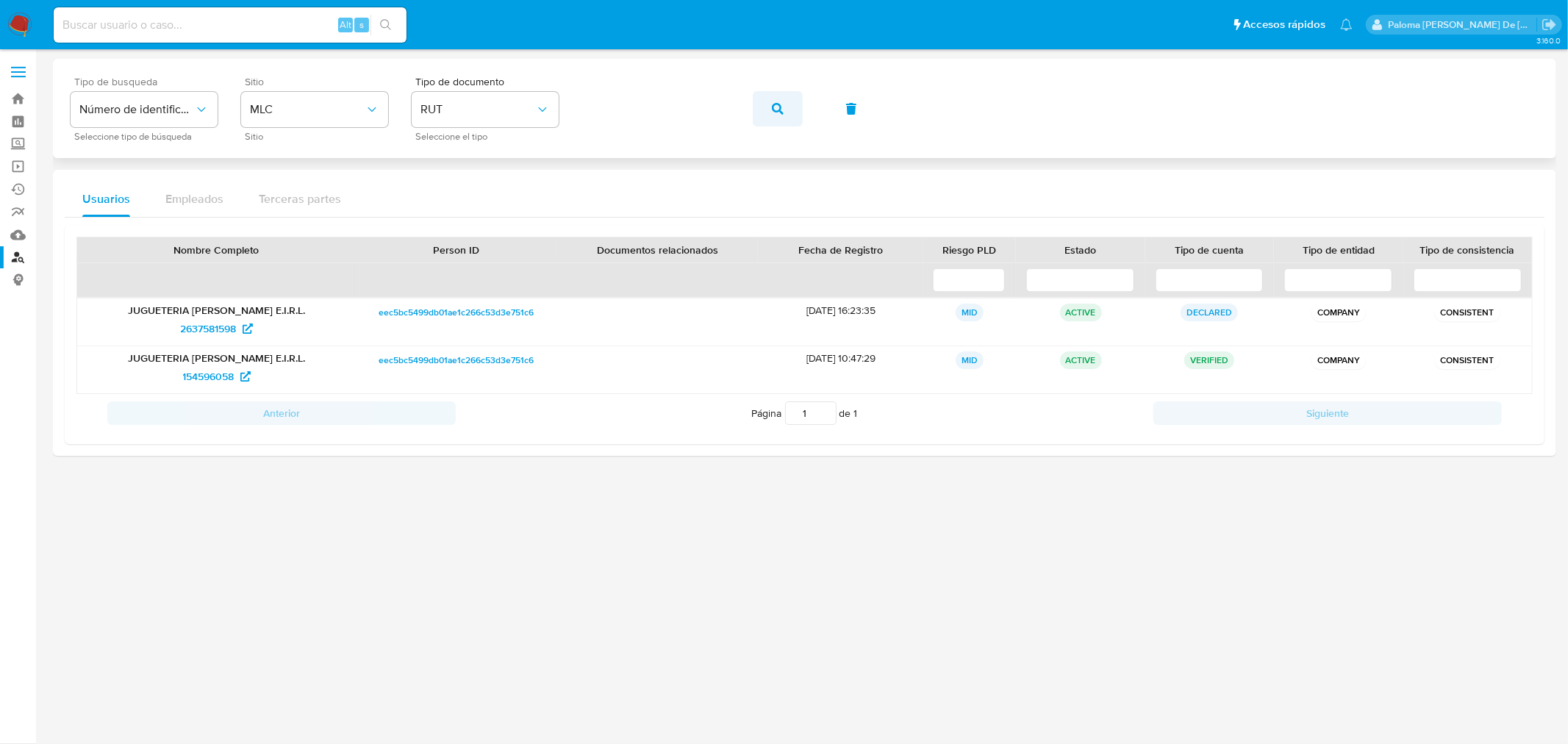
click at [773, 110] on icon "button" at bounding box center [778, 108] width 12 height 12
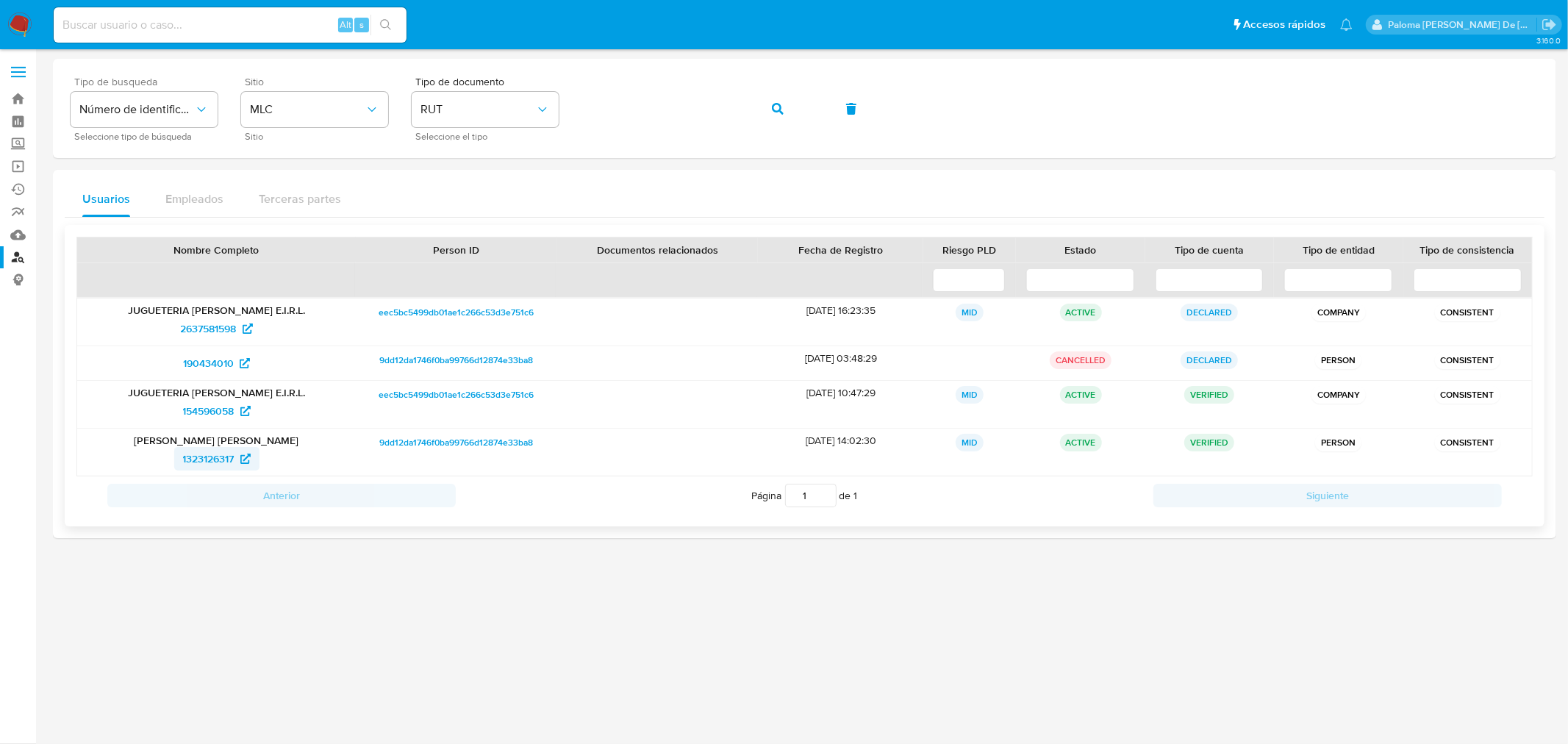
click at [206, 460] on span "1323126317" at bounding box center [208, 459] width 51 height 24
click at [215, 409] on span "154596058" at bounding box center [208, 411] width 51 height 24
click at [218, 328] on span "2637581598" at bounding box center [208, 329] width 55 height 24
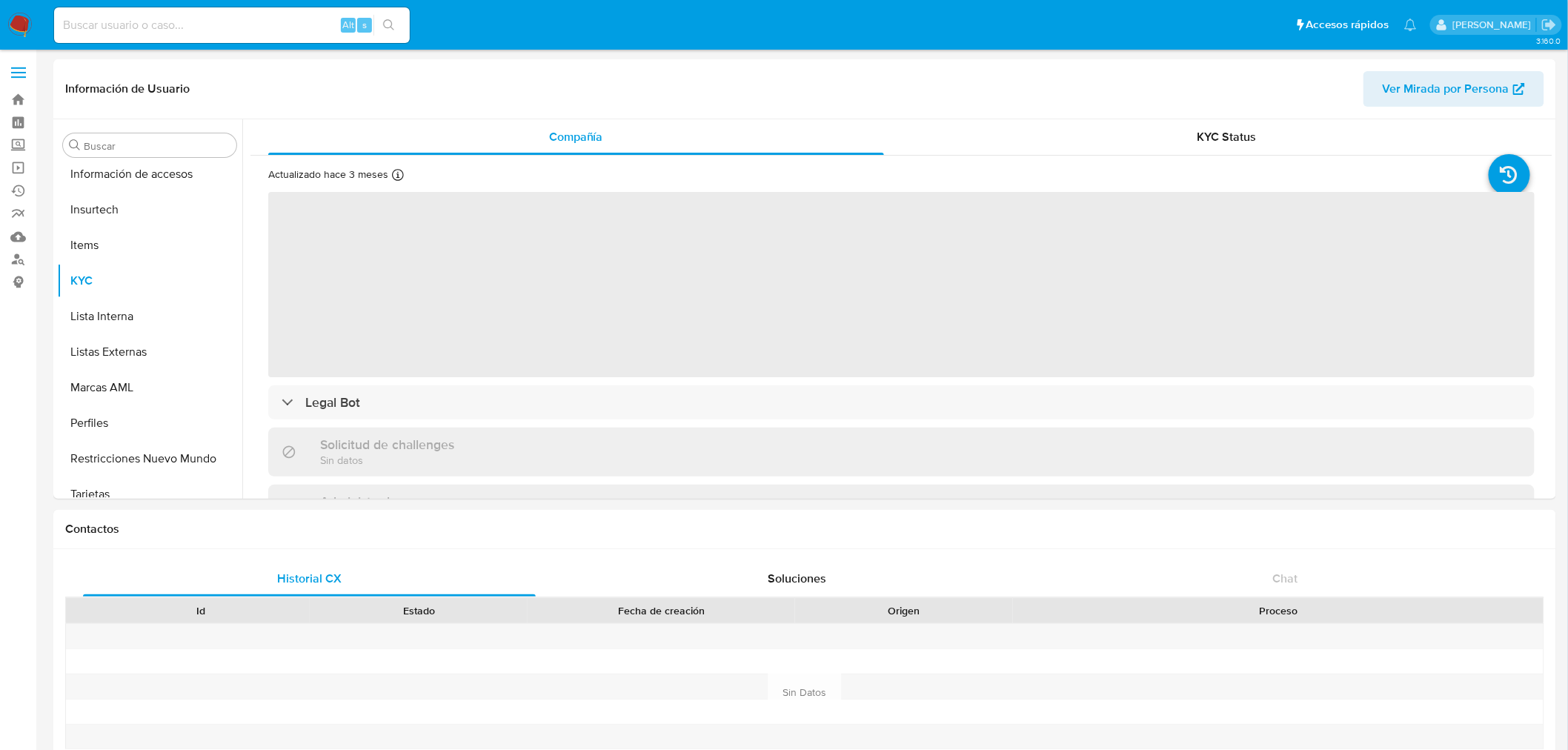
scroll to position [625, 0]
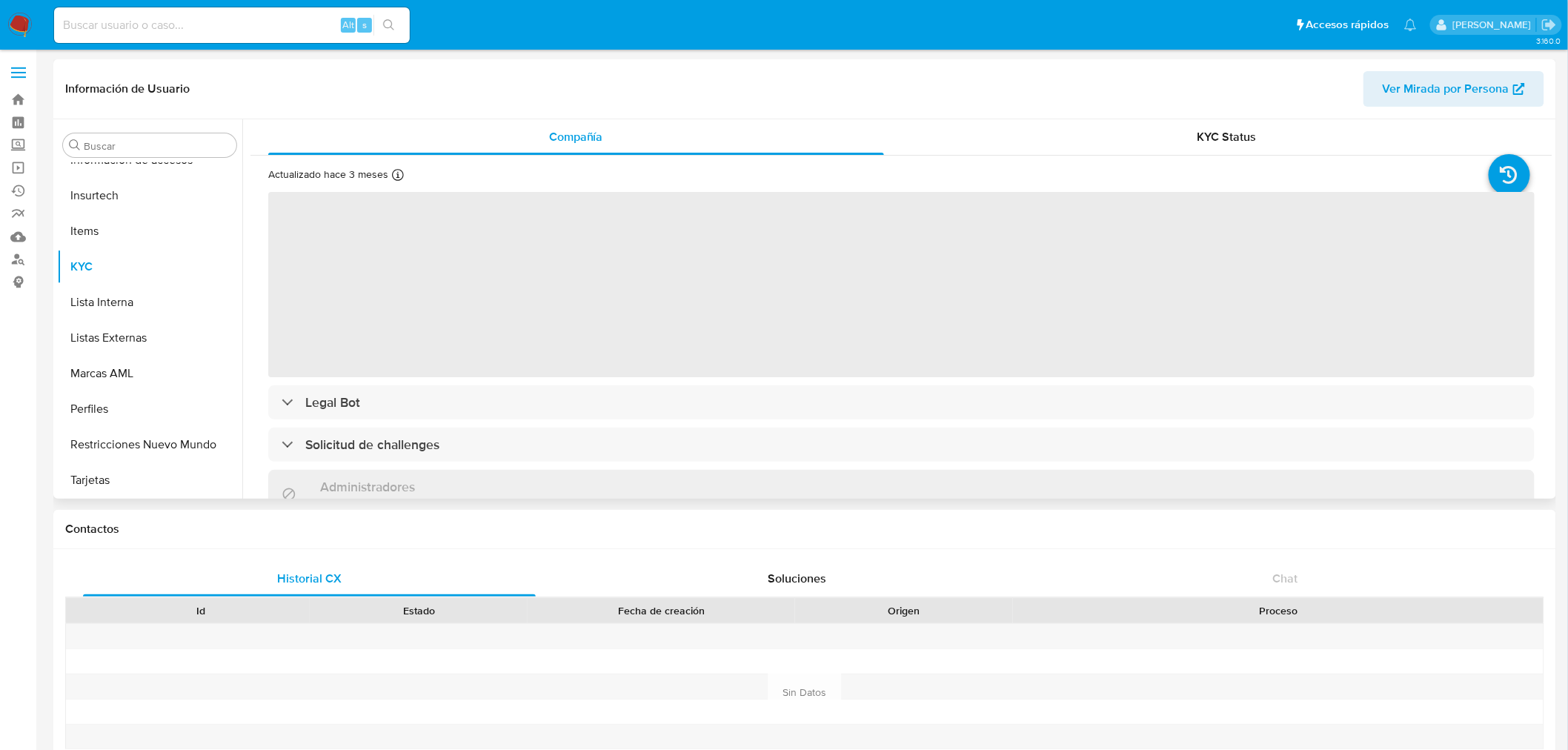
select select "10"
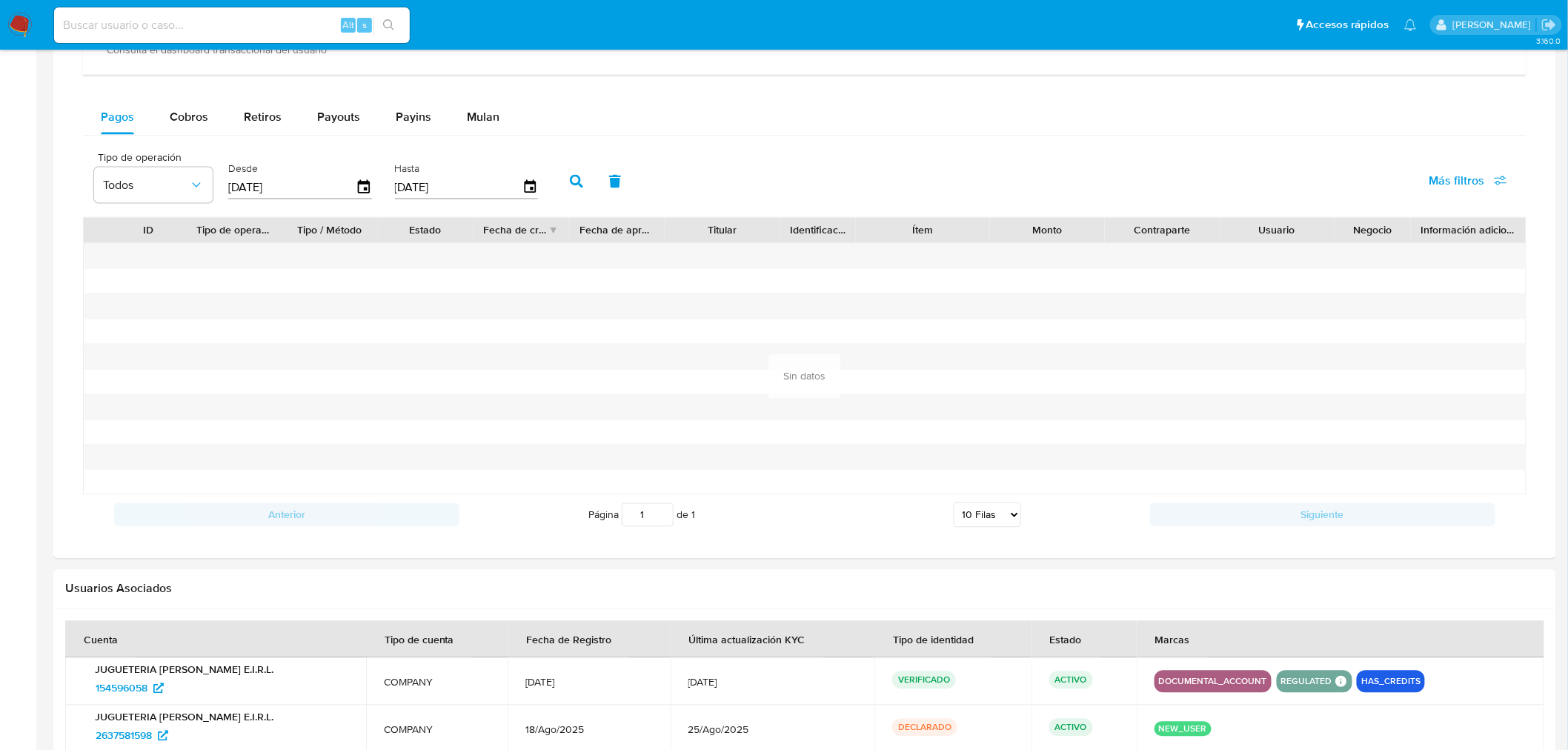
scroll to position [842, 0]
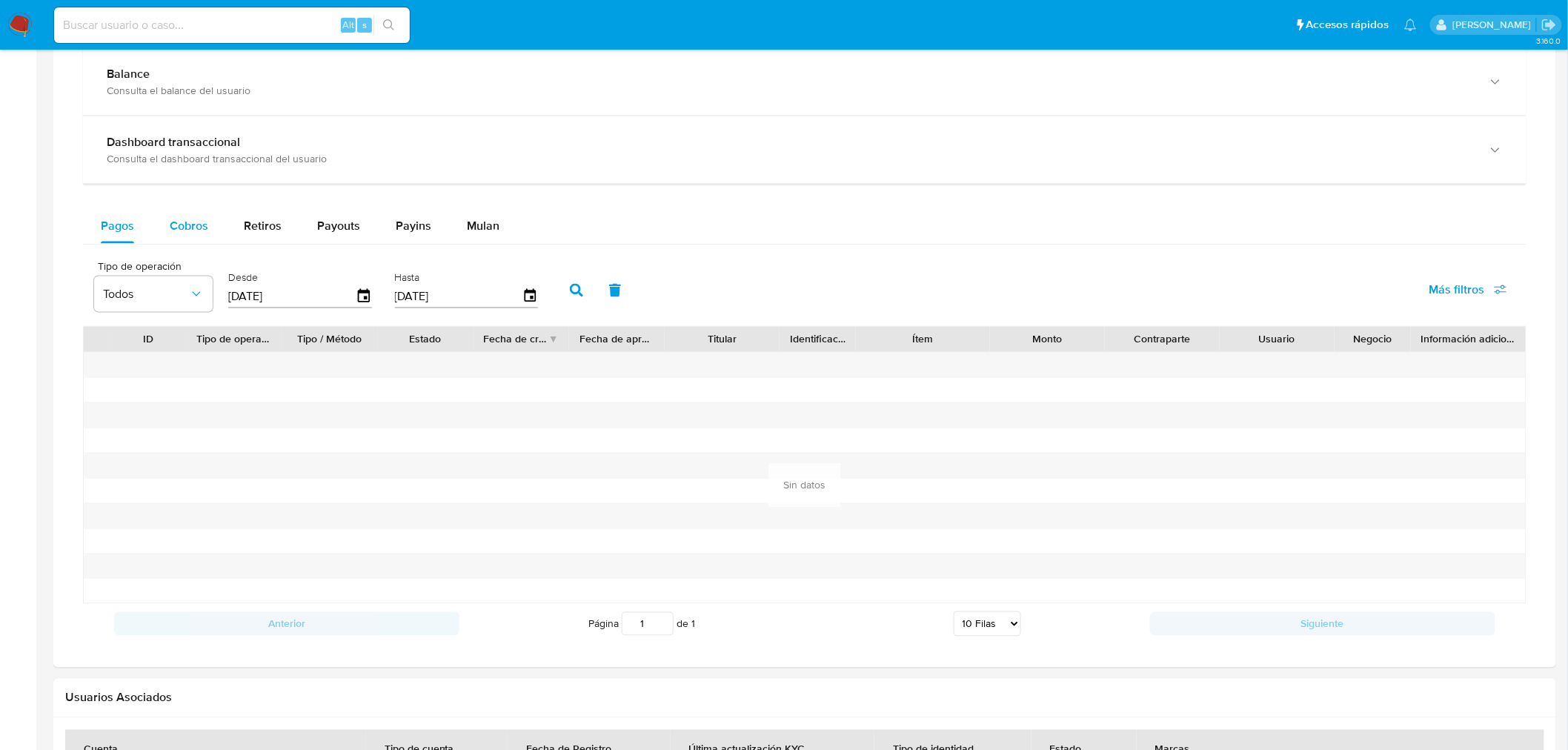
click at [182, 228] on span "Cobros" at bounding box center [188, 225] width 38 height 17
select select "10"
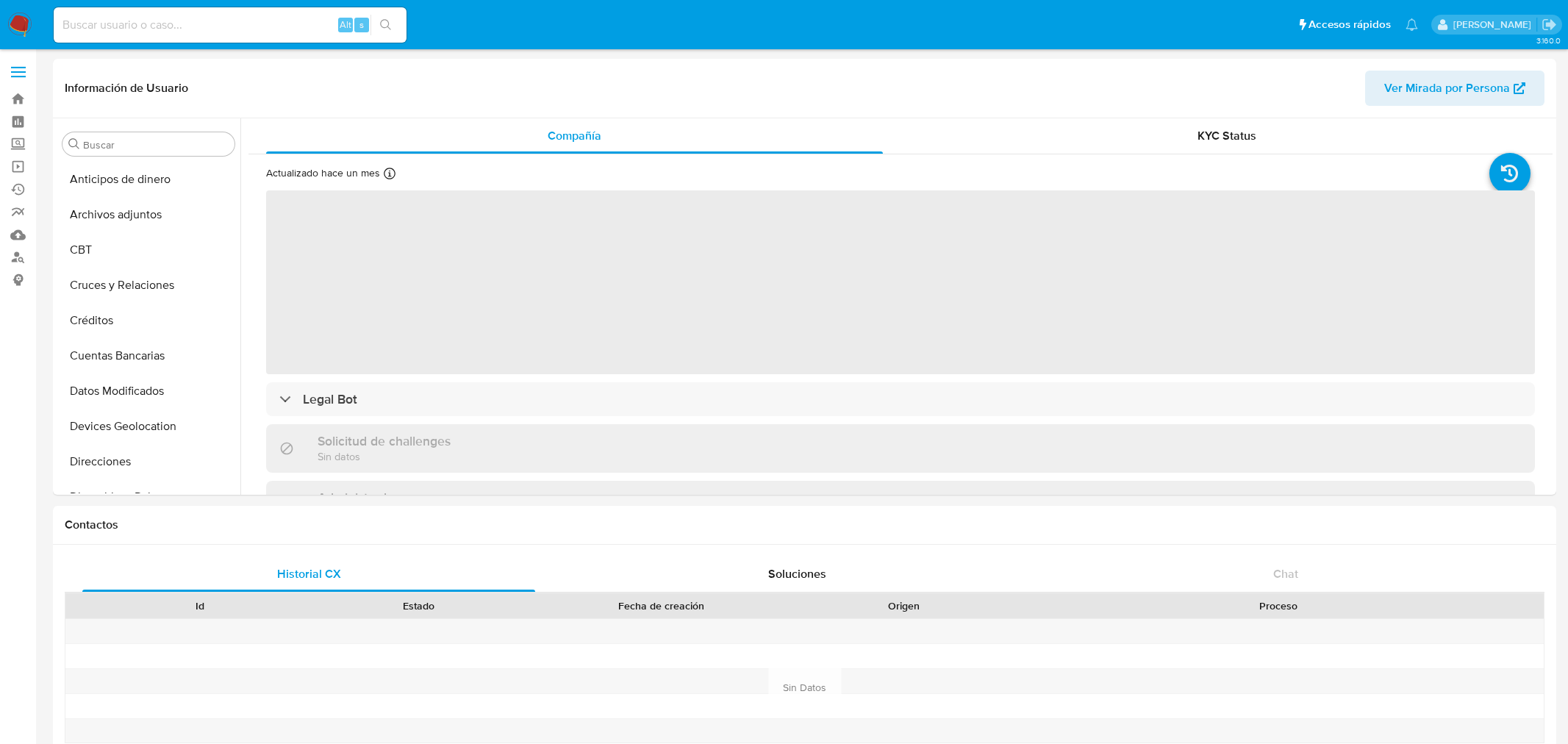
select select "10"
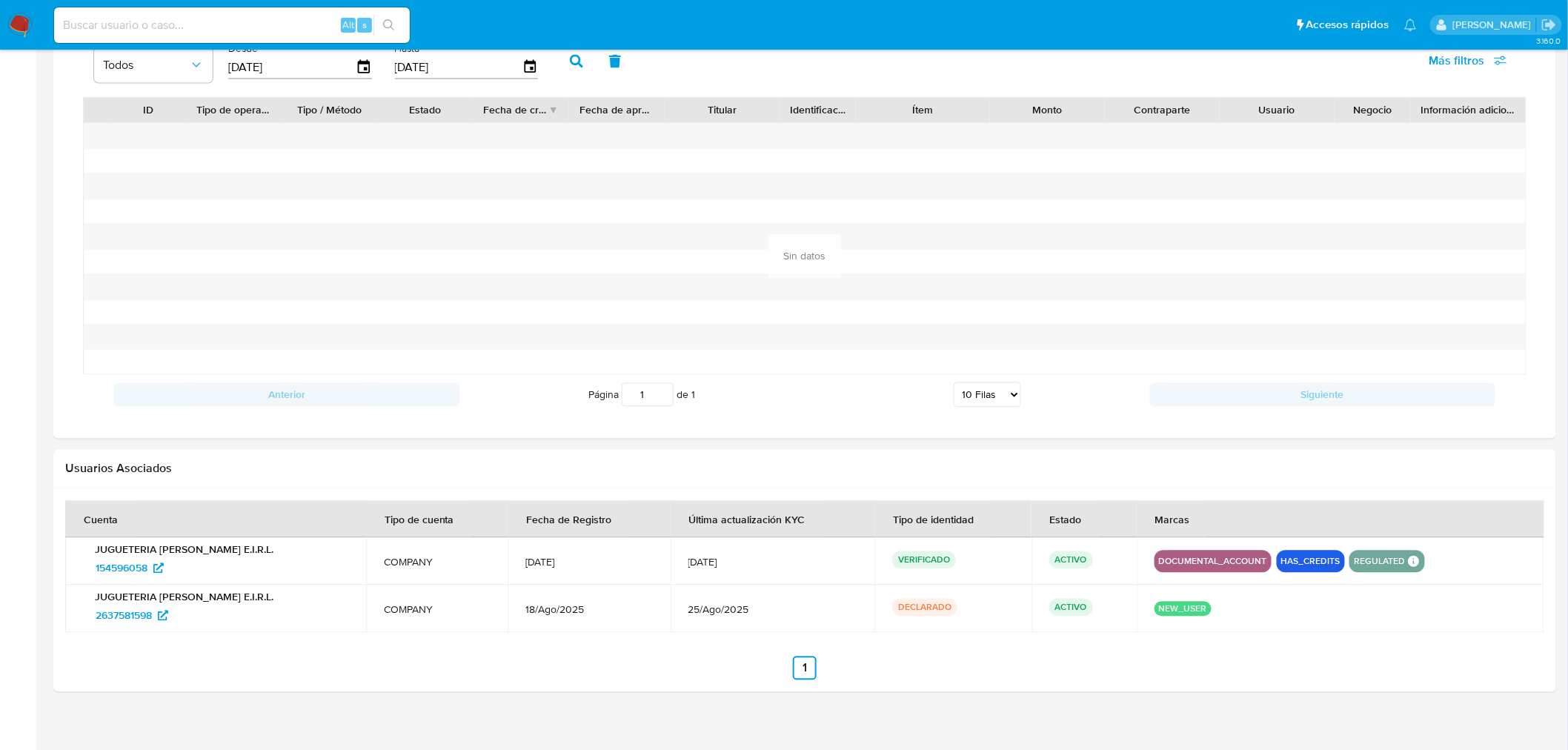
scroll to position [906, 0]
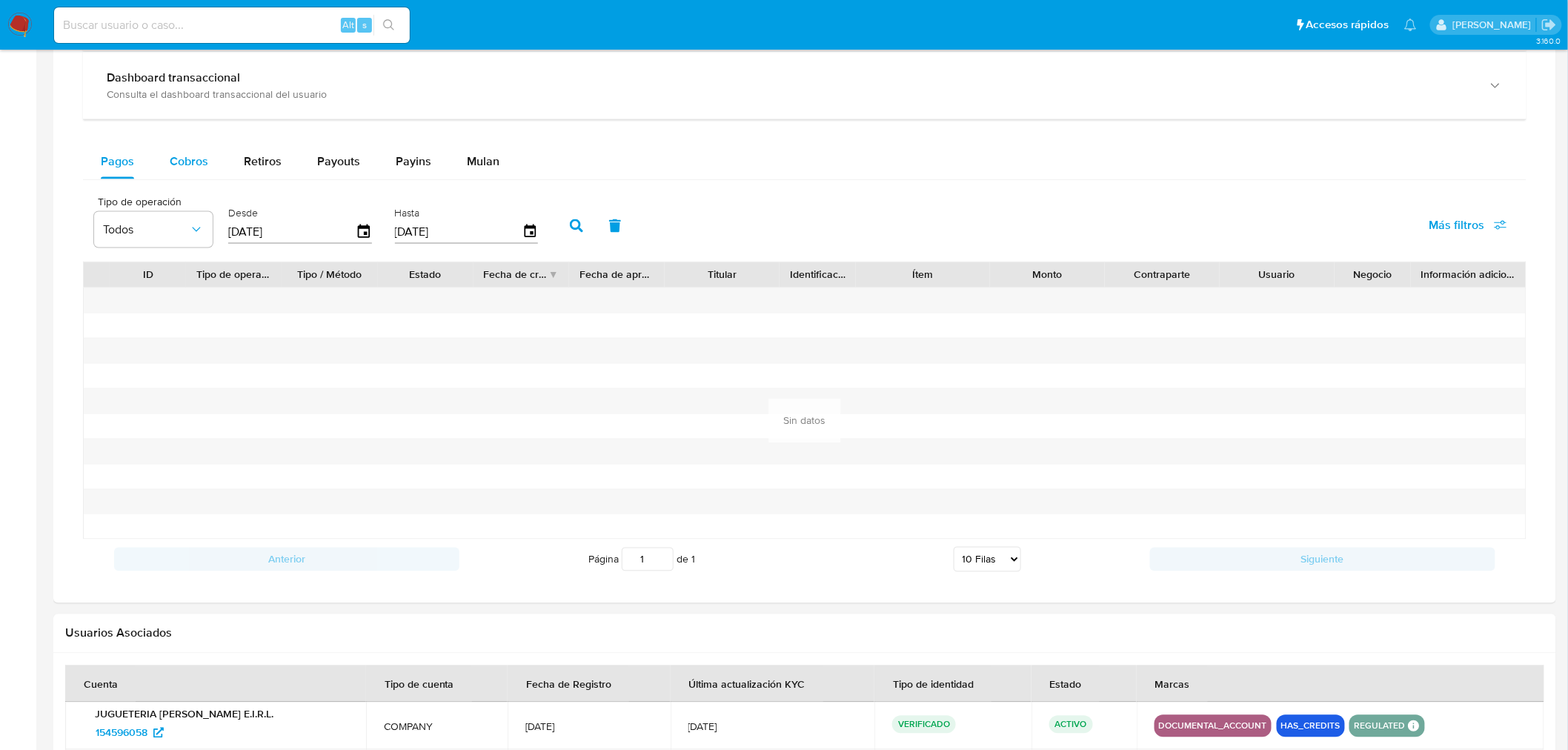
click at [182, 160] on span "Cobros" at bounding box center [188, 161] width 38 height 17
select select "10"
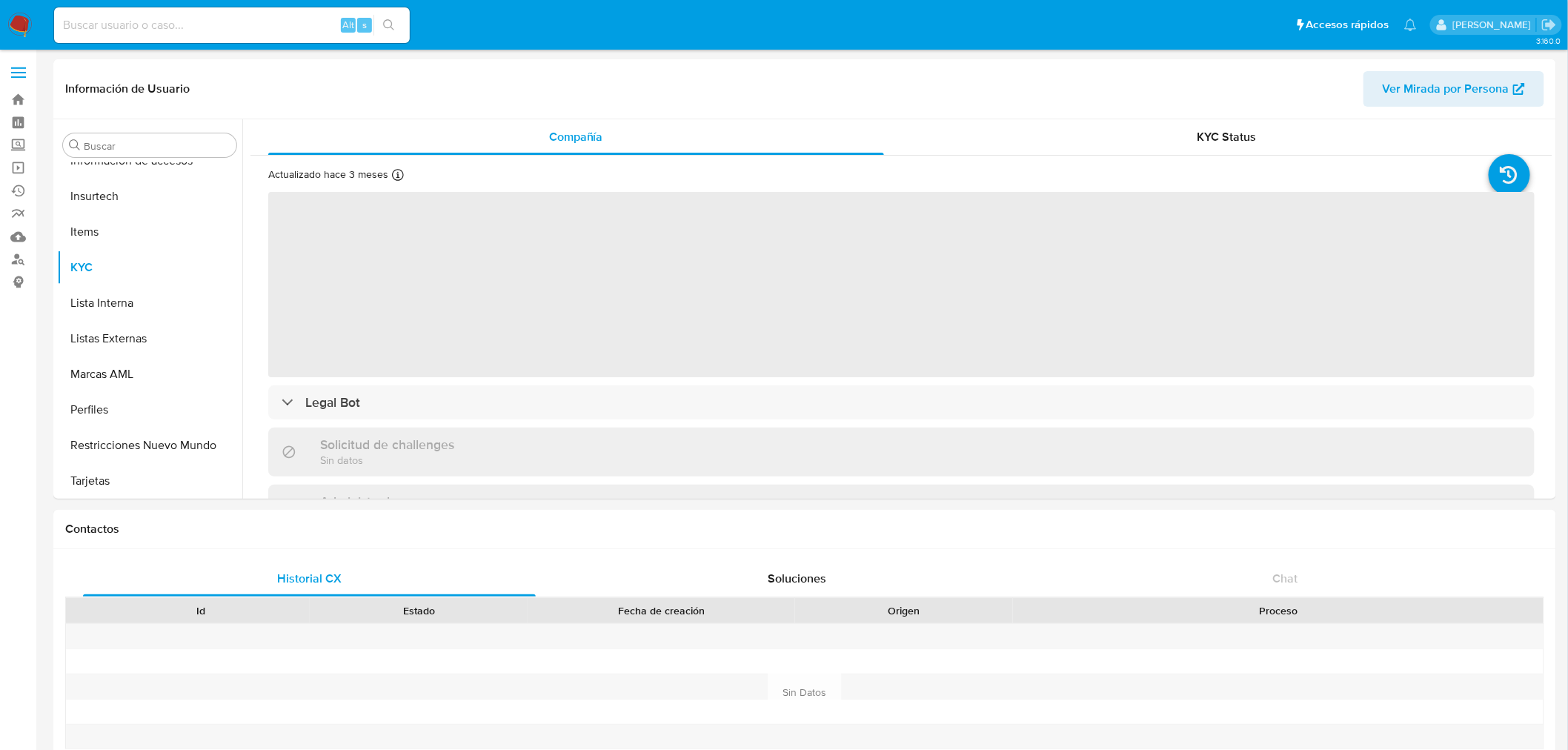
scroll to position [625, 0]
select select "10"
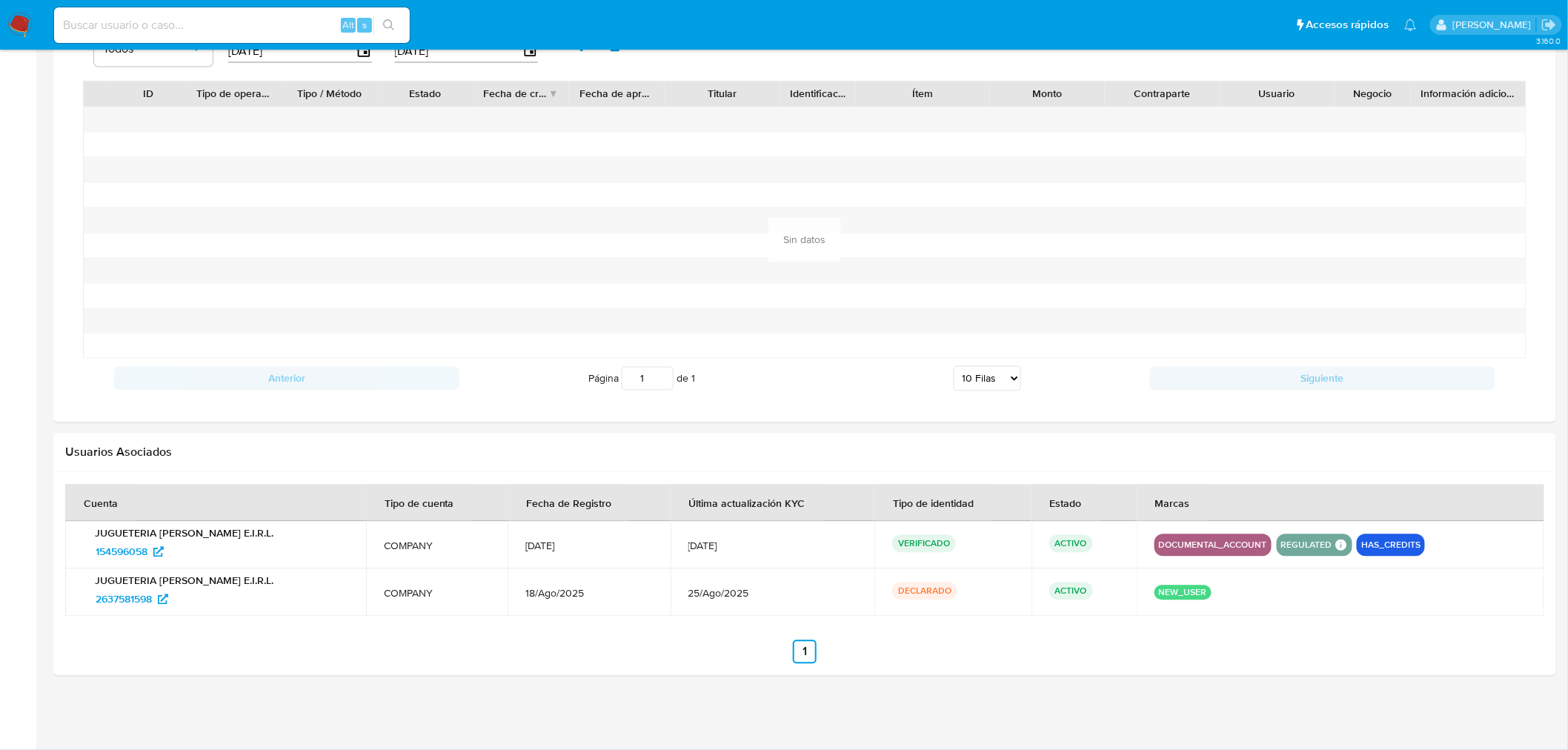
scroll to position [924, 0]
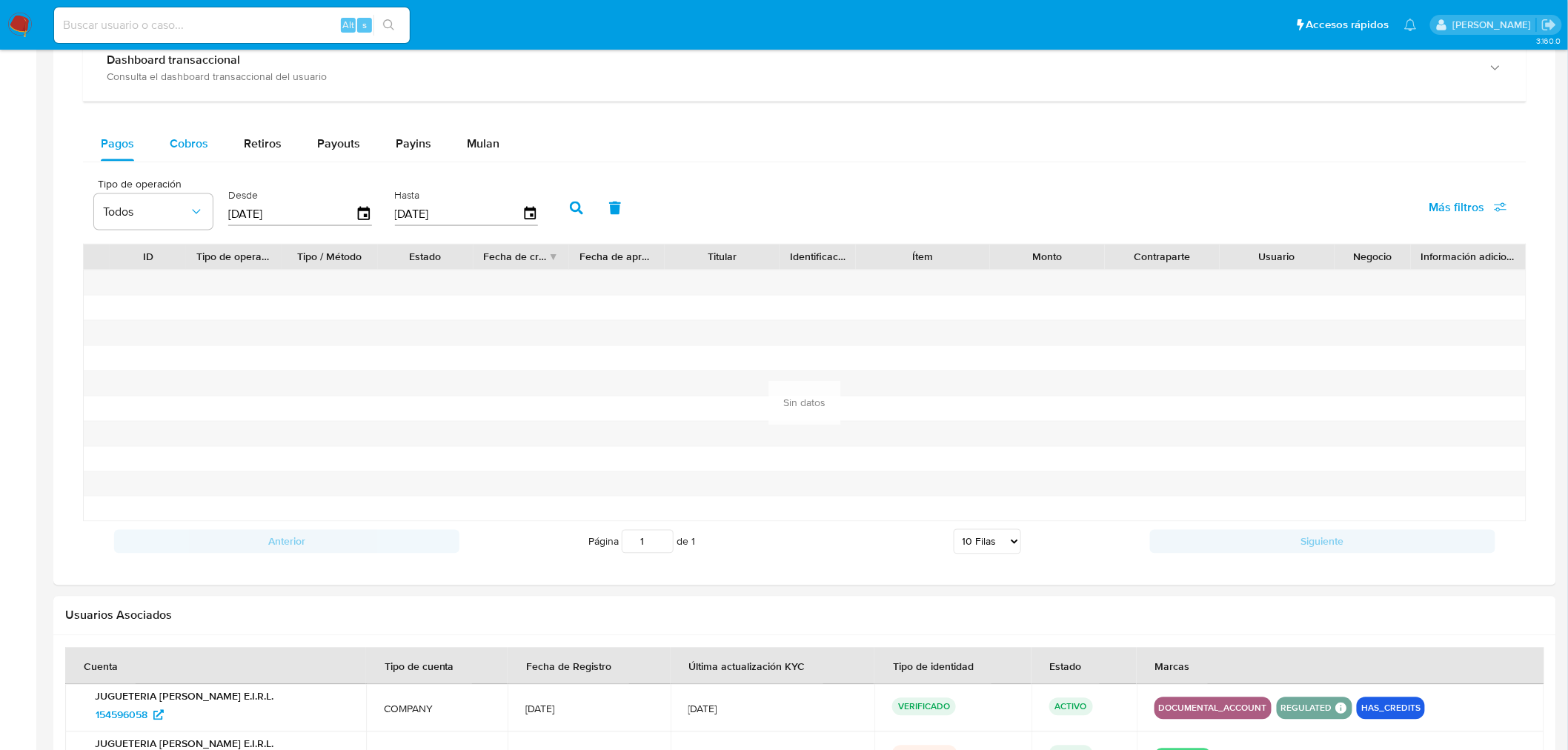
click at [182, 137] on span "Cobros" at bounding box center [188, 143] width 38 height 17
select select "10"
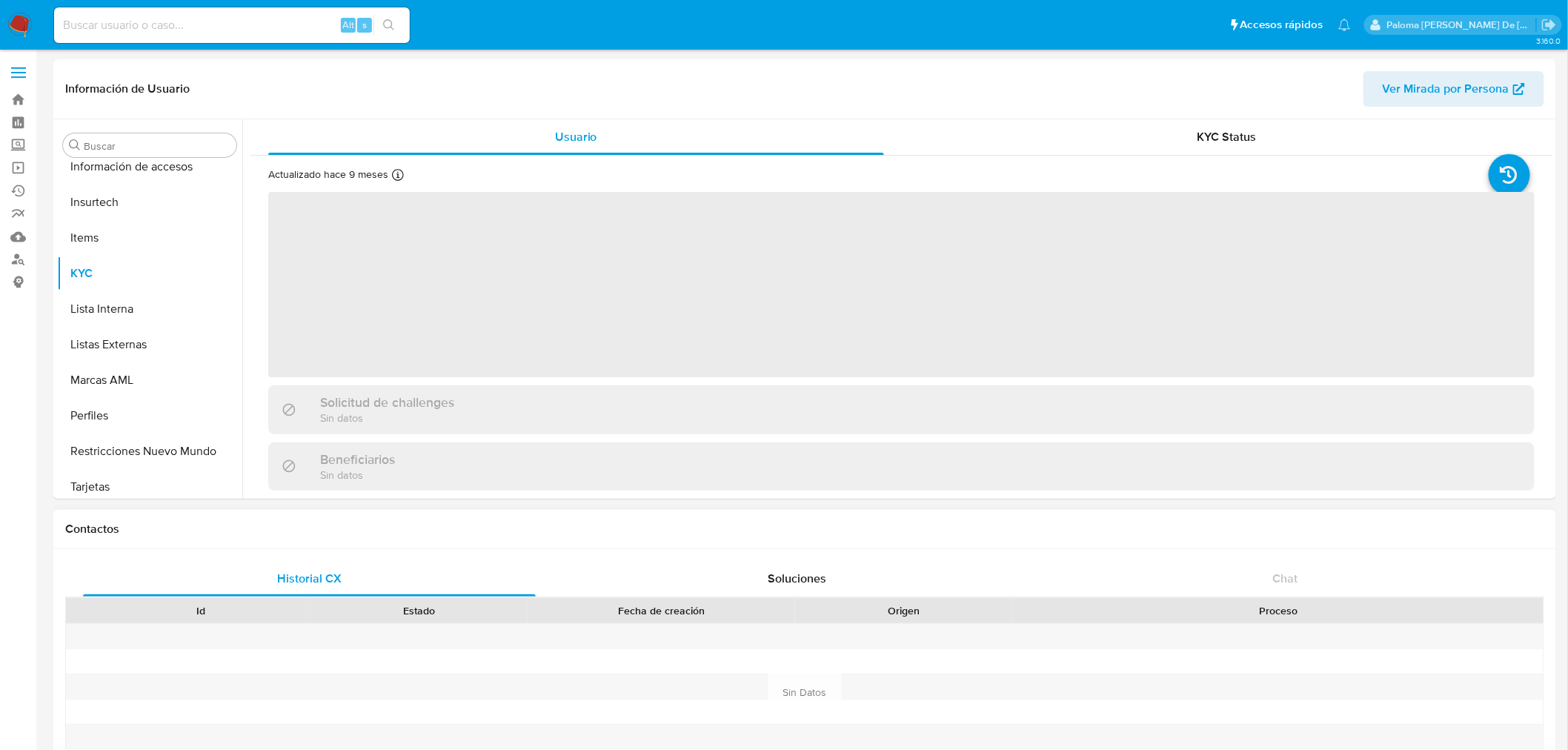
scroll to position [625, 0]
select select "10"
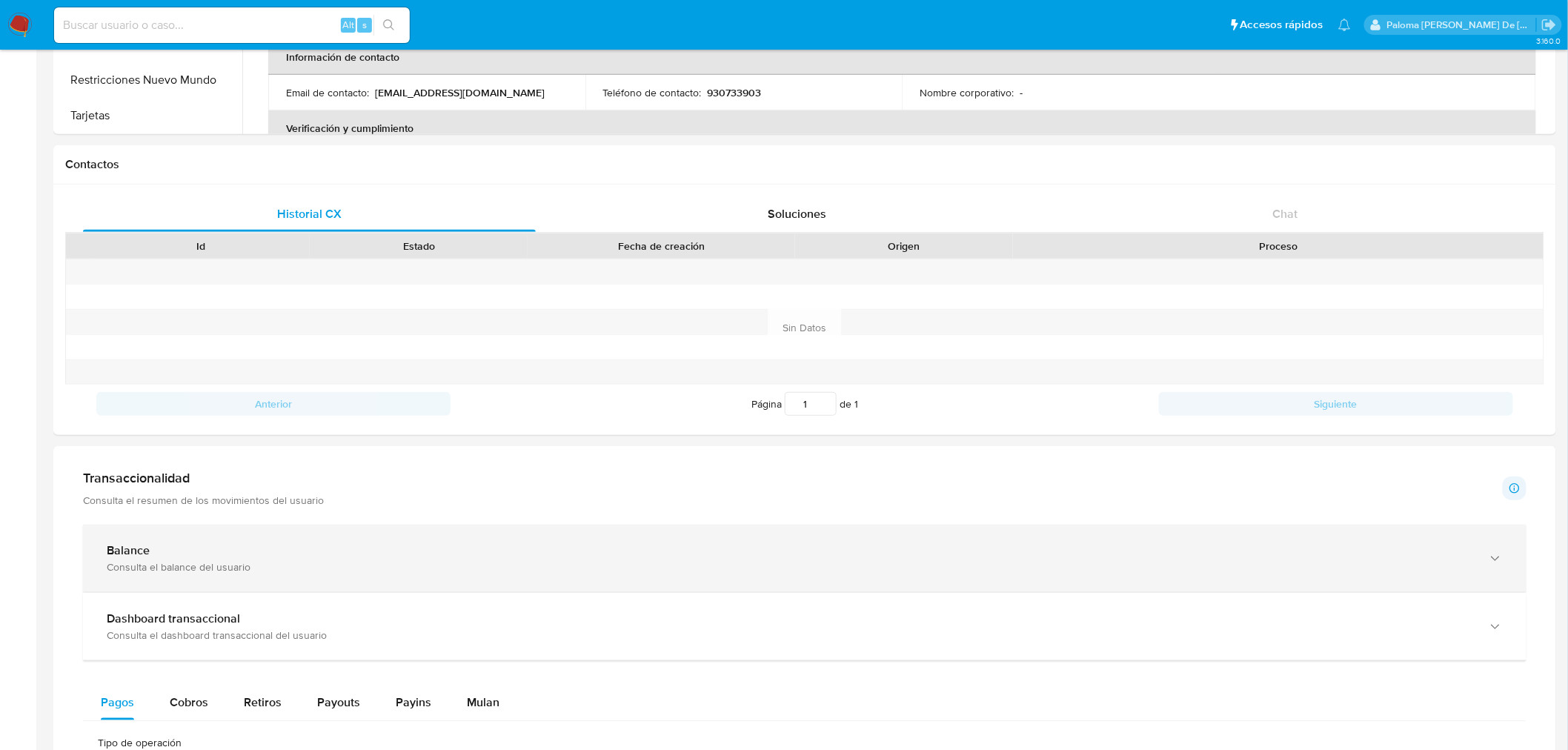
scroll to position [824, 0]
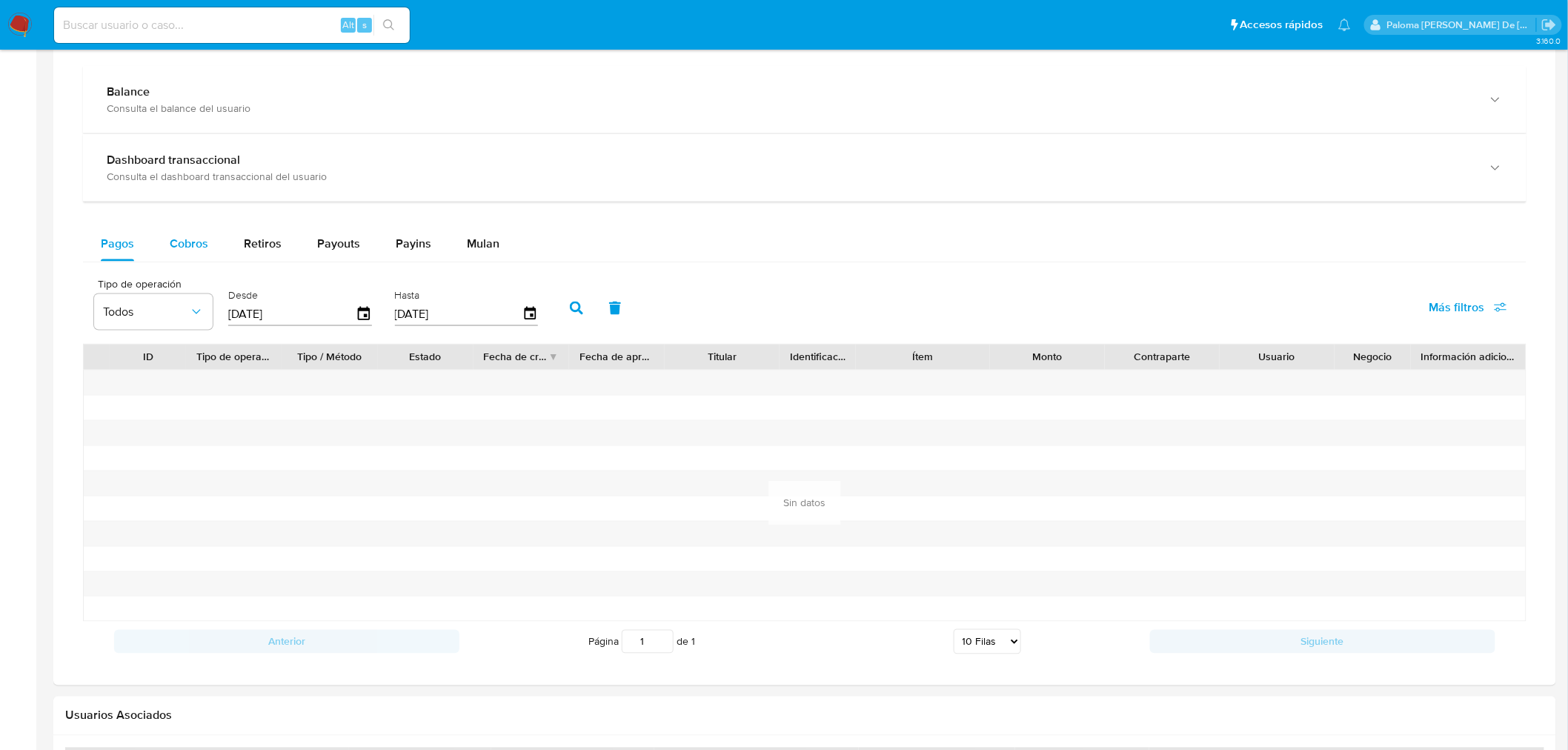
click at [180, 241] on span "Cobros" at bounding box center [188, 243] width 38 height 17
select select "10"
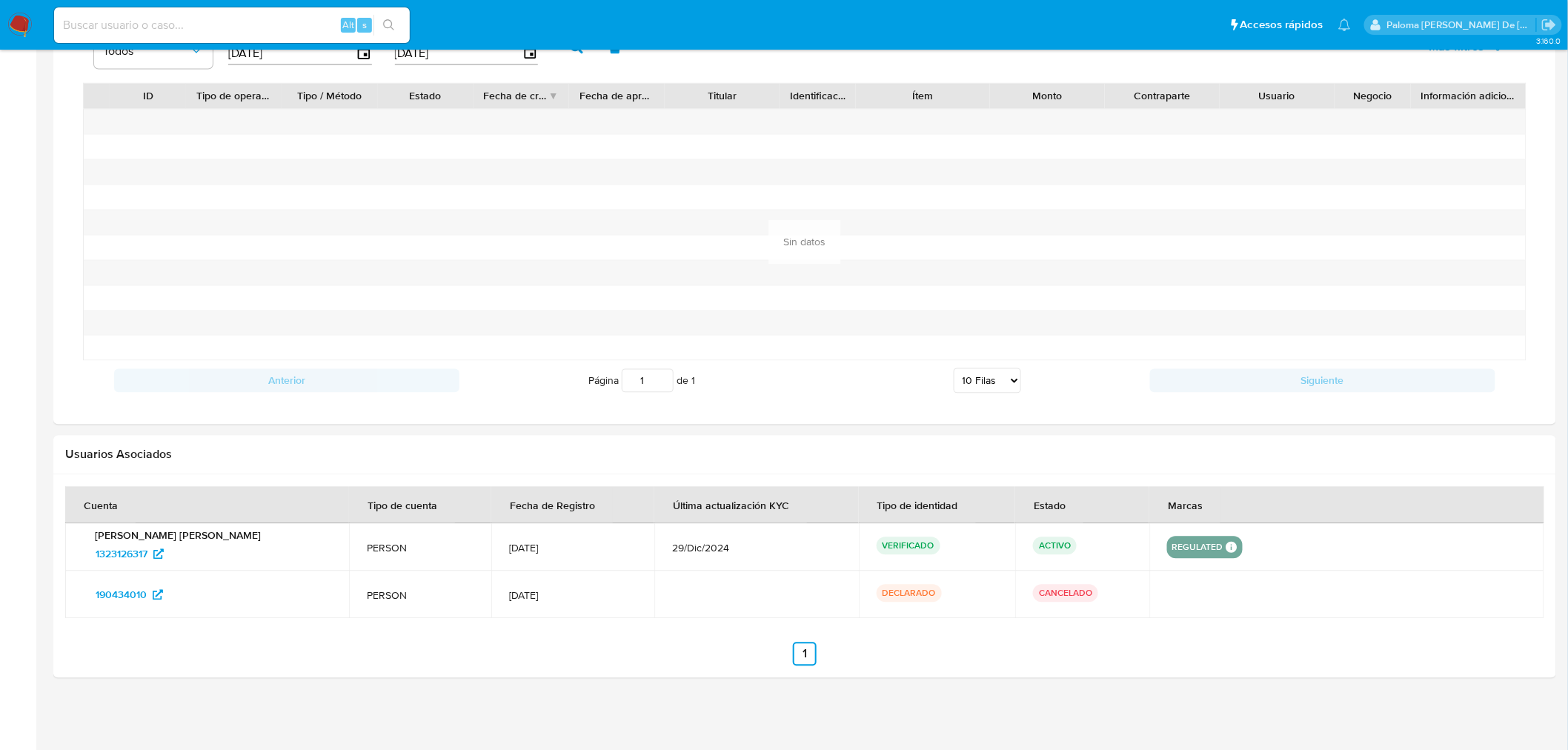
scroll to position [1088, 0]
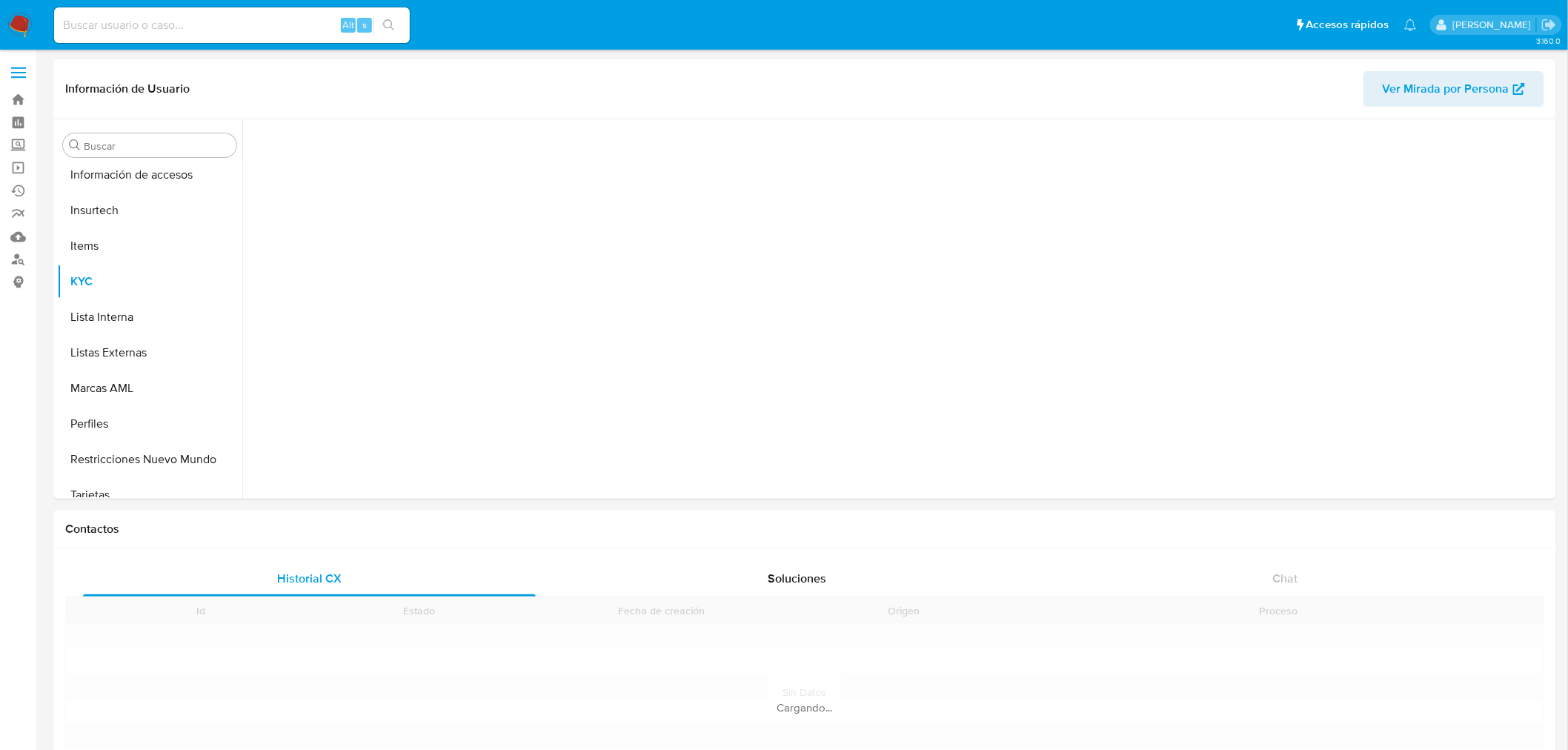
scroll to position [625, 0]
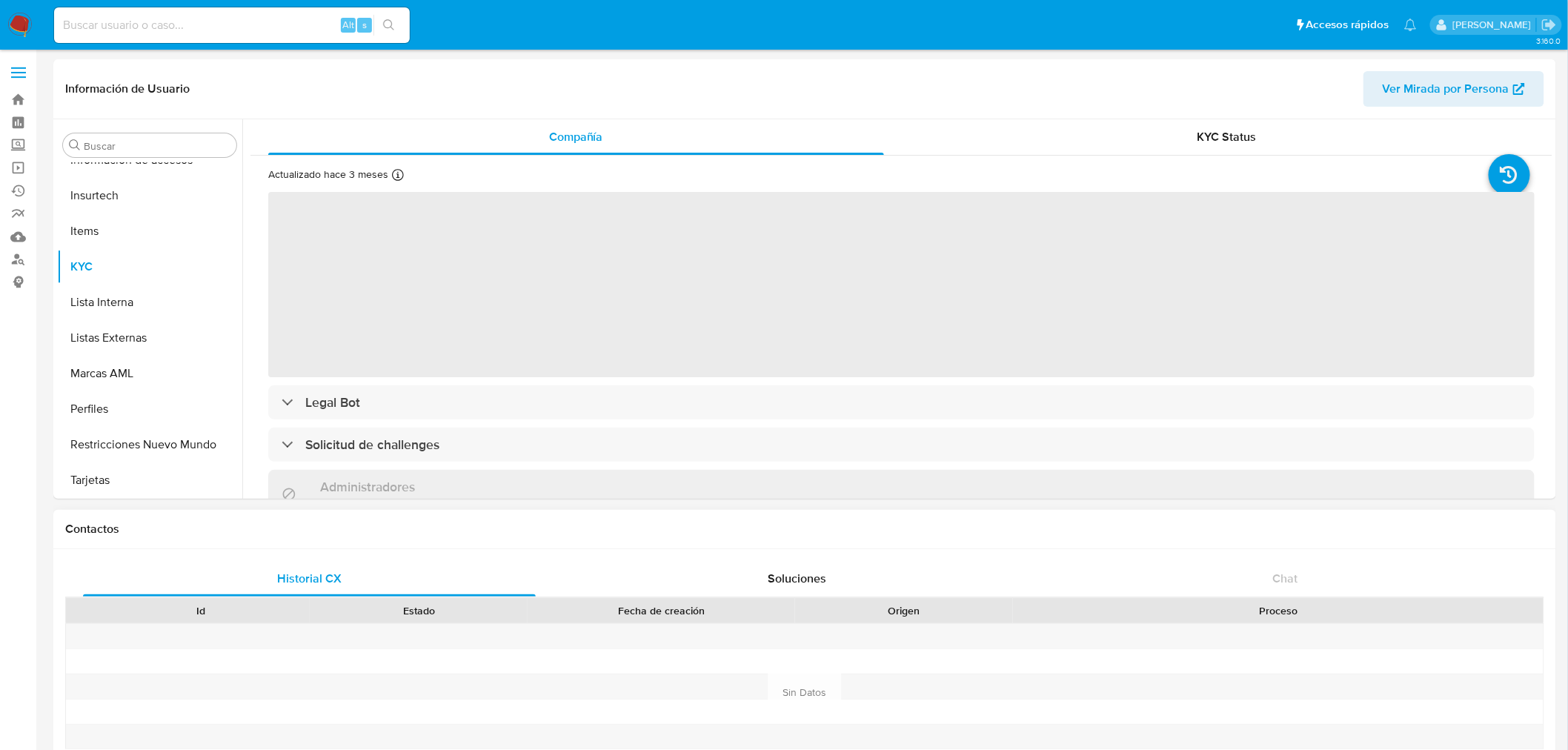
select select "10"
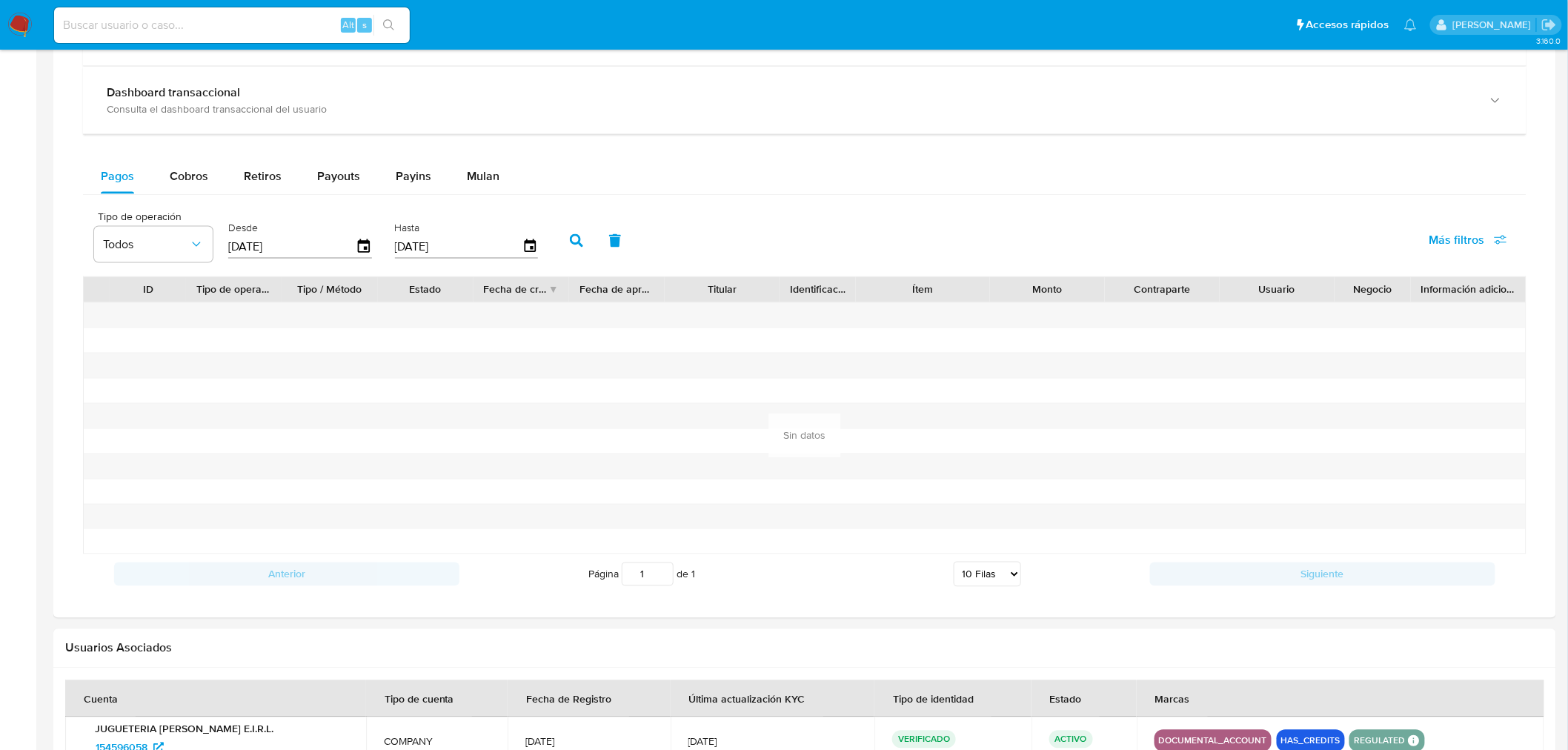
scroll to position [906, 0]
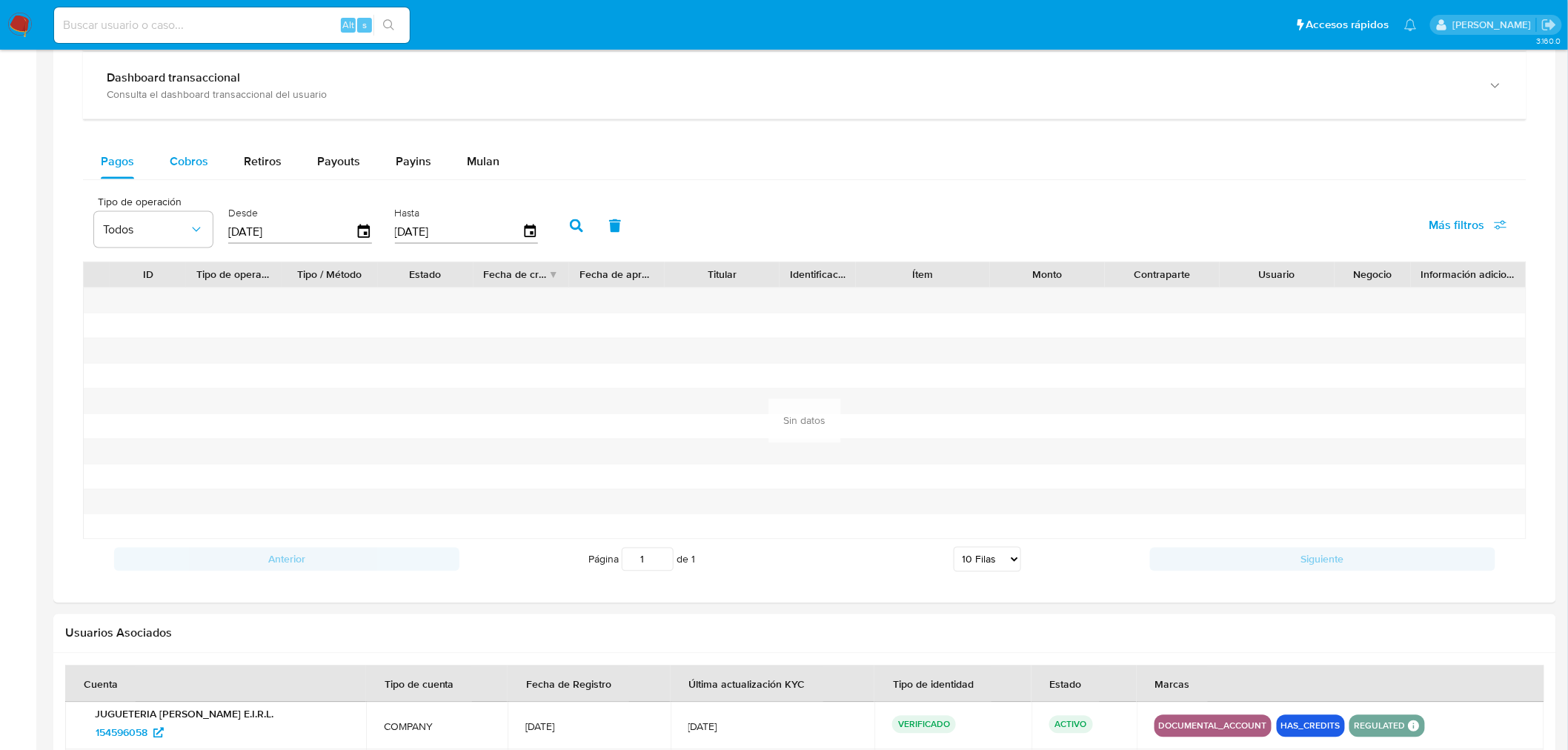
click at [197, 162] on span "Cobros" at bounding box center [188, 161] width 38 height 17
select select "10"
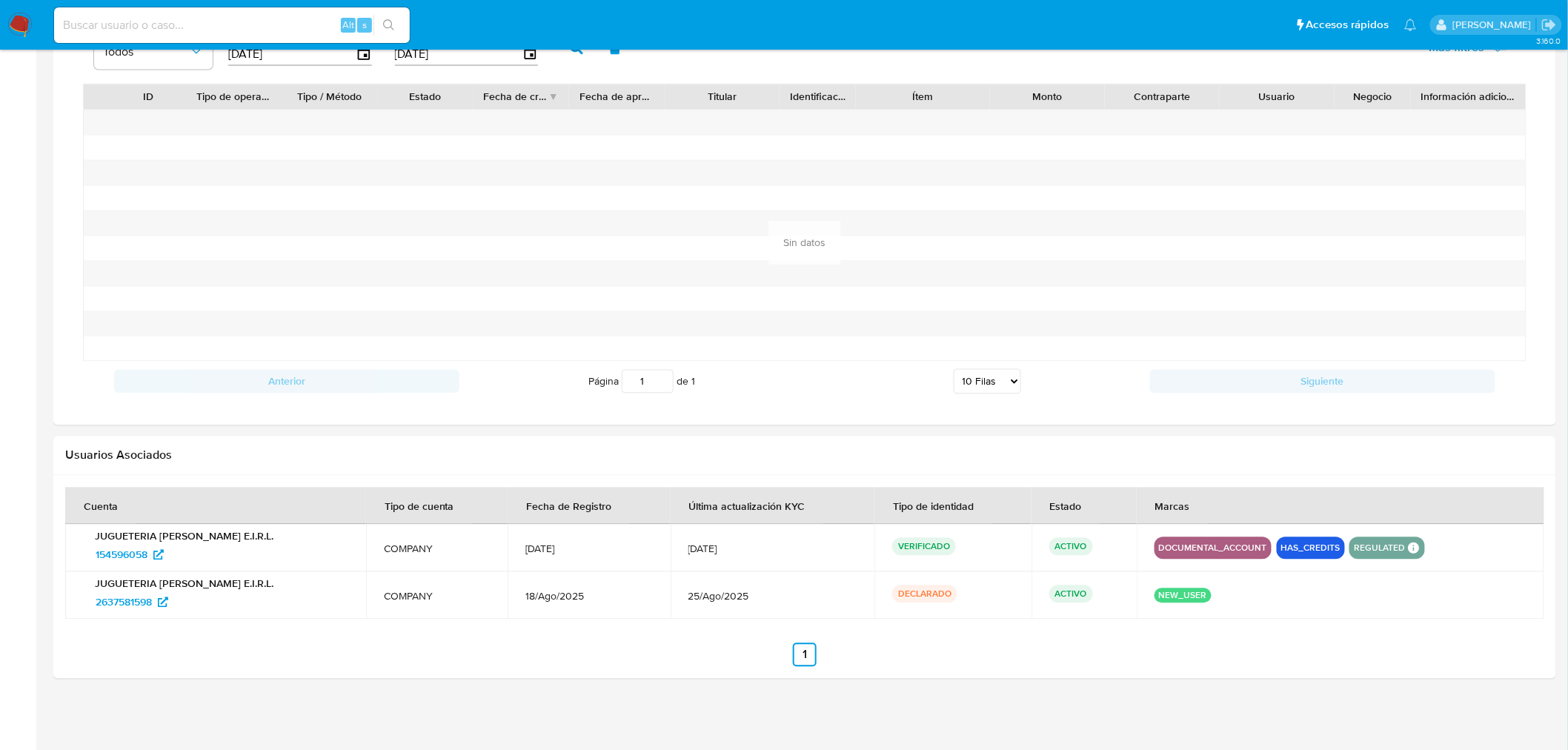
scroll to position [1088, 0]
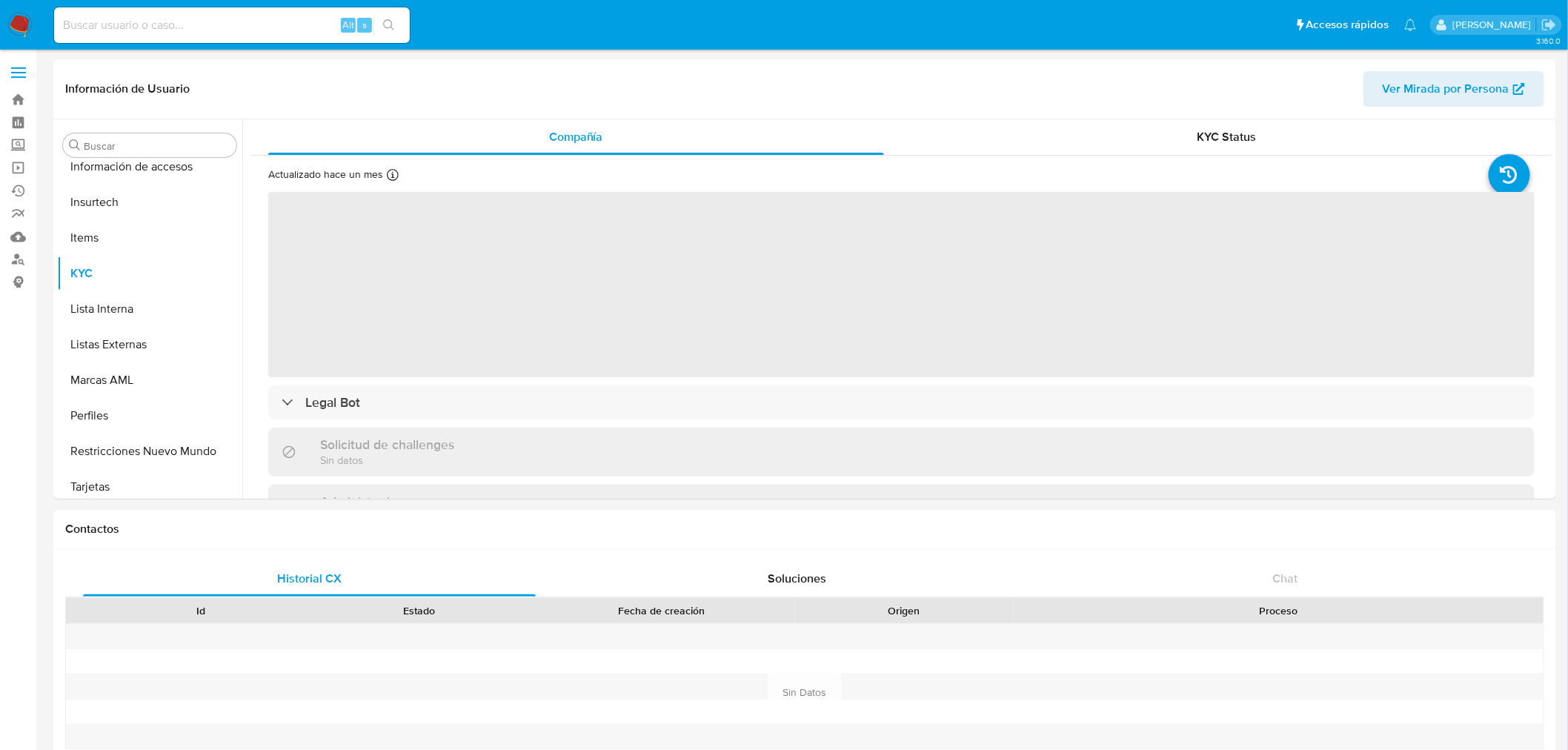
scroll to position [625, 0]
select select "10"
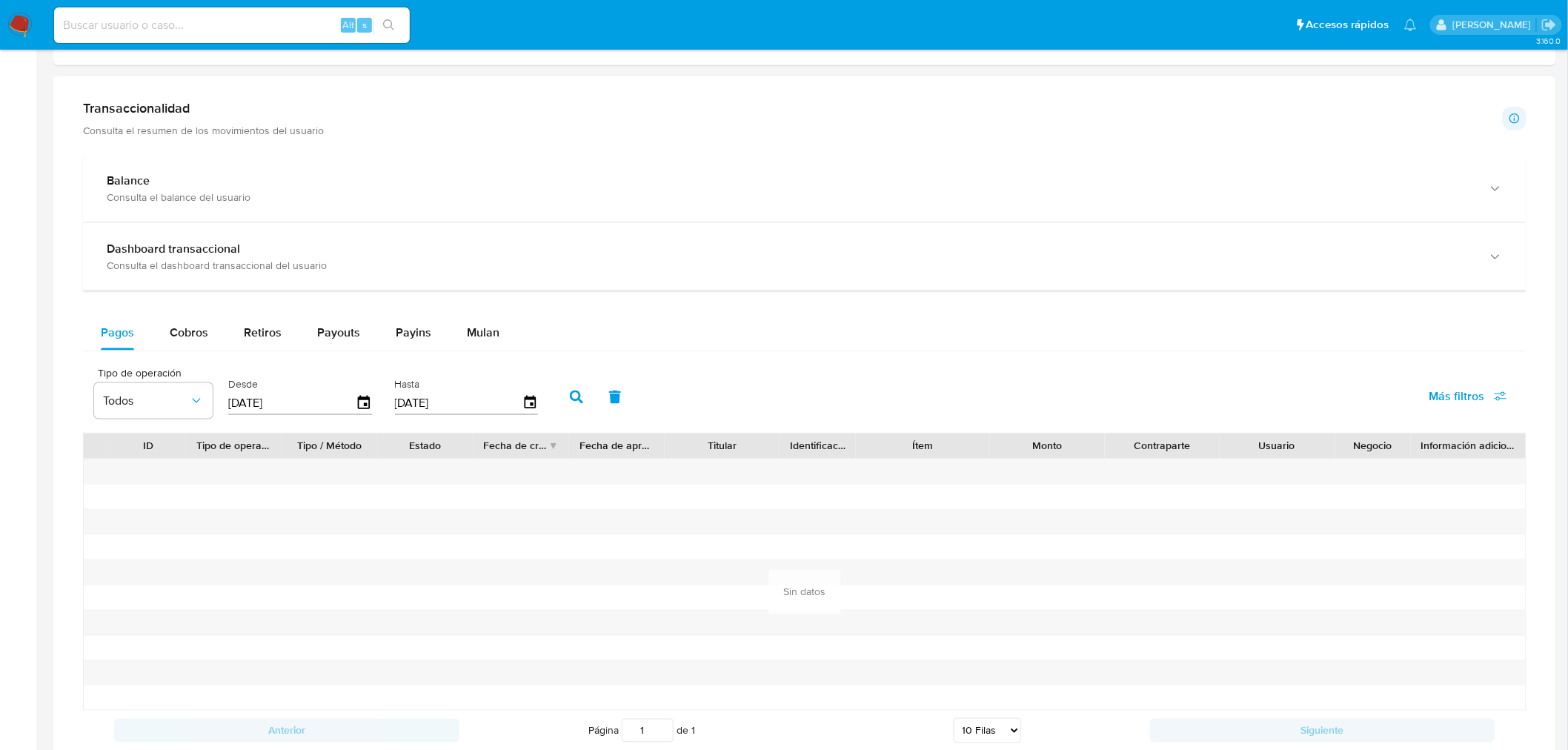
scroll to position [906, 0]
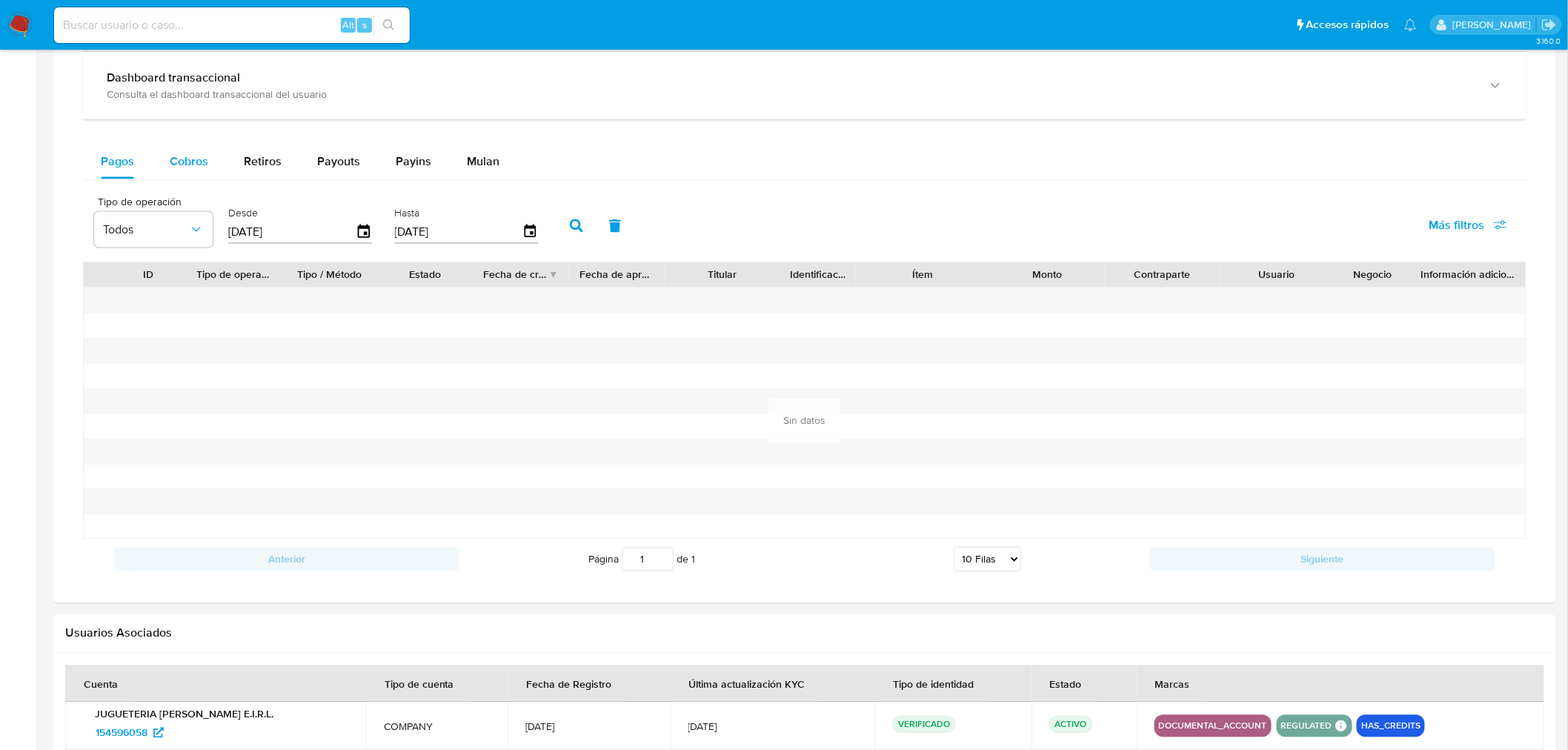
click at [209, 160] on button "Cobros" at bounding box center [188, 162] width 74 height 36
select select "10"
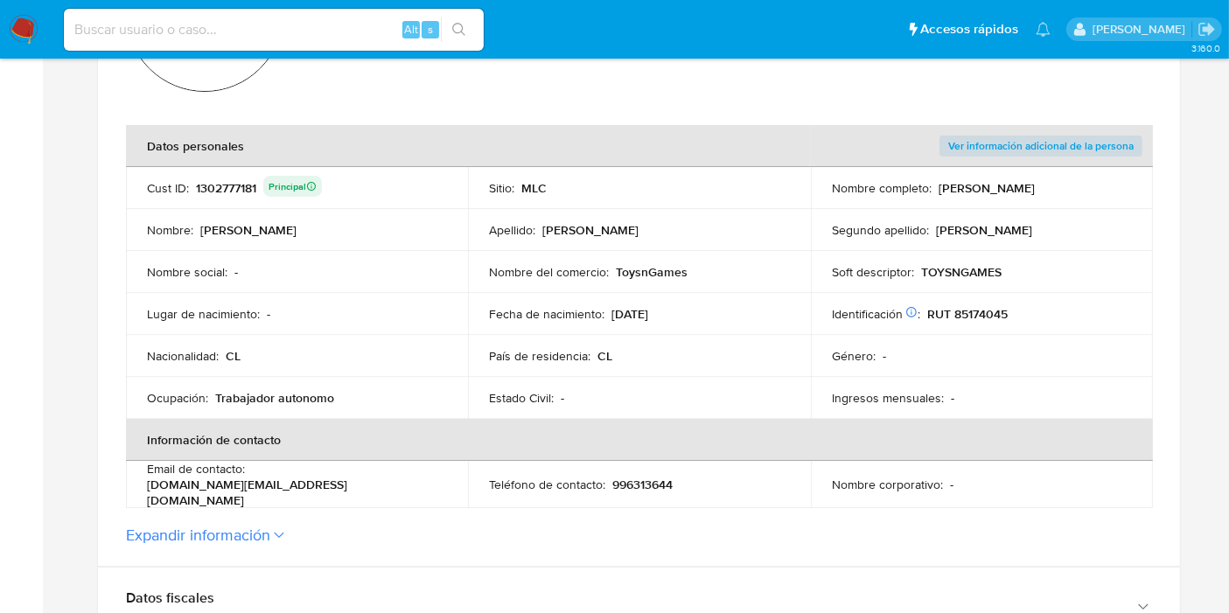
scroll to position [486, 0]
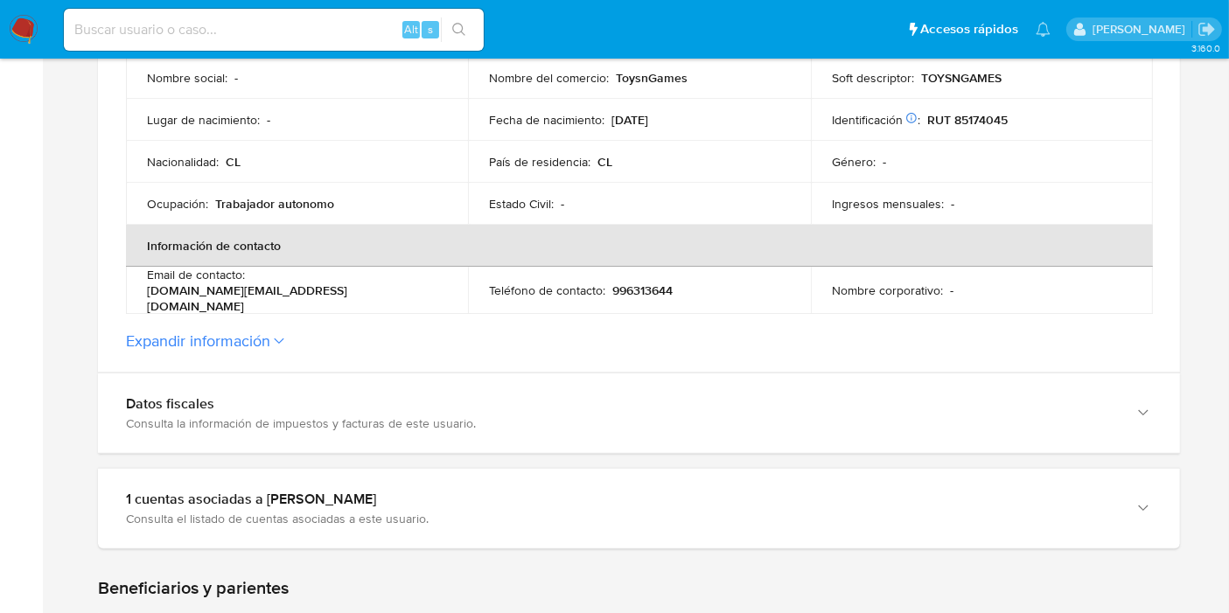
drag, startPoint x: 424, startPoint y: 286, endPoint x: 253, endPoint y: 283, distance: 171.5
click at [253, 283] on div "Email de contacto : [DOMAIN_NAME][EMAIL_ADDRESS][DOMAIN_NAME]" at bounding box center [297, 290] width 300 height 47
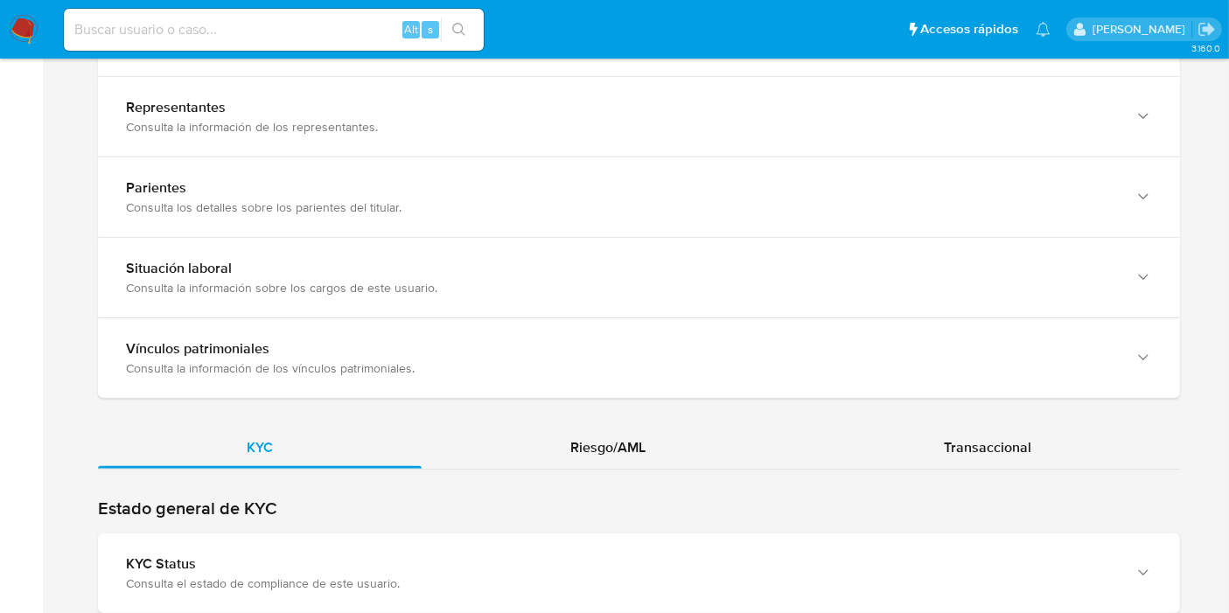
scroll to position [1458, 0]
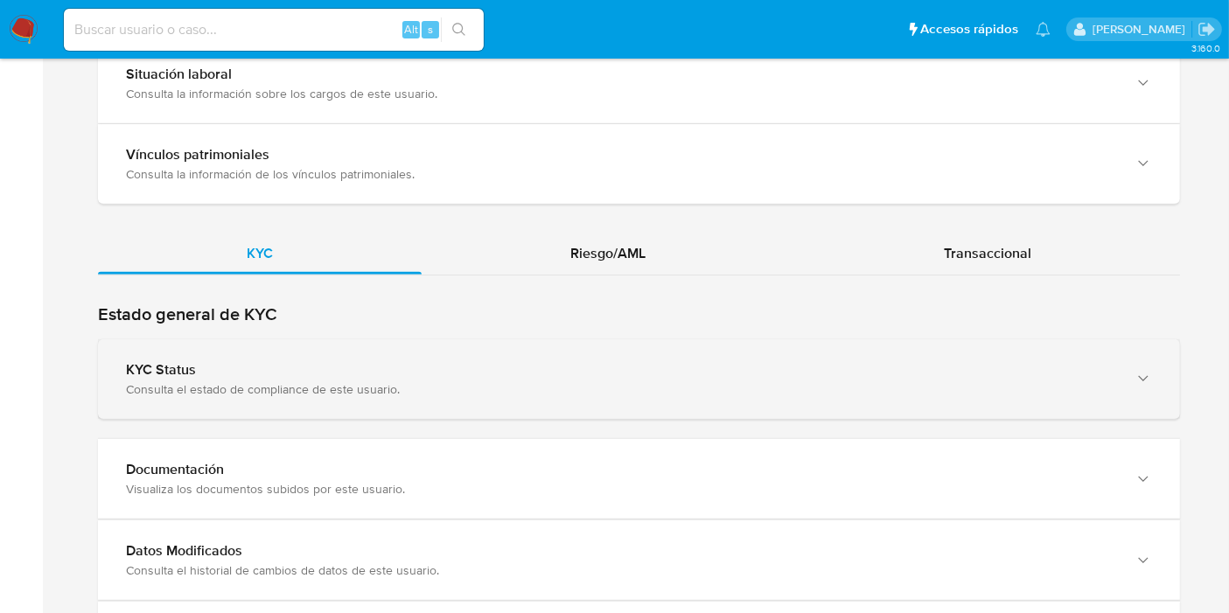
click at [192, 383] on div "Consulta el estado de compliance de este usuario." at bounding box center [621, 389] width 991 height 16
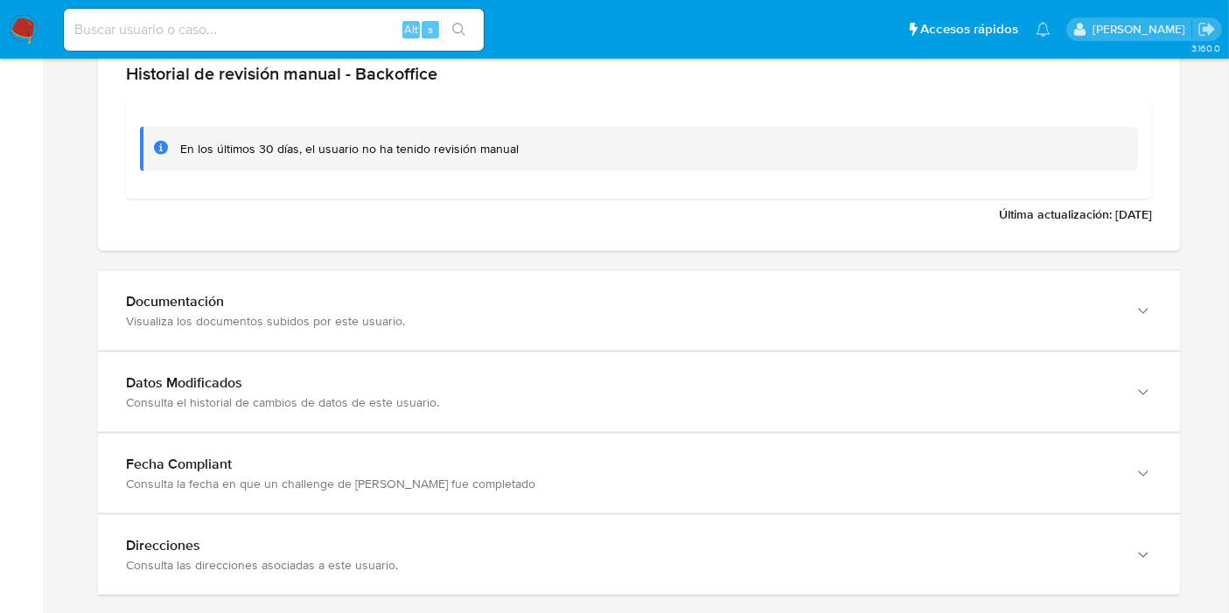
scroll to position [2430, 0]
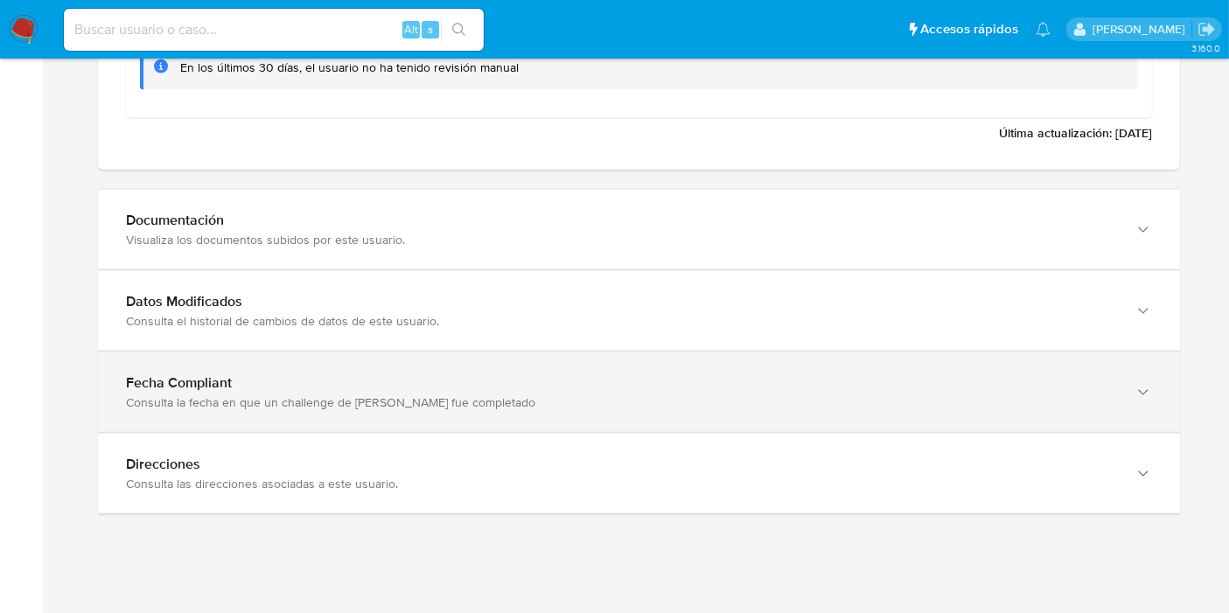
click at [369, 398] on div "Consulta la fecha en que un challenge de [PERSON_NAME] fue completado" at bounding box center [621, 403] width 991 height 16
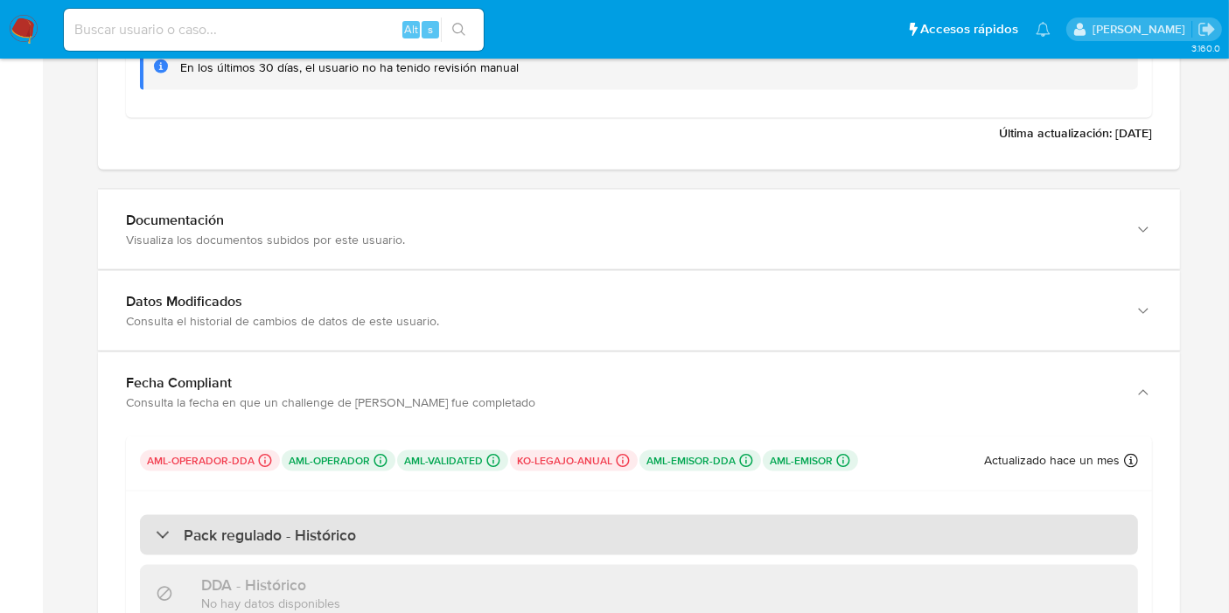
click at [586, 515] on div "Pack regulado - Histórico" at bounding box center [639, 535] width 998 height 40
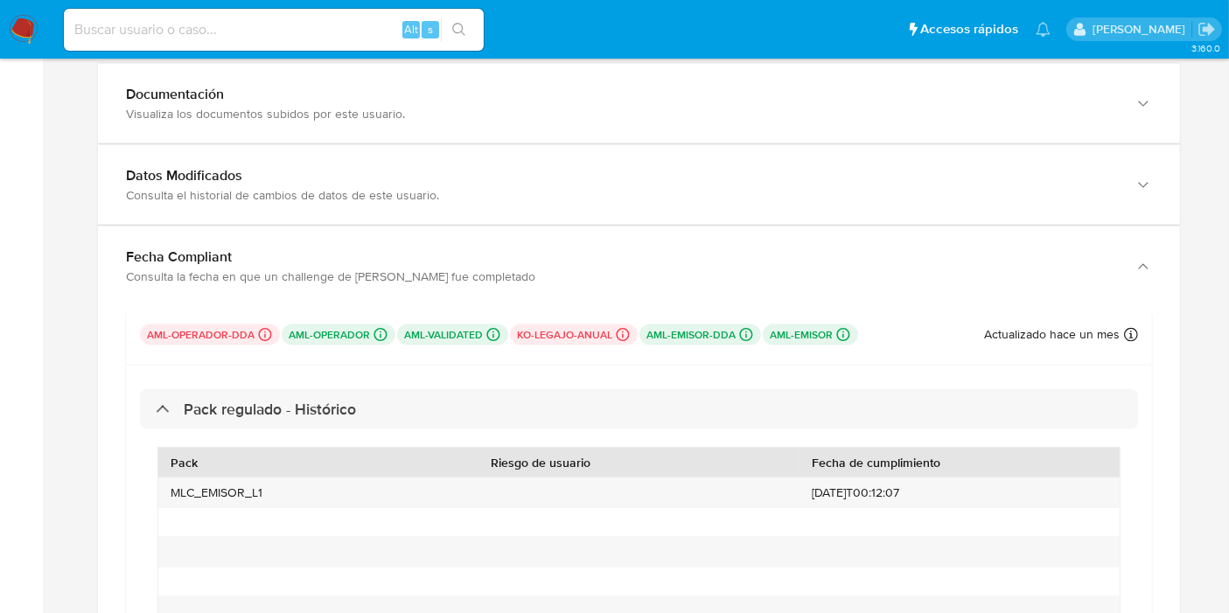
scroll to position [2625, 0]
